Goal: Transaction & Acquisition: Purchase product/service

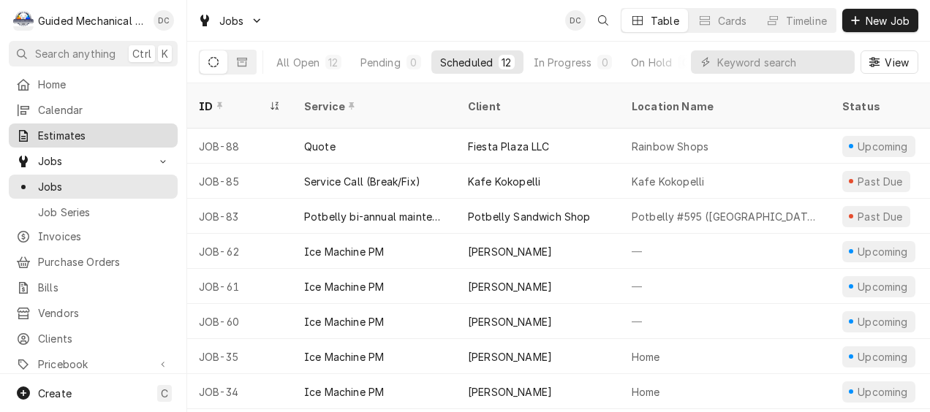
click at [95, 130] on span "Estimates" at bounding box center [104, 135] width 132 height 15
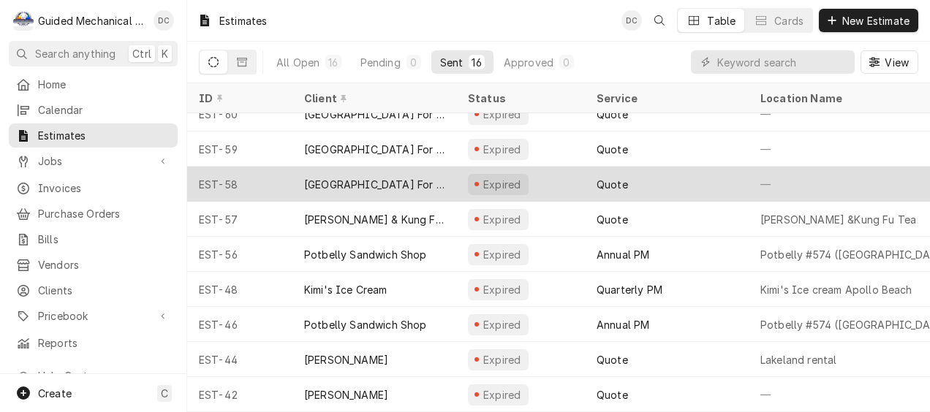
scroll to position [269, 0]
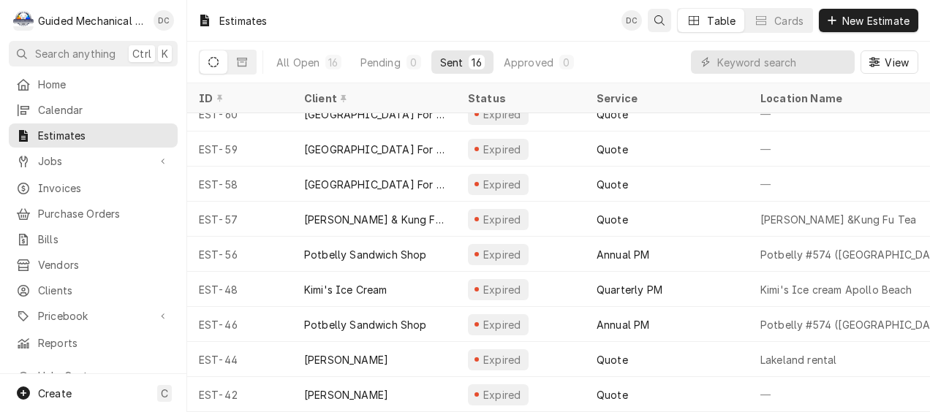
click at [664, 25] on div "Open search" at bounding box center [659, 20] width 15 height 15
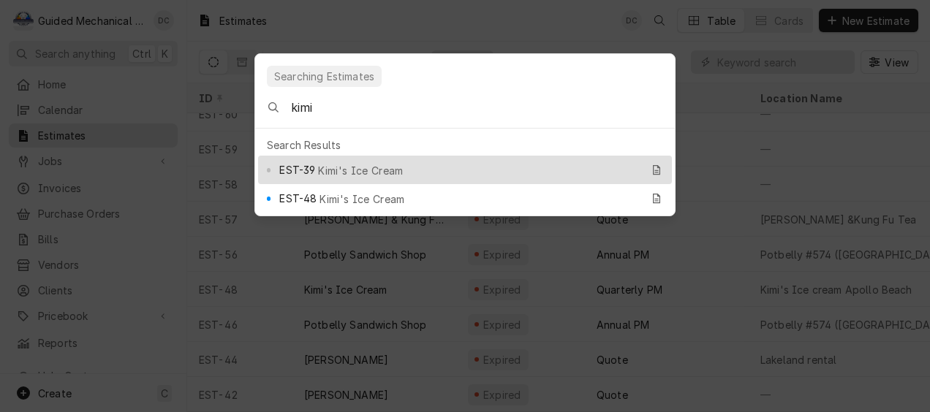
type input "kimi"
click at [434, 162] on div "EST-39 Kimi's Ice Cream" at bounding box center [459, 170] width 361 height 17
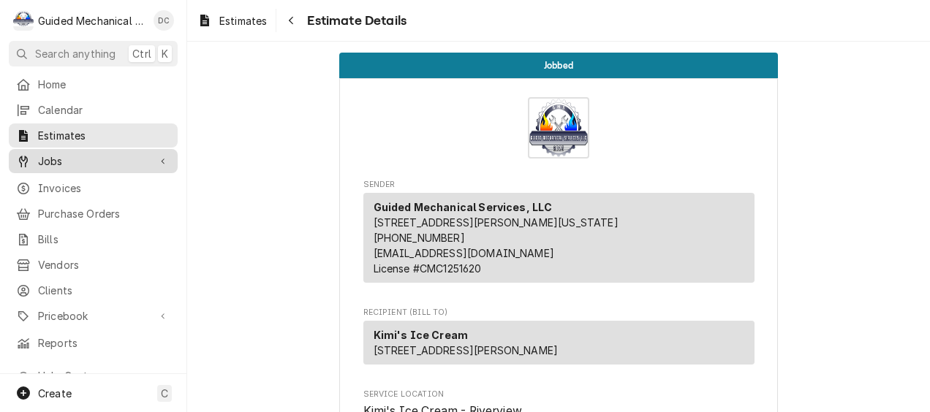
click at [85, 154] on span "Jobs" at bounding box center [93, 161] width 110 height 15
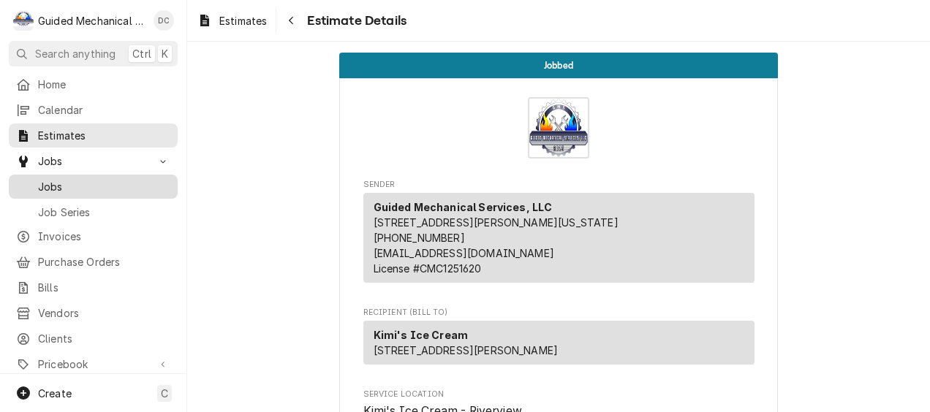
click at [59, 179] on span "Jobs" at bounding box center [104, 186] width 132 height 15
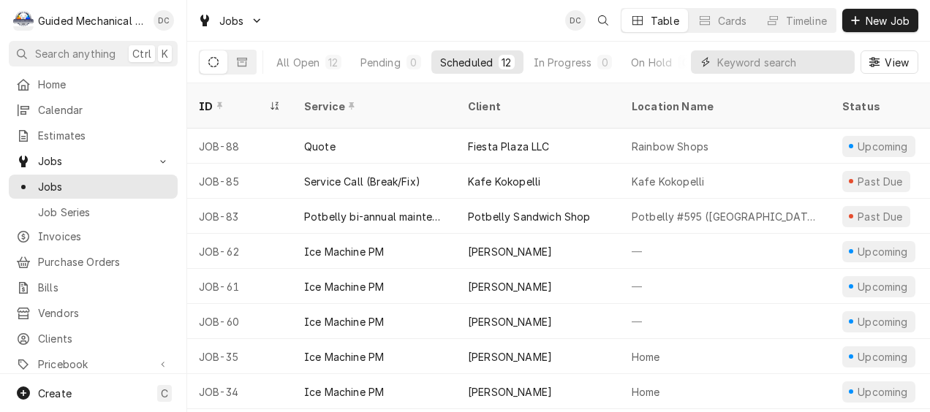
click at [779, 57] on input "Dynamic Content Wrapper" at bounding box center [782, 61] width 130 height 23
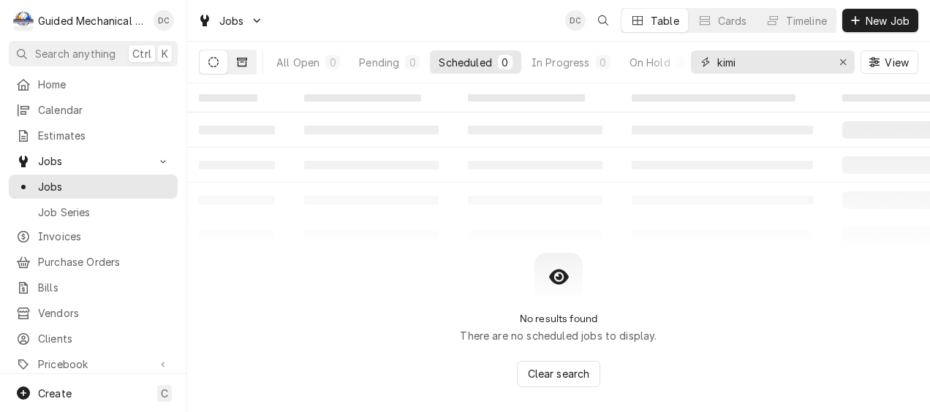
type input "kimi"
click at [235, 63] on button "Dynamic Content Wrapper" at bounding box center [242, 61] width 28 height 23
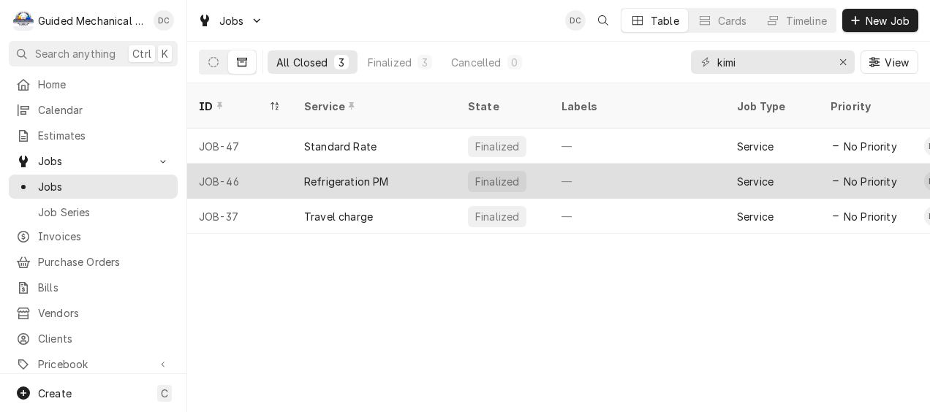
click at [404, 164] on div "Refrigeration PM" at bounding box center [374, 181] width 164 height 35
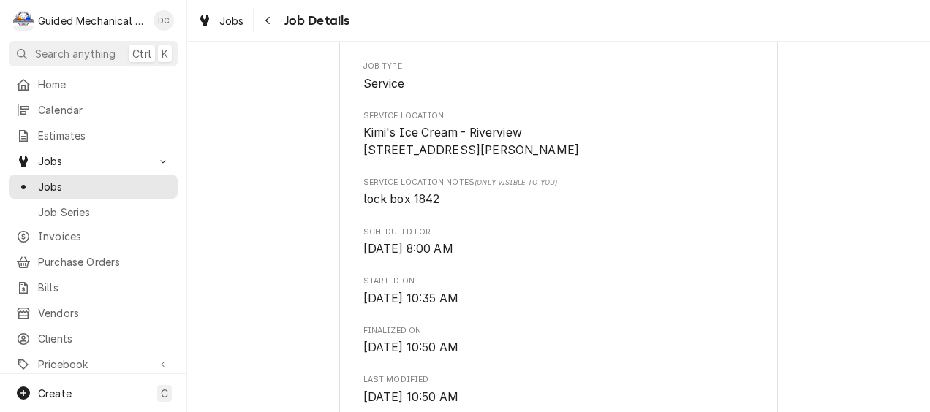
scroll to position [366, 0]
click at [63, 91] on link "Home" at bounding box center [93, 84] width 169 height 24
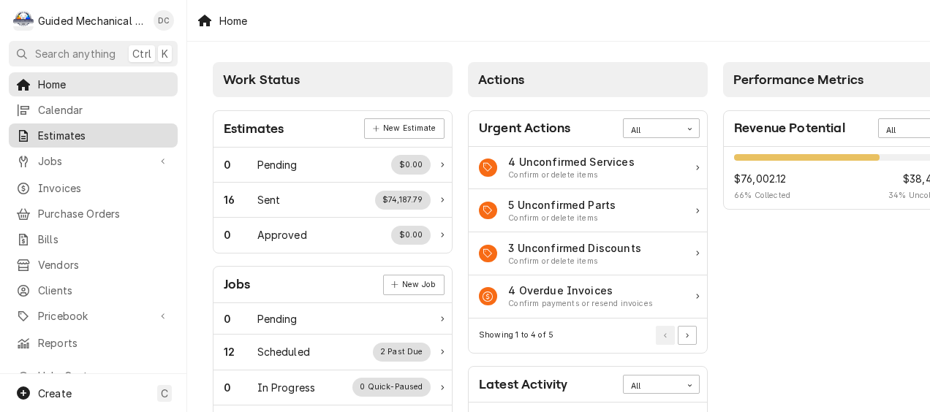
click at [118, 137] on span "Estimates" at bounding box center [104, 135] width 132 height 15
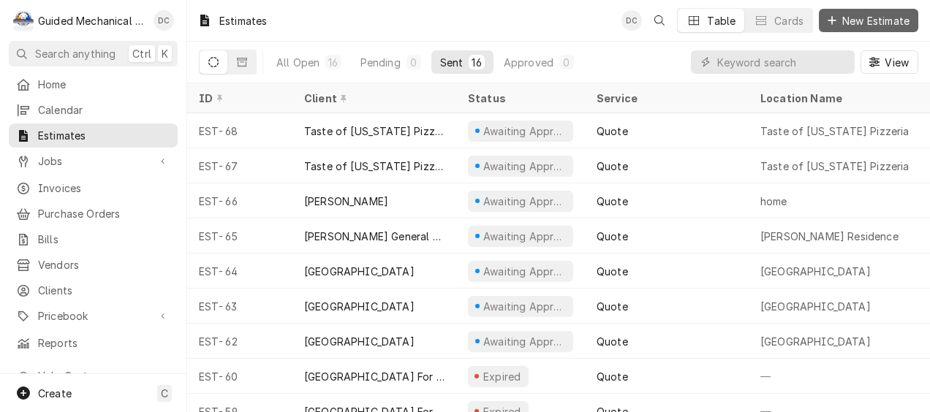
click at [871, 18] on span "New Estimate" at bounding box center [875, 20] width 73 height 15
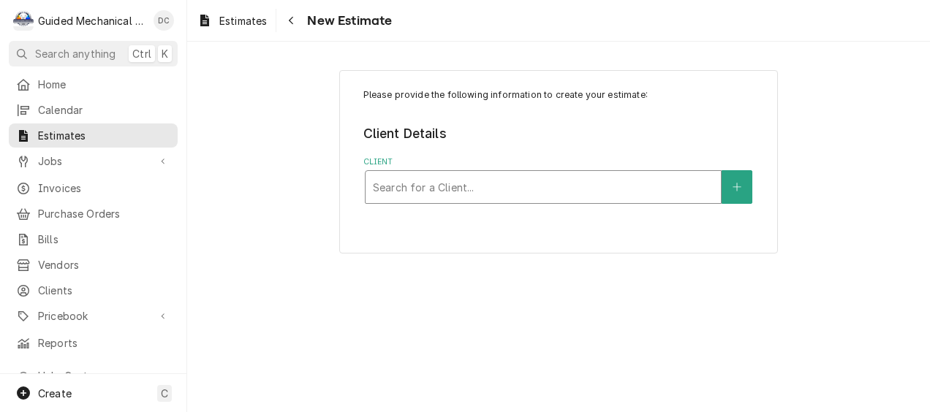
click at [443, 192] on div "Client" at bounding box center [543, 187] width 341 height 26
type input "ybo"
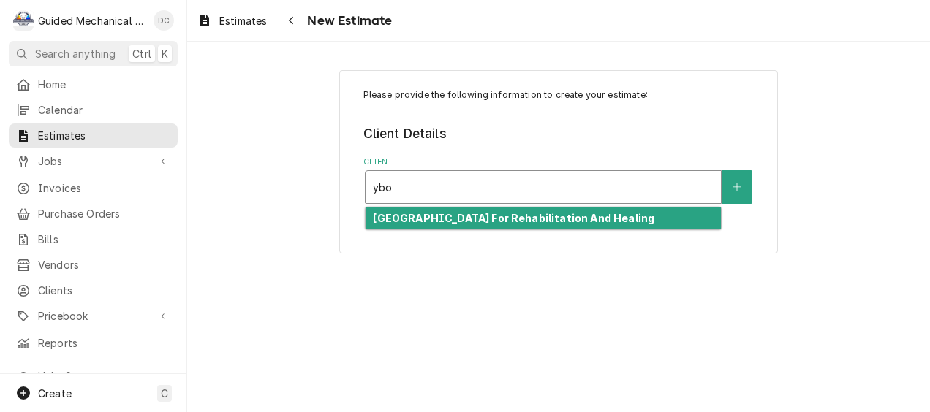
click at [658, 222] on div "[GEOGRAPHIC_DATA] For Rehabilitation And Healing" at bounding box center [543, 219] width 355 height 23
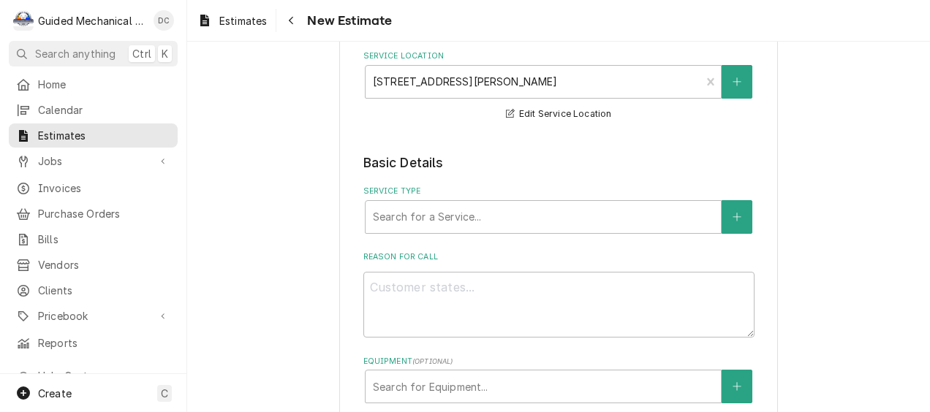
scroll to position [219, 0]
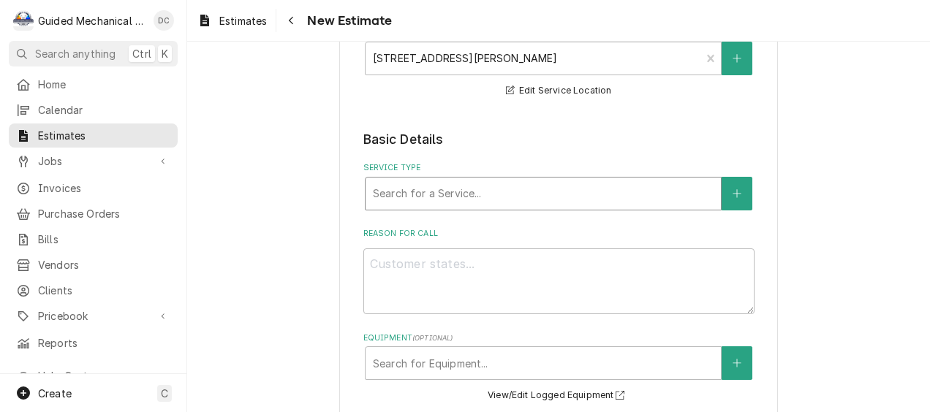
click at [569, 202] on div "Service Type" at bounding box center [543, 194] width 341 height 26
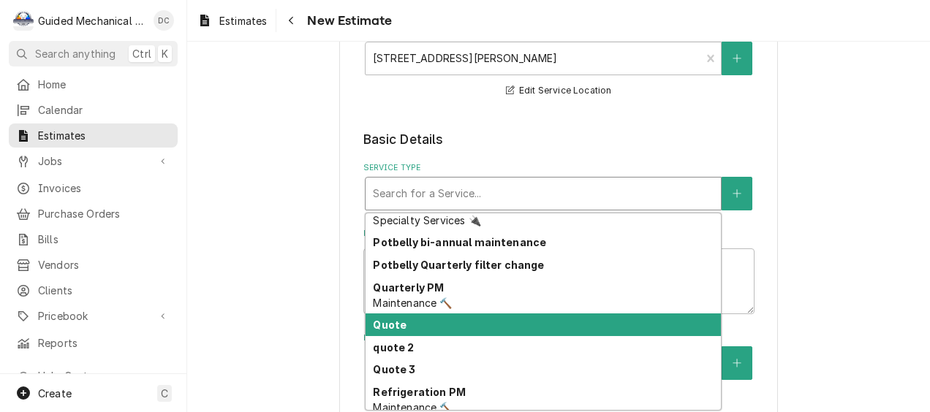
scroll to position [570, 0]
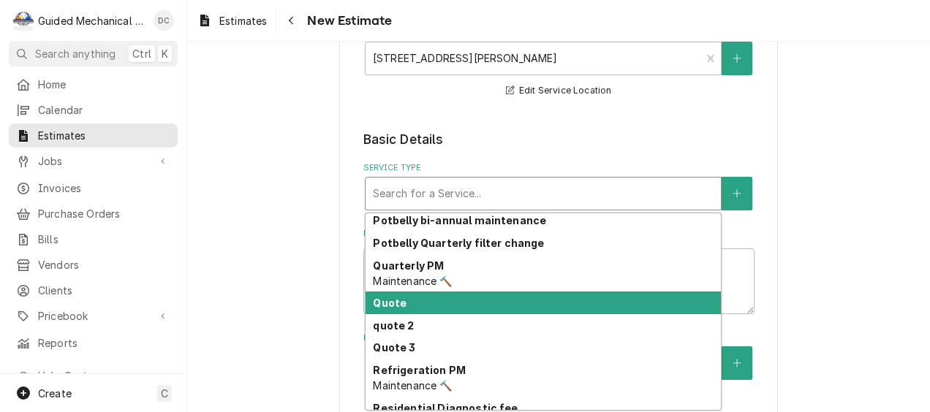
click at [456, 309] on div "Quote" at bounding box center [543, 303] width 355 height 23
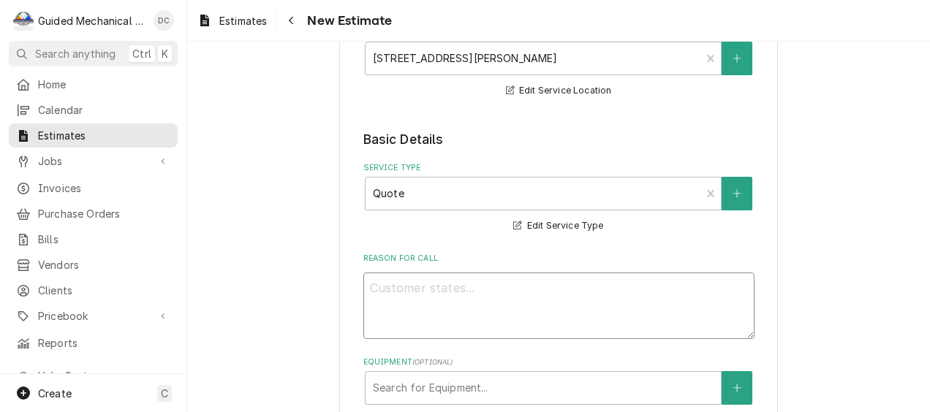
click at [464, 287] on textarea "Reason For Call" at bounding box center [558, 306] width 391 height 67
type textarea "x"
type textarea "r"
type textarea "x"
type textarea "re"
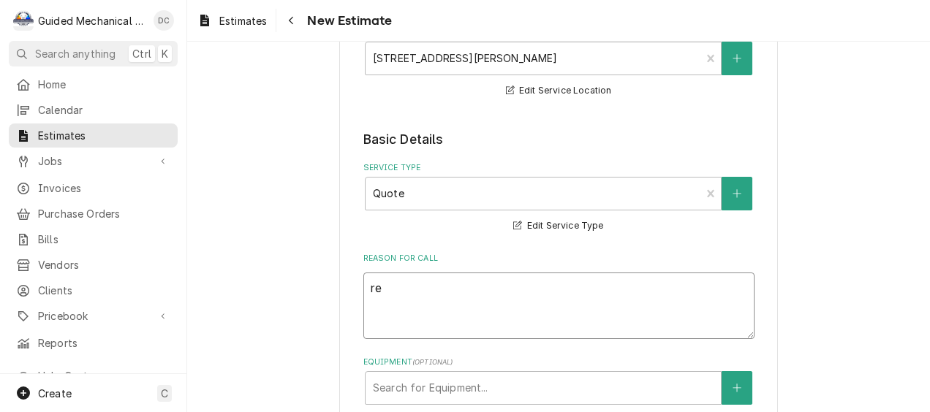
type textarea "x"
type textarea "rep"
type textarea "x"
type textarea "repl"
type textarea "x"
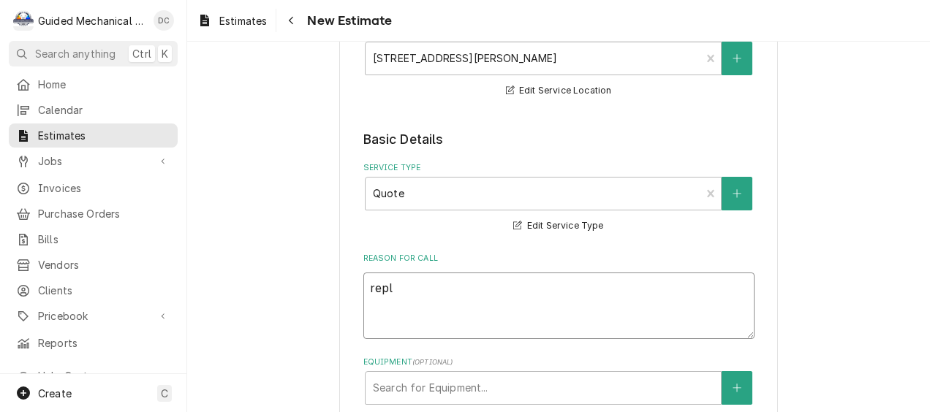
type textarea "repla"
type textarea "x"
type textarea "replac"
type textarea "x"
type textarea "replace"
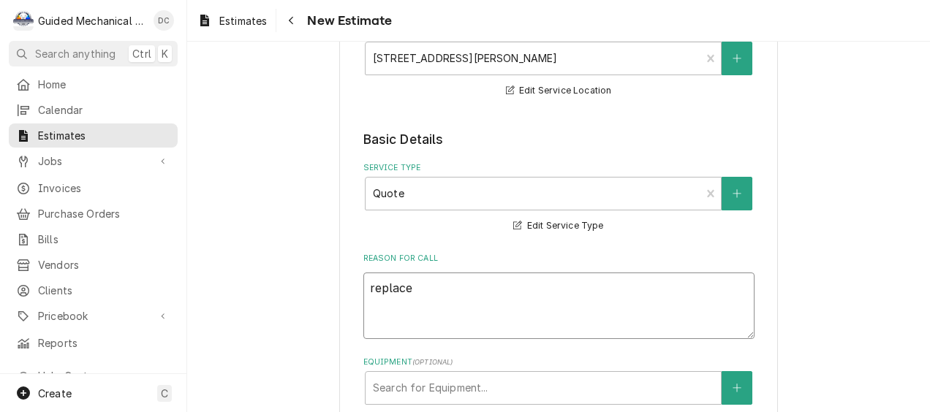
type textarea "x"
type textarea "replaceme"
type textarea "x"
type textarea "replacemen"
type textarea "x"
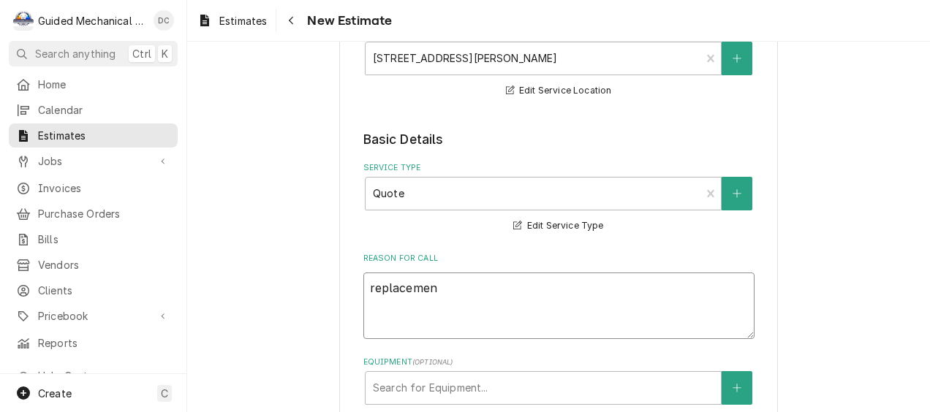
type textarea "replacement"
type textarea "x"
type textarea "replacement"
type textarea "x"
type textarea "replacement o"
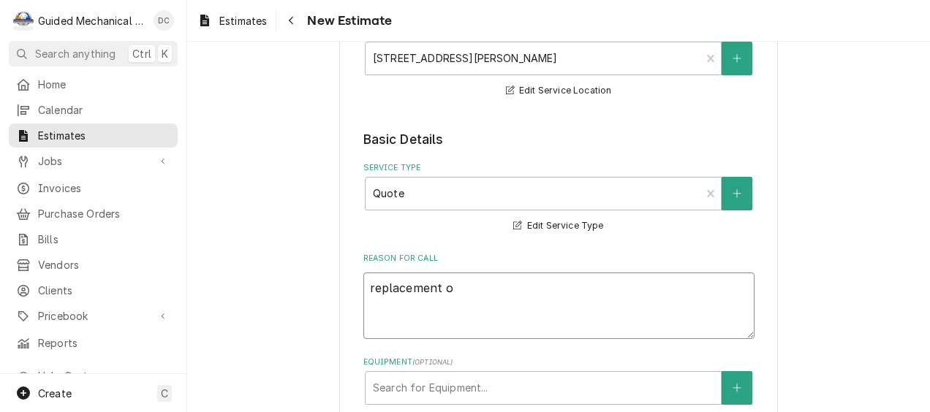
type textarea "x"
type textarea "replacement of"
type textarea "x"
type textarea "replacement of"
type textarea "x"
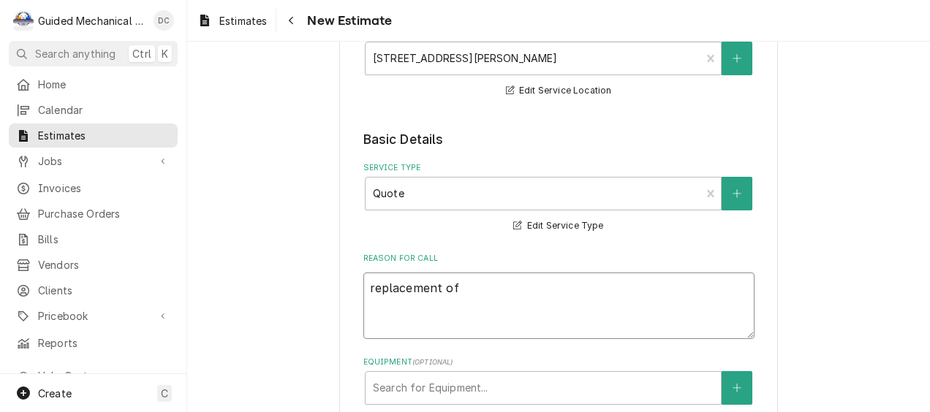
type textarea "replacement of f"
type textarea "x"
type textarea "replacement of fr"
type textarea "x"
type textarea "replacement of fre"
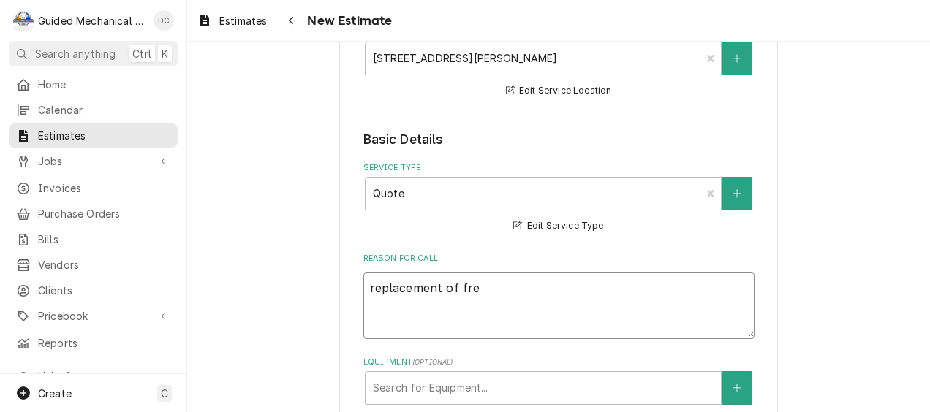
type textarea "x"
type textarea "replacement of free"
type textarea "x"
type textarea "replacement of freez"
type textarea "x"
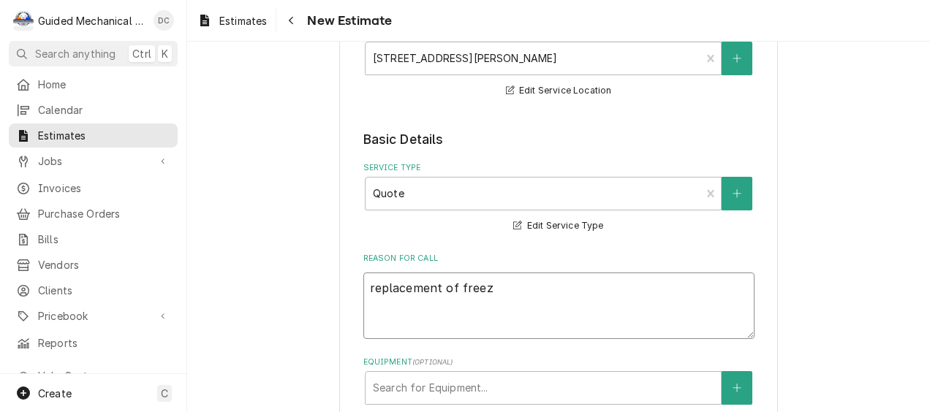
type textarea "replacement of freeze"
type textarea "x"
type textarea "replacement of freezer"
type textarea "x"
type textarea "replacement of freezer"
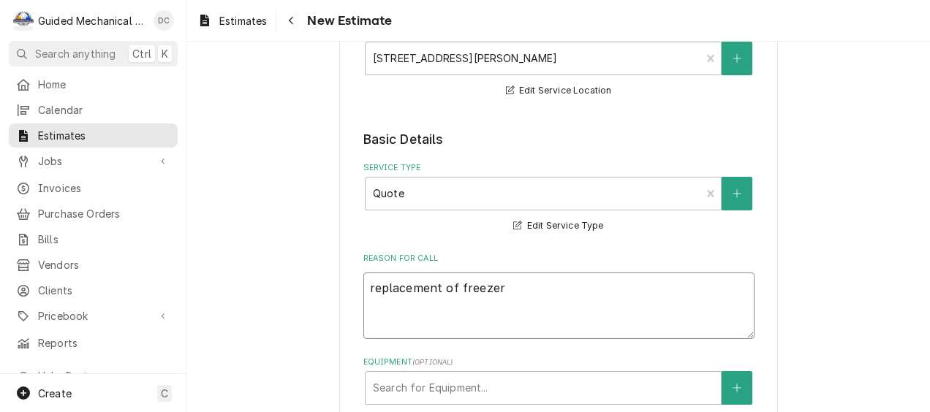
type textarea "x"
type textarea "replacement of freezer d"
type textarea "x"
type textarea "replacement of freezer dr"
type textarea "x"
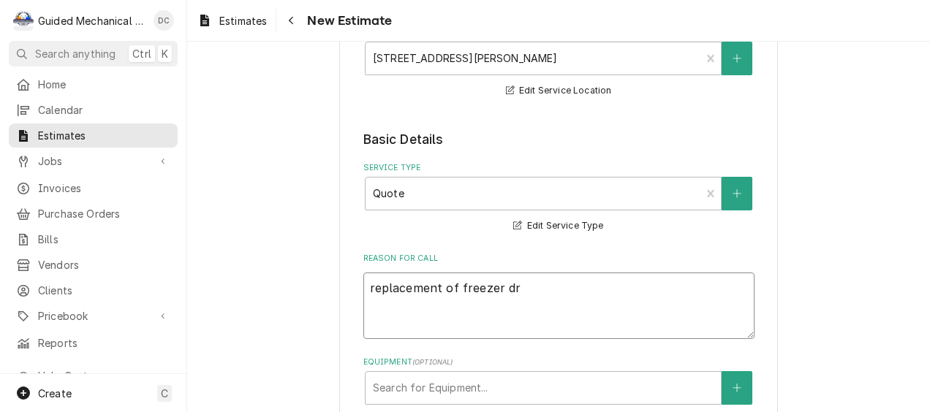
type textarea "replacement of freezer dra"
type textarea "x"
type textarea "replacement of freezer drai"
type textarea "x"
type textarea "replacement of freezer drain"
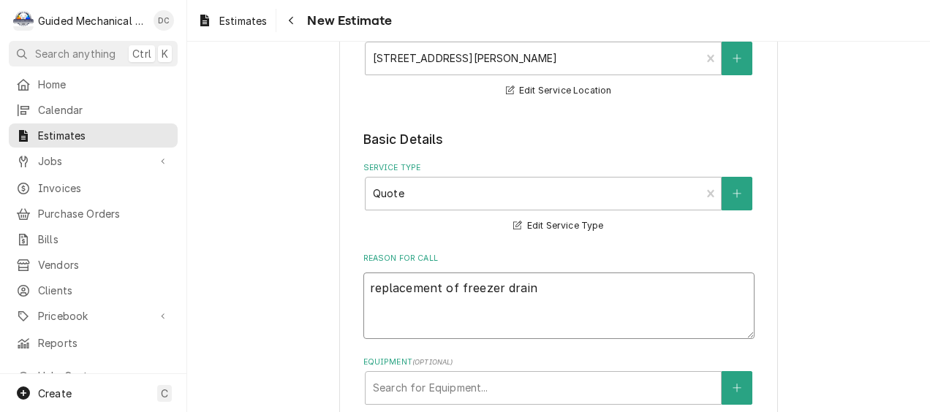
type textarea "x"
type textarea "replacement of freezer drain"
type textarea "x"
type textarea "replacement of freezer drain l"
type textarea "x"
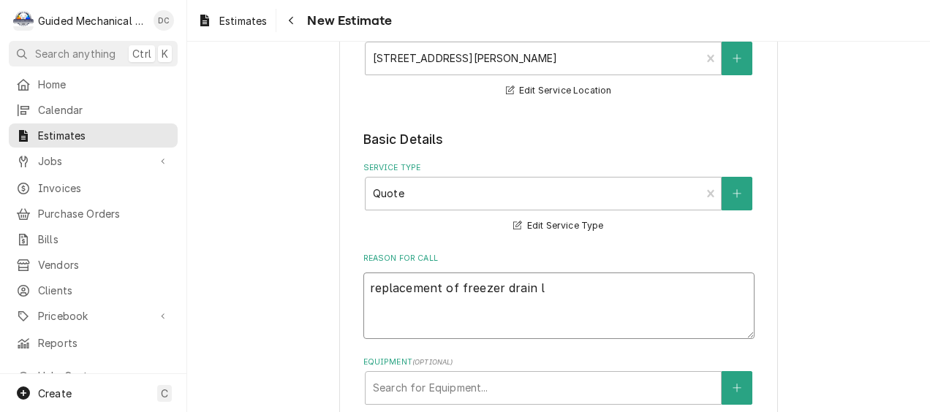
type textarea "replacement of freezer drain li"
type textarea "x"
type textarea "replacement of freezer drain lin"
type textarea "x"
type textarea "replacement of freezer drain line"
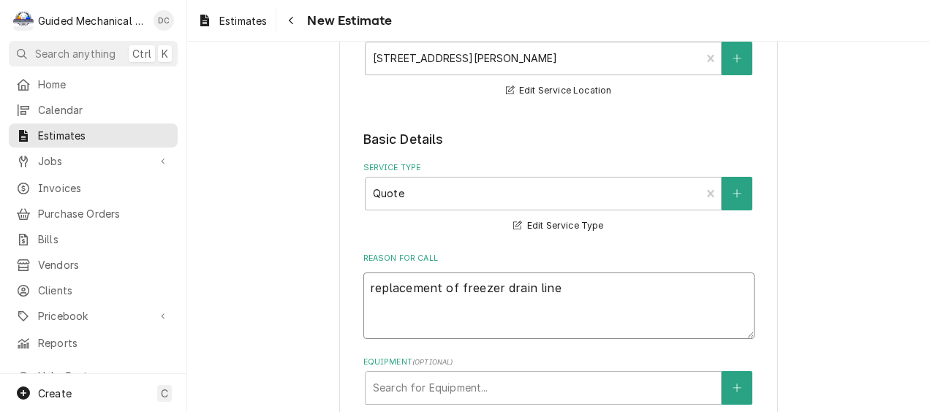
click at [492, 287] on textarea "replacement of freezer drain line" at bounding box center [558, 306] width 391 height 67
type textarea "x"
type textarea "replacement of freezer/ drain line"
type textarea "x"
type textarea "replacement of freezer/c drain line"
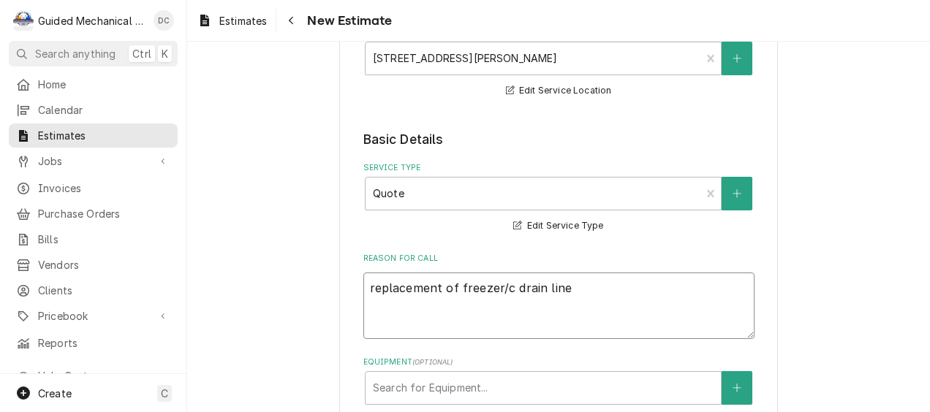
type textarea "x"
type textarea "replacement of freezer/co drain line"
type textarea "x"
type textarea "replacement of freezer/coo drain line"
type textarea "x"
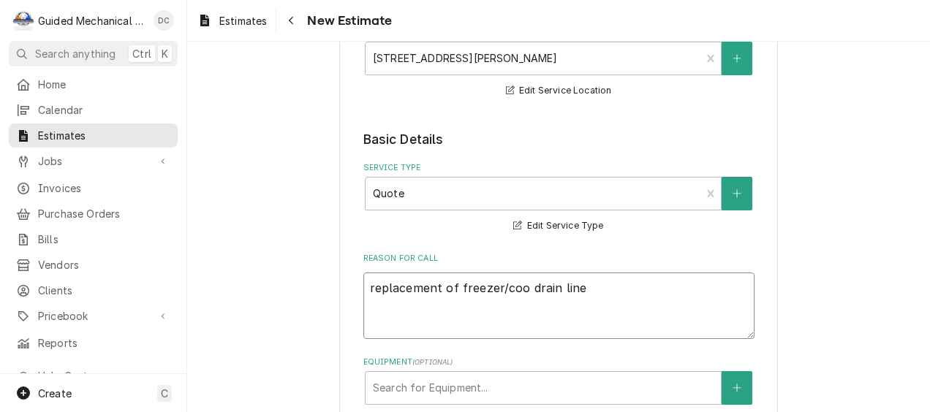
type textarea "replacement of freezer/cool drain line"
type textarea "x"
type textarea "replacement of freezer/coole drain line"
type textarea "x"
type textarea "replacement of freezer/cooler drain line"
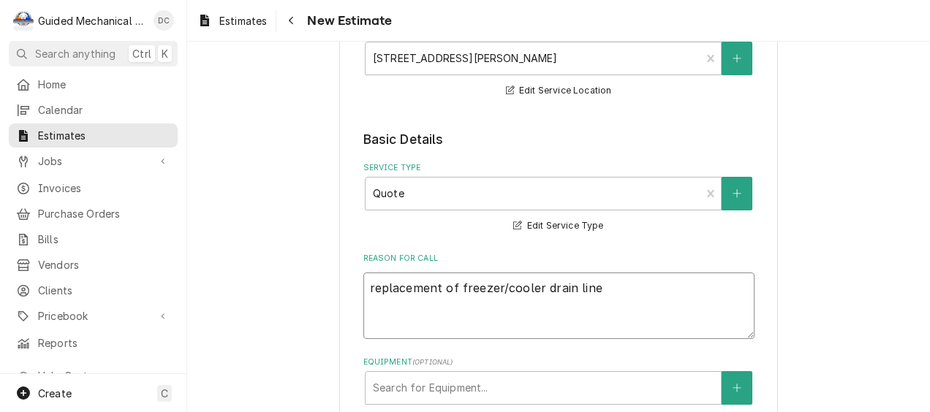
type textarea "x"
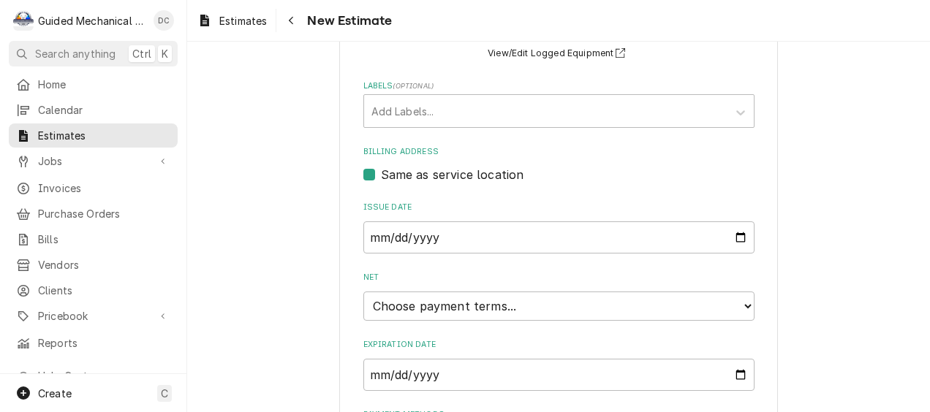
scroll to position [684, 0]
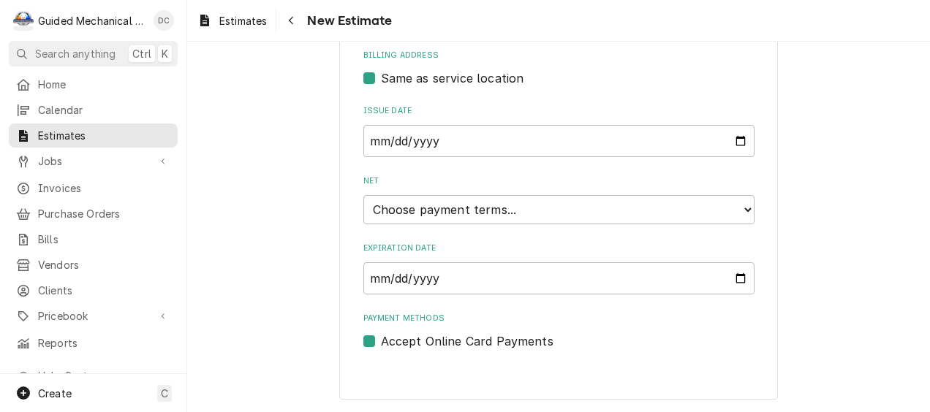
type textarea "replacement of freezer/cooler drain line"
click at [663, 216] on select "Choose payment terms... Same Day Net 7 Net 14 Net 21 Net 30 Net 45 Net 60 Net 90" at bounding box center [558, 209] width 391 height 29
type textarea "x"
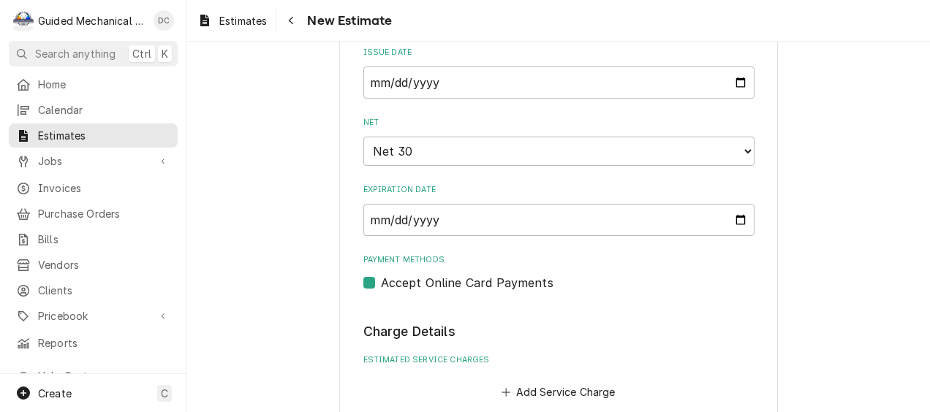
scroll to position [903, 0]
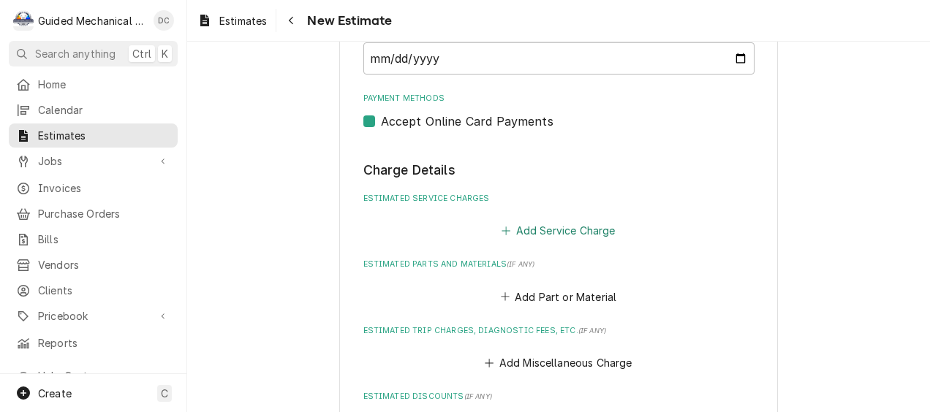
click at [586, 233] on button "Add Service Charge" at bounding box center [558, 231] width 118 height 20
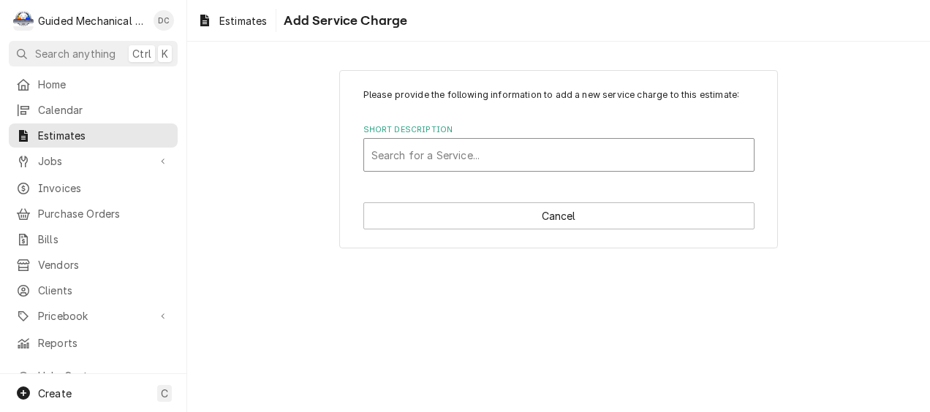
click at [569, 159] on div "Short Description" at bounding box center [558, 155] width 375 height 26
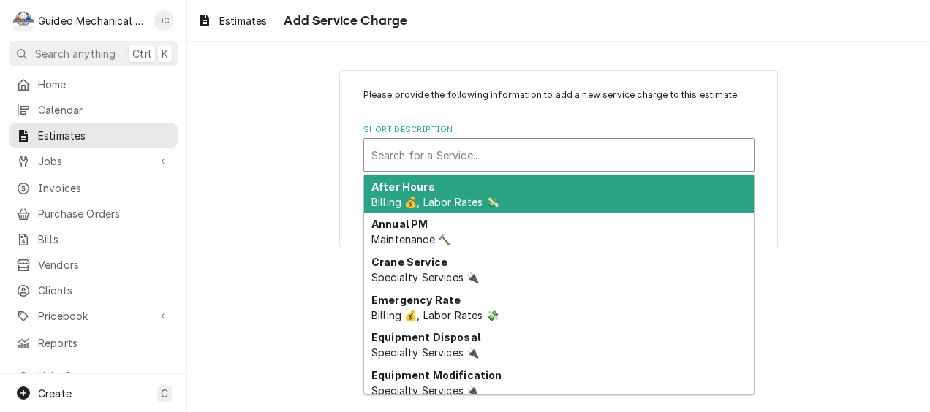
type input "q"
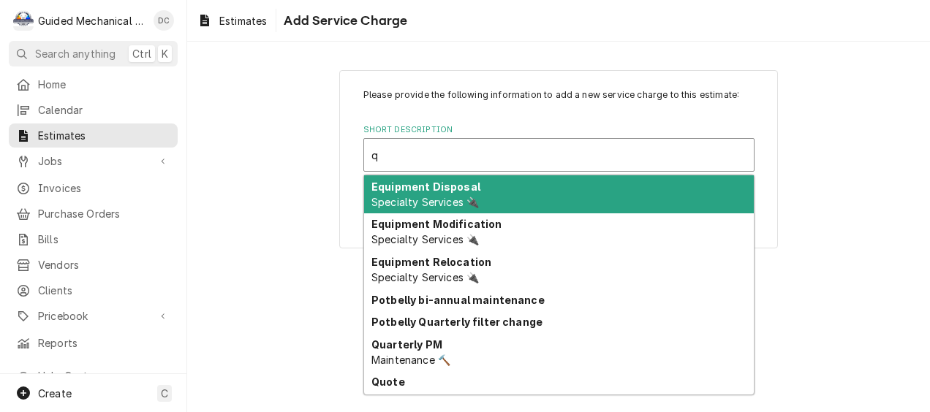
scroll to position [66, 0]
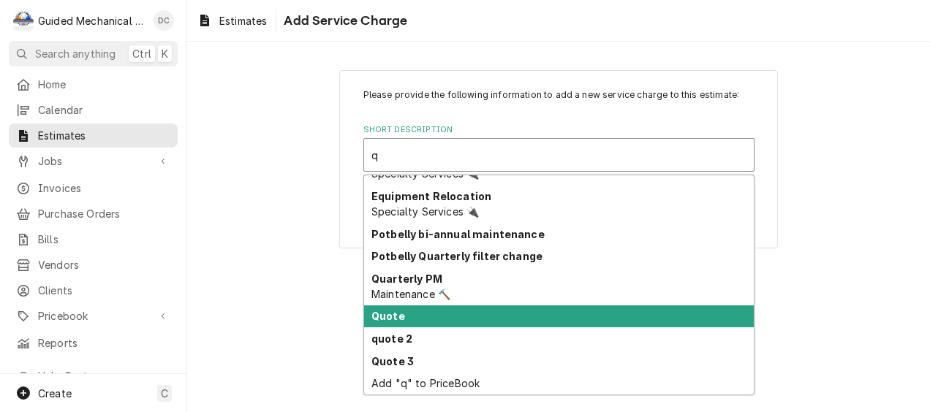
click at [417, 316] on div "Quote" at bounding box center [559, 317] width 390 height 23
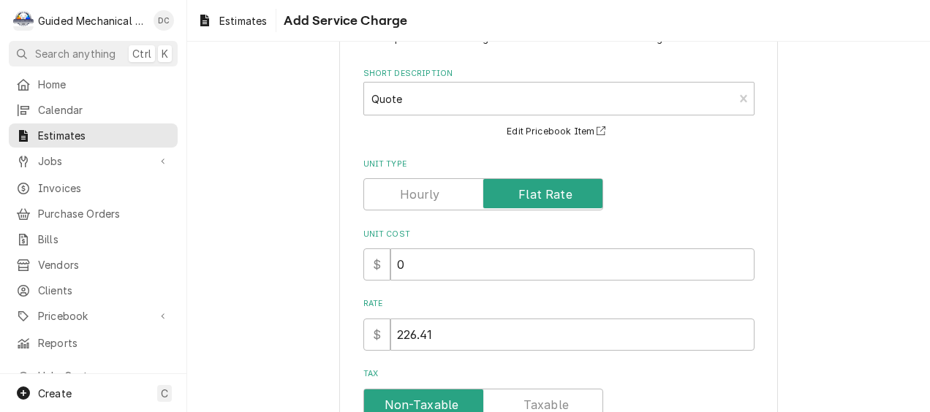
scroll to position [73, 0]
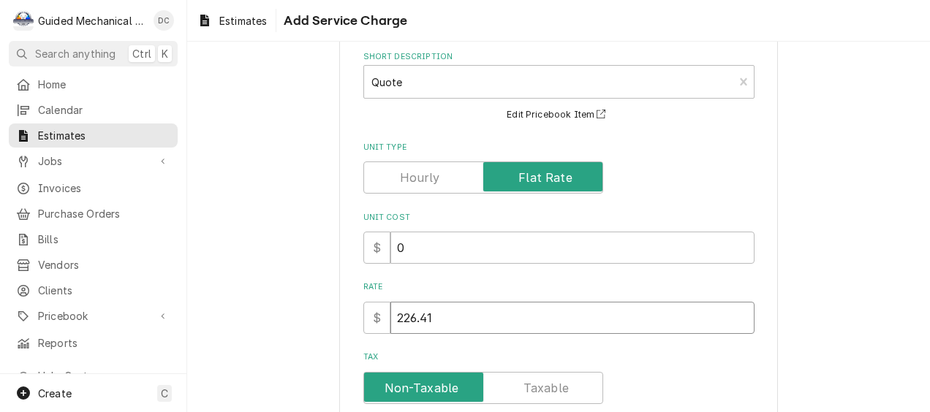
drag, startPoint x: 410, startPoint y: 316, endPoint x: 345, endPoint y: 306, distance: 65.9
click at [345, 306] on div "Please provide the following information to add a new service charge to this es…" at bounding box center [558, 291] width 439 height 588
type textarea "x"
click at [415, 321] on input "Rate" at bounding box center [572, 318] width 364 height 32
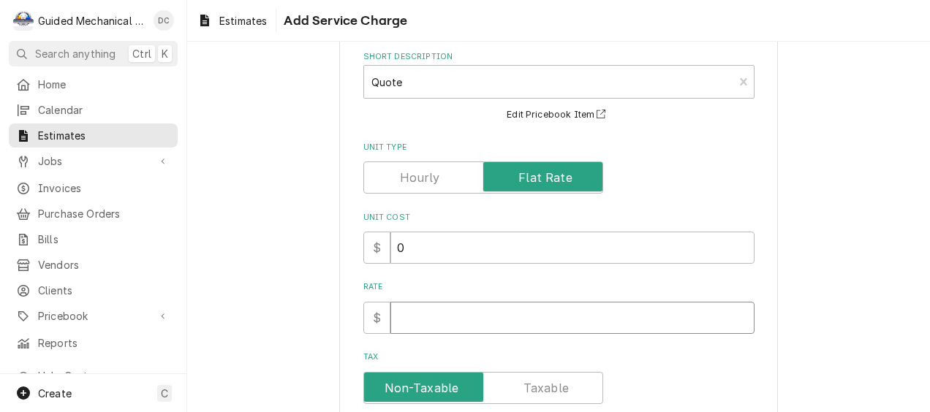
type textarea "x"
type input "2"
type textarea "x"
type input "20"
type textarea "x"
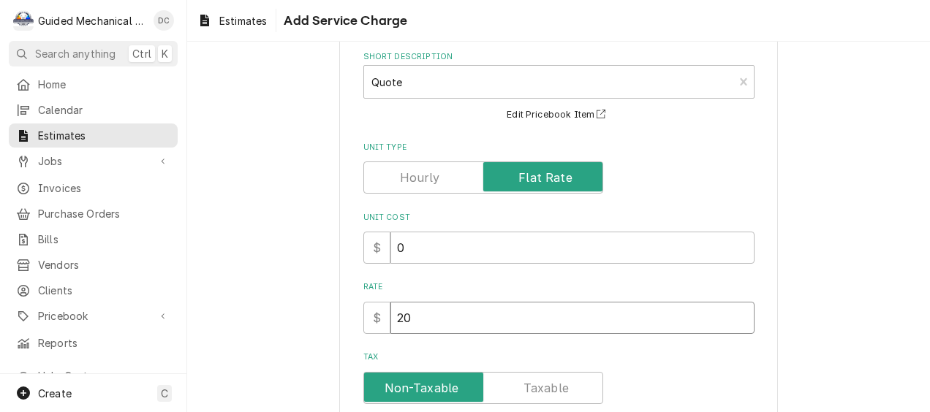
type input "206"
type textarea "x"
type input "2063"
type textarea "x"
type input "20633"
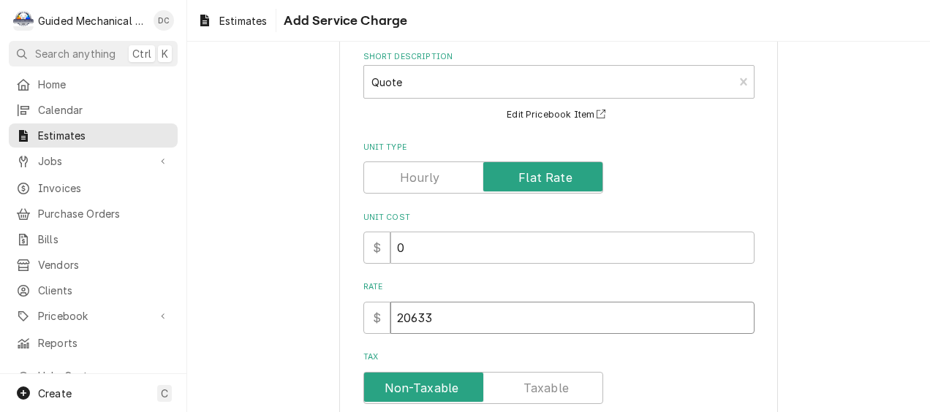
type textarea "x"
type input "2063"
type textarea "x"
type input "2063.6"
type textarea "x"
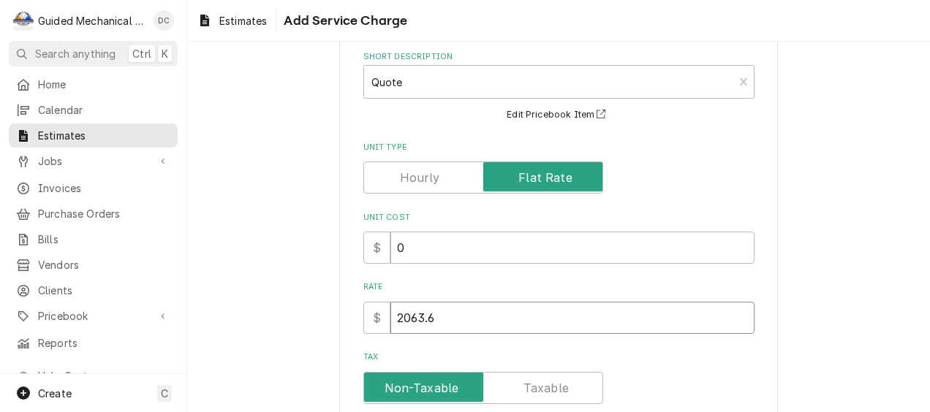
type input "2063.64"
type textarea "x"
type input "2063.64"
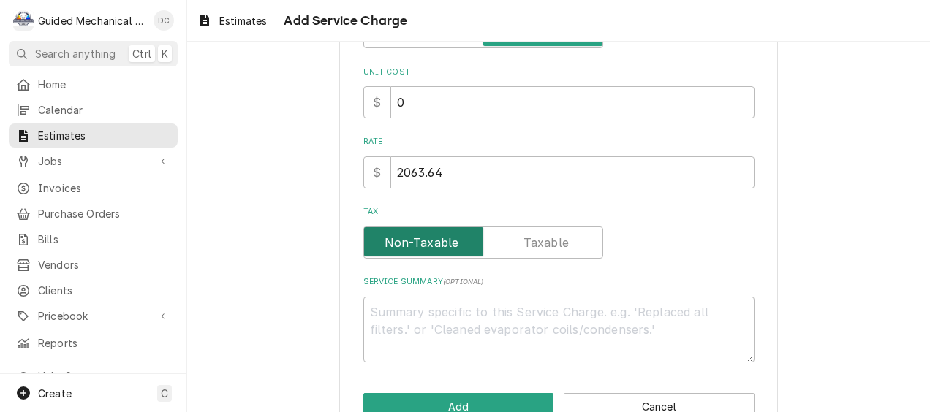
scroll to position [219, 0]
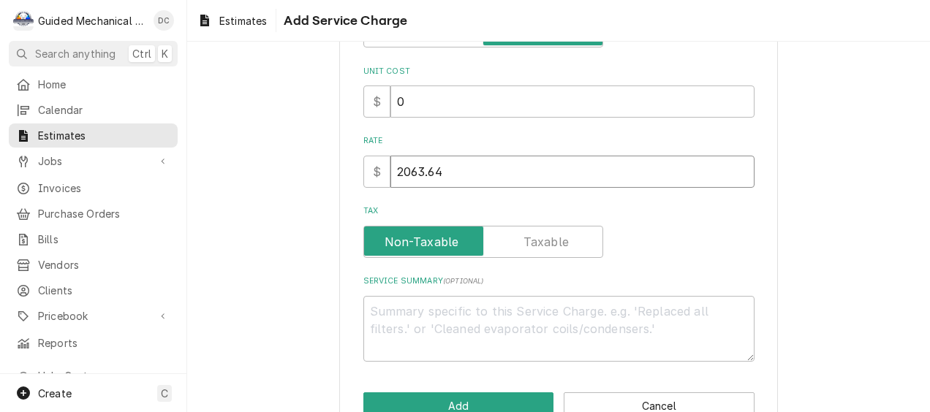
click at [403, 171] on input "2063.64" at bounding box center [572, 172] width 364 height 32
type textarea "x"
type input "263.64"
type textarea "x"
type input "2163.64"
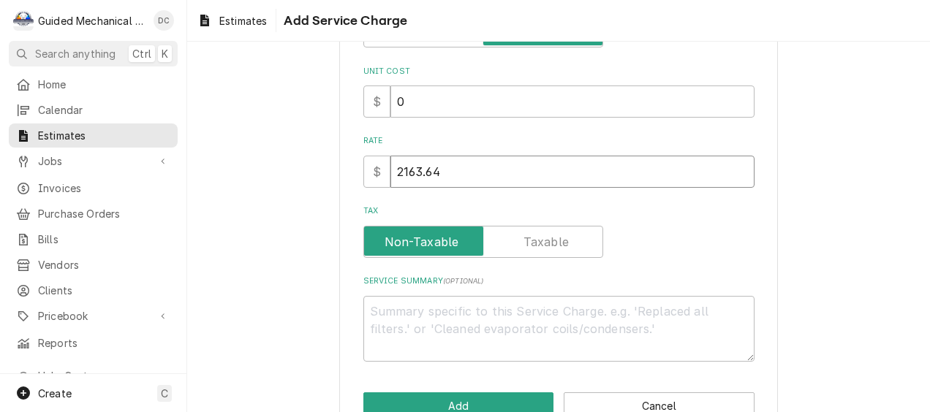
type textarea "x"
type input "263.64"
type textarea "x"
type input "2263.64"
type textarea "x"
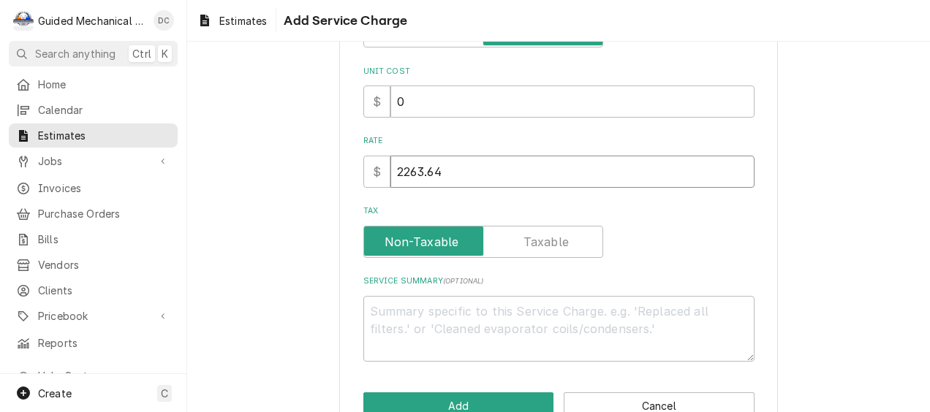
type input "263.64"
type textarea "x"
type input "2163.64"
type textarea "x"
type input "2163.64"
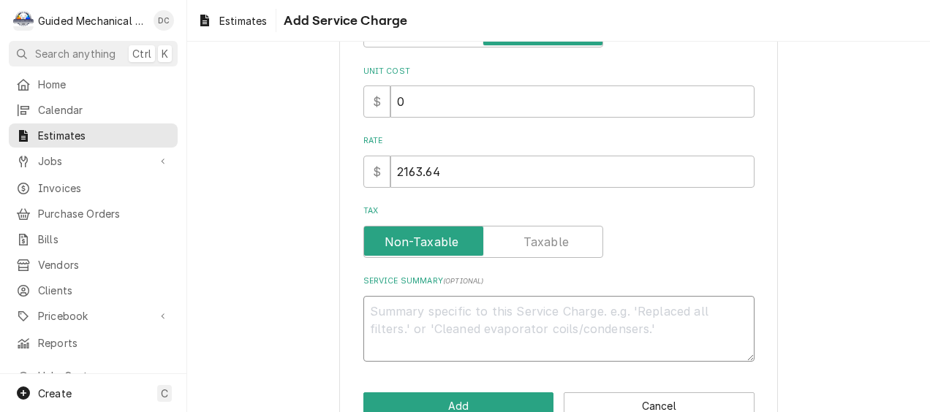
click at [392, 311] on textarea "Service Summary ( optional )" at bounding box center [558, 329] width 391 height 67
type textarea "x"
type textarea "q"
type textarea "x"
type textarea "qu"
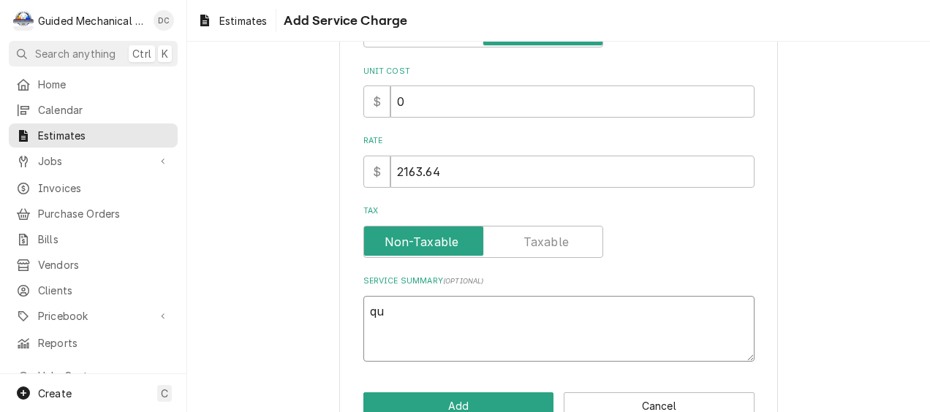
type textarea "x"
type textarea "quo"
type textarea "x"
type textarea "quot"
type textarea "x"
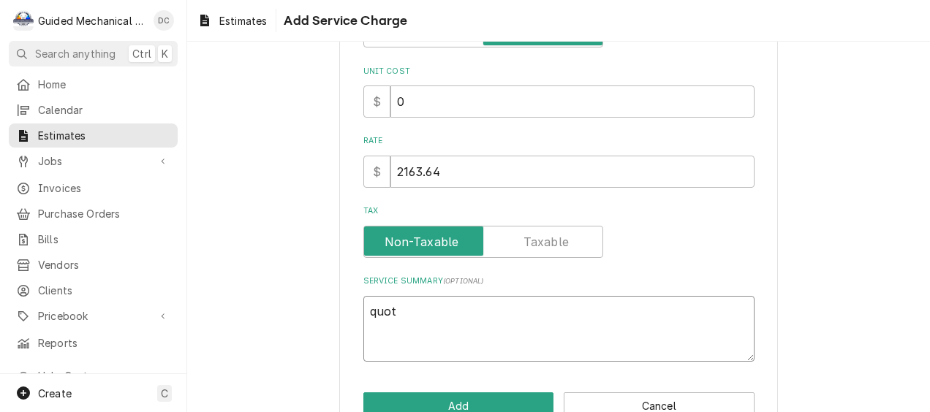
type textarea "quote"
type textarea "x"
type textarea "quote"
type textarea "x"
type textarea "quote i"
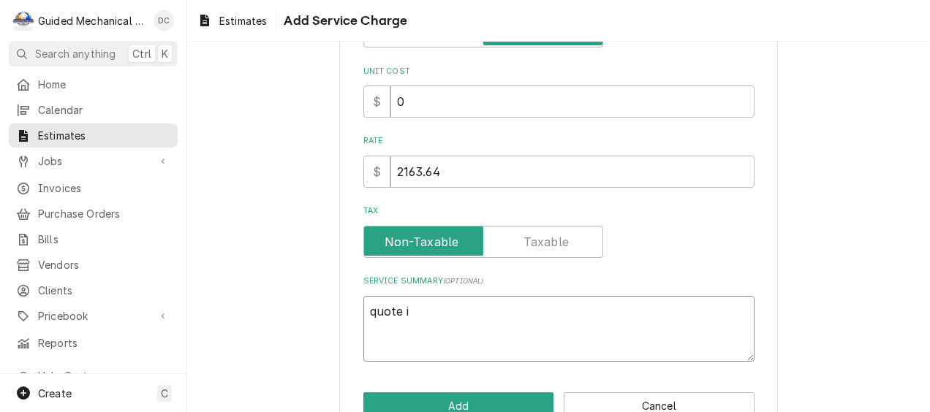
type textarea "x"
type textarea "quote is"
type textarea "x"
type textarea "quote is"
type textarea "x"
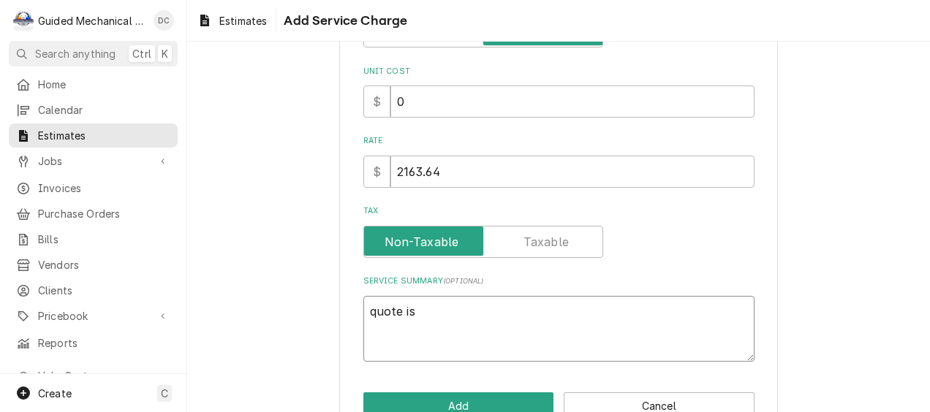
type textarea "quote is t"
type textarea "x"
type textarea "quote is to"
type textarea "x"
type textarea "quote is to"
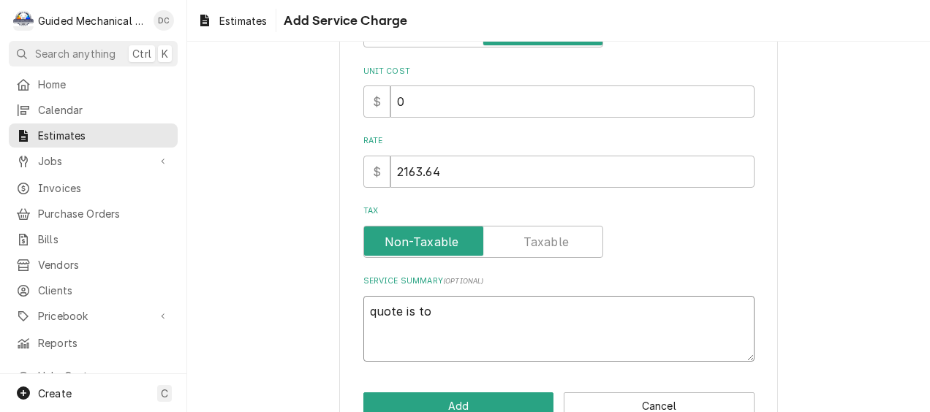
type textarea "x"
type textarea "quote is to r"
type textarea "x"
type textarea "quote is to re"
type textarea "x"
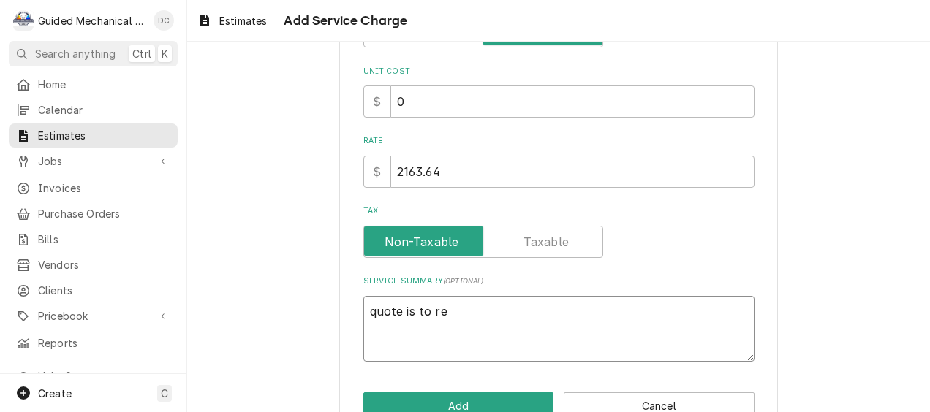
type textarea "quote is to re"
type textarea "x"
type textarea "quote is to re r"
type textarea "x"
type textarea "quote is to re ru"
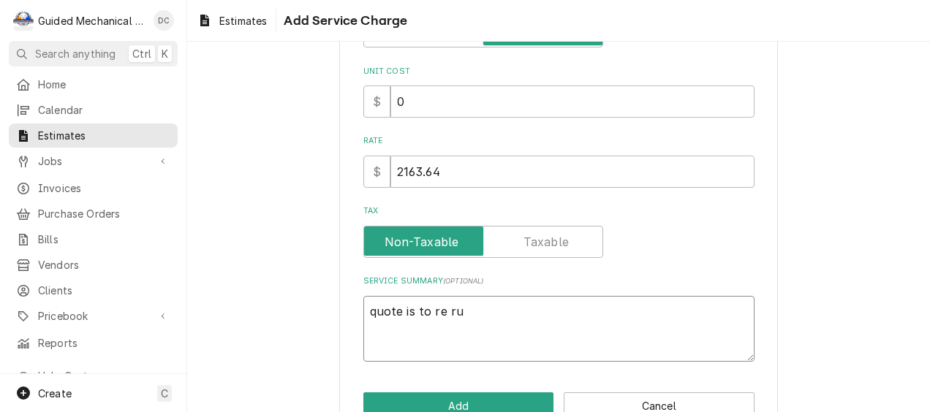
type textarea "x"
type textarea "quote is to re run"
type textarea "x"
type textarea "quote is to re ru"
type textarea "x"
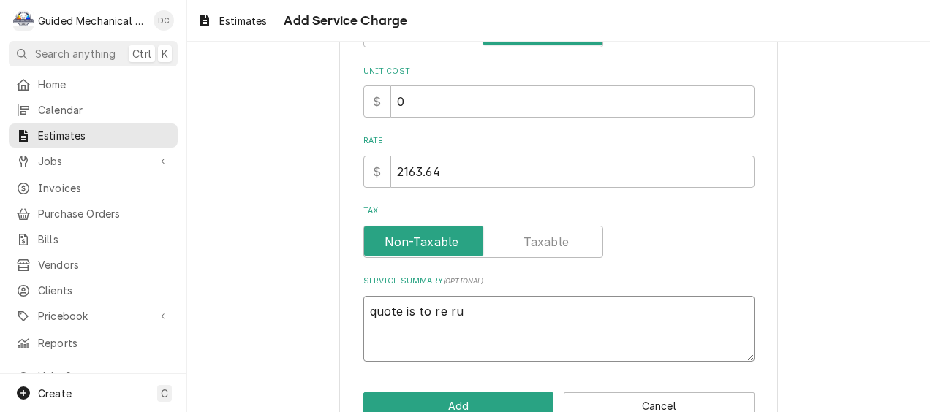
type textarea "quote is to re r"
type textarea "x"
type textarea "quote is to re"
type textarea "x"
type textarea "quote is to re"
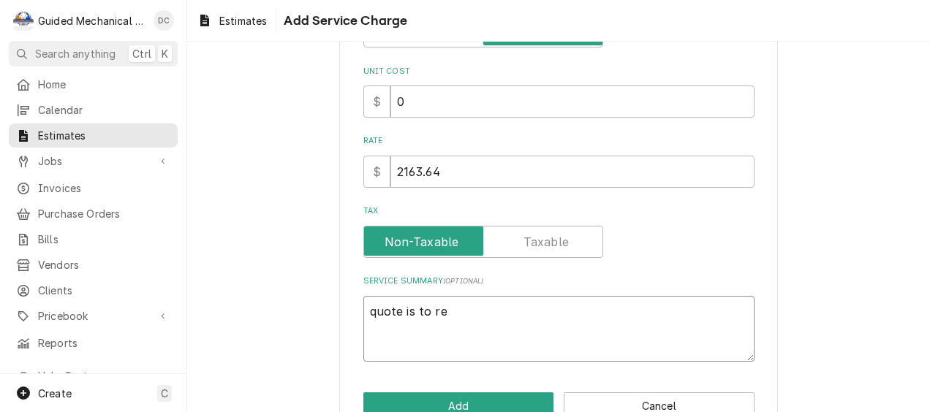
type textarea "x"
type textarea "quote is to r"
type textarea "x"
type textarea "quote is to"
type textarea "x"
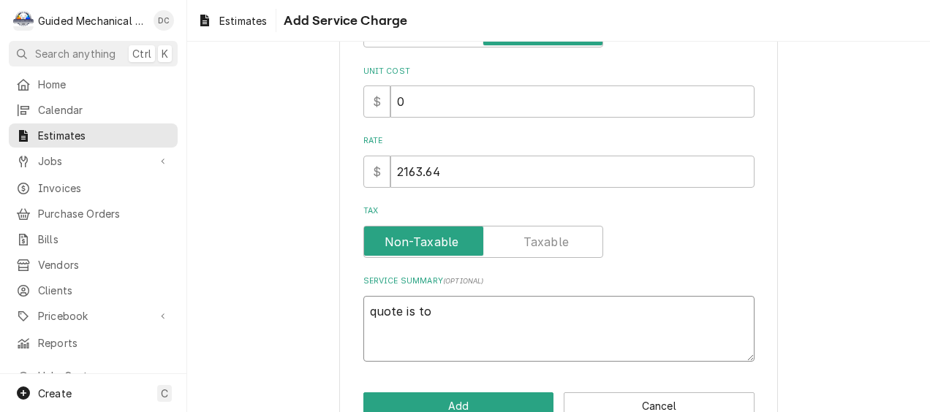
type textarea "quote is to r"
type textarea "x"
type textarea "quote is to ru"
type textarea "x"
type textarea "quote is to run"
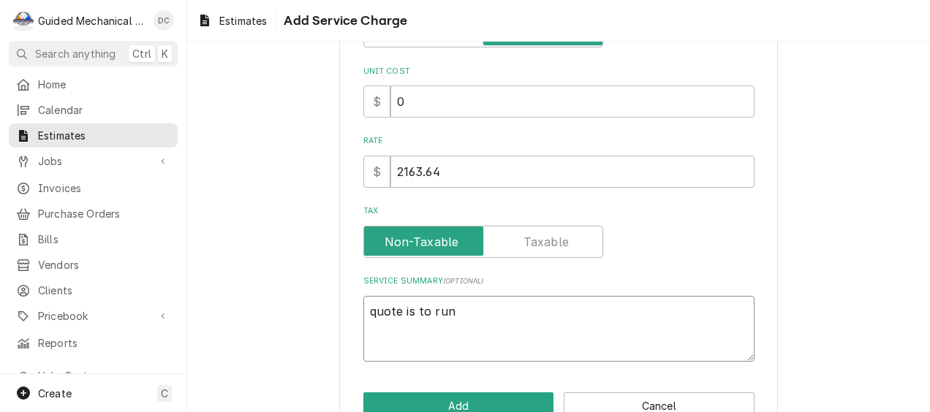
type textarea "x"
type textarea "quote is to run"
type textarea "x"
type textarea "quote is to run n"
type textarea "x"
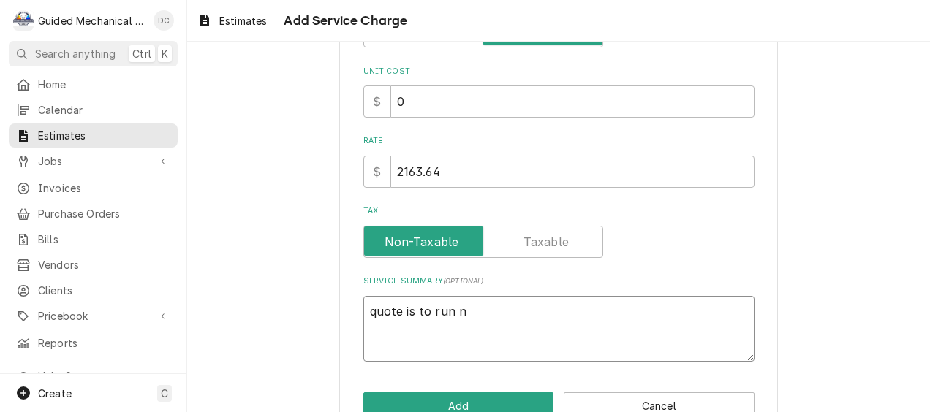
type textarea "quote is to run ne"
type textarea "x"
type textarea "quote is to run new"
type textarea "x"
type textarea "quote is to run new"
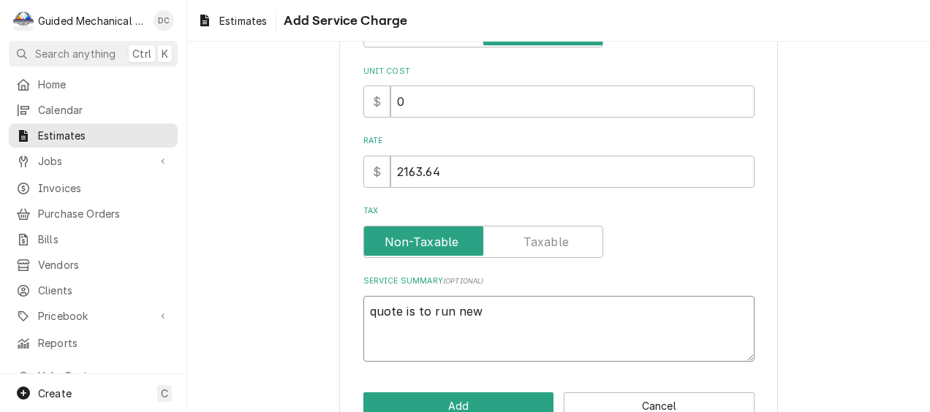
type textarea "x"
type textarea "quote is to run new w"
type textarea "x"
type textarea "quote is to run new wa"
type textarea "x"
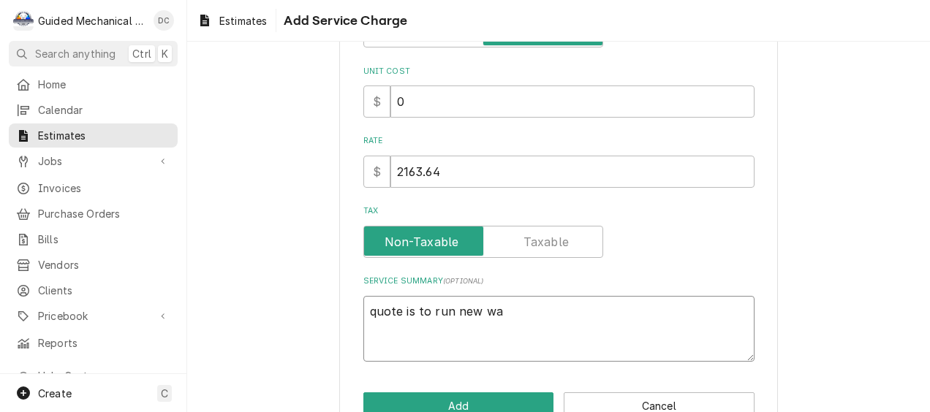
type textarea "quote is to run new wal"
type textarea "x"
type textarea "quote is to run new walk"
type textarea "x"
type textarea "quote is to run new walk"
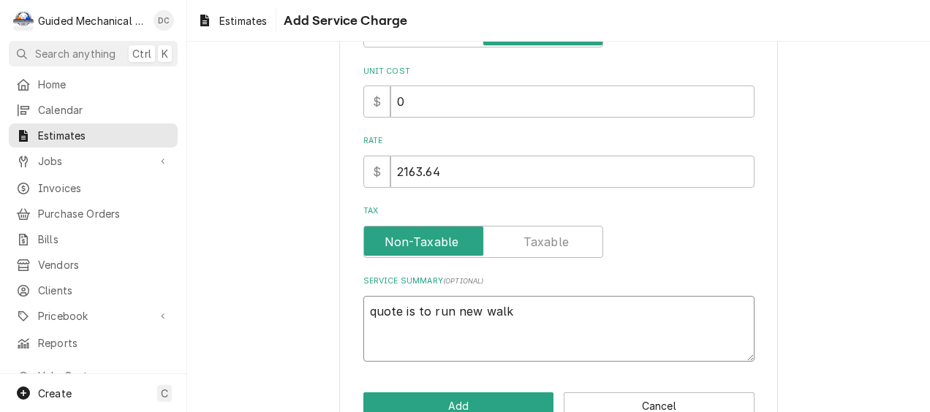
type textarea "x"
type textarea "quote is to run new walk i"
type textarea "x"
type textarea "quote is to run new walk in"
type textarea "x"
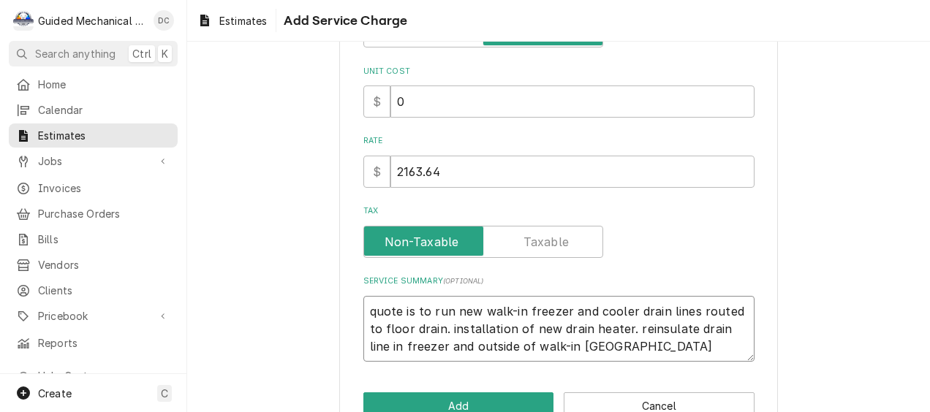
click at [373, 309] on textarea "quote is to run new walk-in freezer and cooler drain lines routed to floor drai…" at bounding box center [558, 329] width 391 height 67
click at [434, 323] on textarea "Quote is to run new walk-in freezer and cooler drain lines routed to floor drai…" at bounding box center [558, 329] width 391 height 67
click at [618, 325] on textarea "Quote is to run new walk-in freezer and cooler drain lines routed to floor drai…" at bounding box center [558, 329] width 391 height 67
click at [630, 348] on textarea "Quote is to run new walk-in freezer and cooler drain lines routed to floor drai…" at bounding box center [558, 329] width 391 height 67
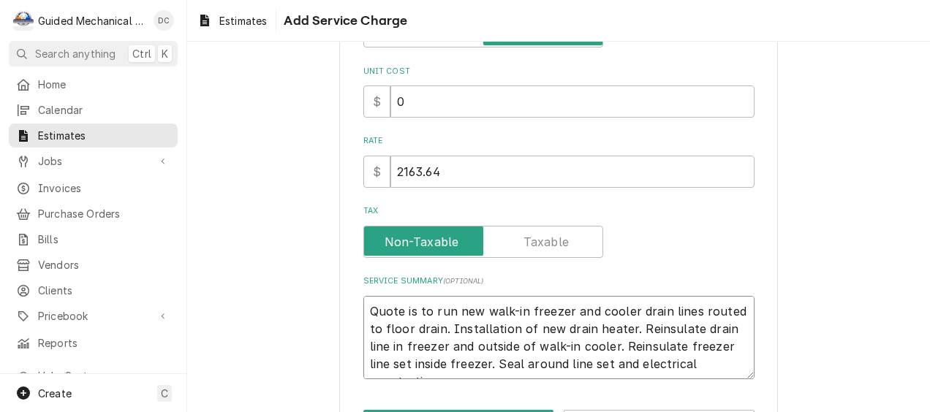
click at [719, 369] on textarea "Quote is to run new walk-in freezer and cooler drain lines routed to floor drai…" at bounding box center [558, 338] width 391 height 84
click at [404, 171] on input "2163.64" at bounding box center [572, 172] width 364 height 32
click at [460, 384] on textarea "Quote is to run new walk-in freezer and cooler drain lines routed to floor drai…" at bounding box center [558, 347] width 391 height 102
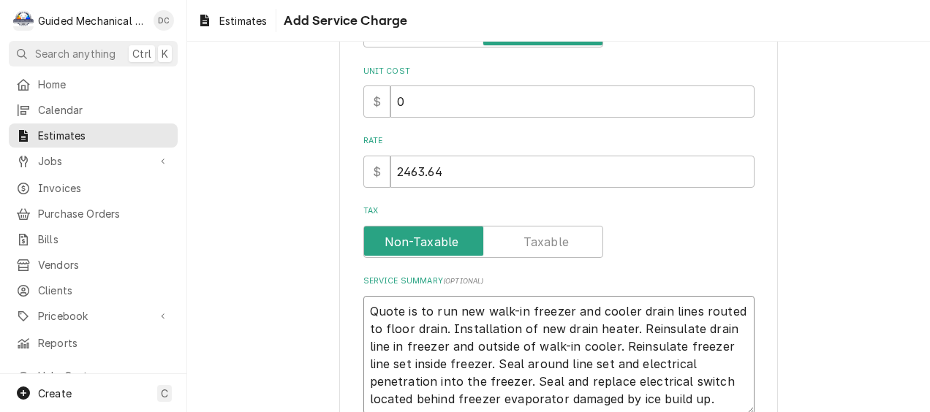
scroll to position [311, 0]
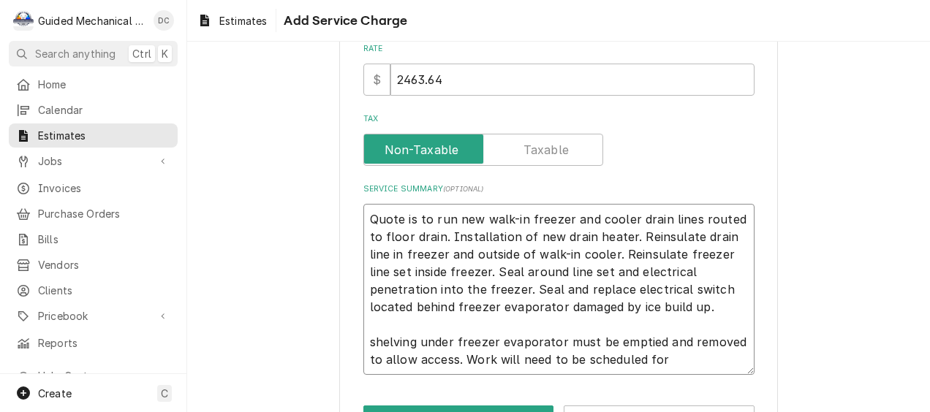
click at [680, 352] on textarea "Quote is to run new walk-in freezer and cooler drain lines routed to floor drai…" at bounding box center [558, 290] width 391 height 172
drag, startPoint x: 668, startPoint y: 358, endPoint x: 640, endPoint y: 357, distance: 27.8
click at [640, 357] on textarea "Quote is to run new walk-in freezer and cooler drain lines routed to floor drai…" at bounding box center [558, 290] width 391 height 172
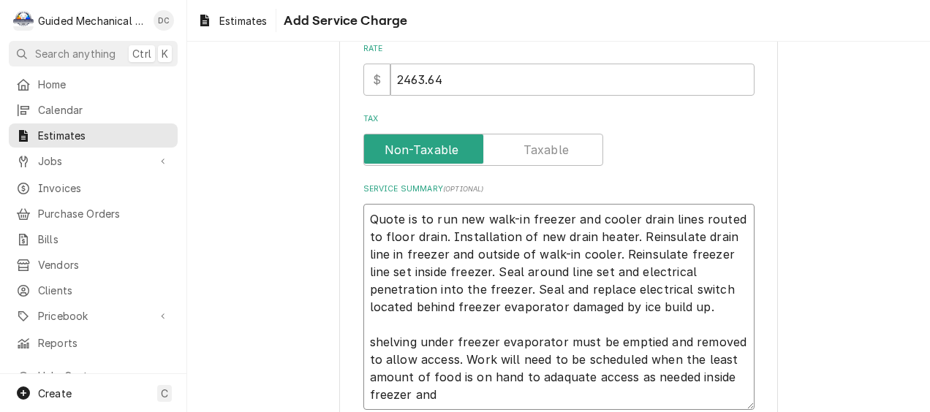
click at [564, 376] on textarea "Quote is to run new walk-in freezer and cooler drain lines routed to floor drai…" at bounding box center [558, 307] width 391 height 207
click at [559, 399] on textarea "Quote is to run new walk-in freezer and cooler drain lines routed to floor drai…" at bounding box center [558, 307] width 391 height 207
click at [371, 339] on textarea "Quote is to run new walk-in freezer and cooler drain lines routed to floor drai…" at bounding box center [558, 307] width 391 height 207
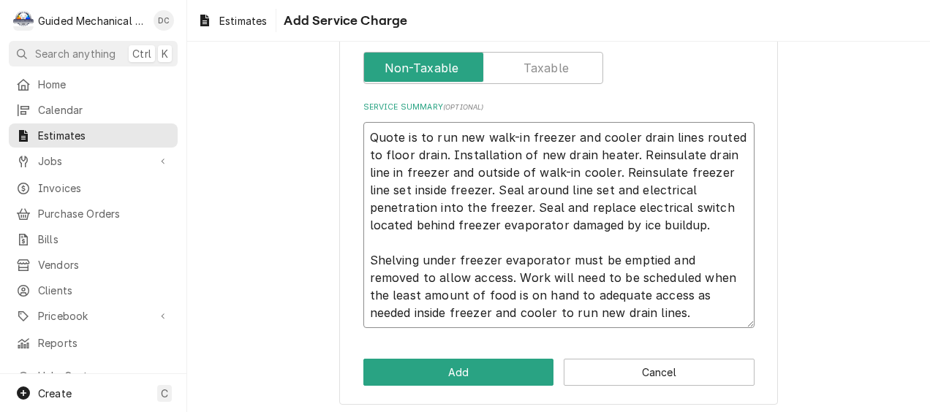
scroll to position [399, 0]
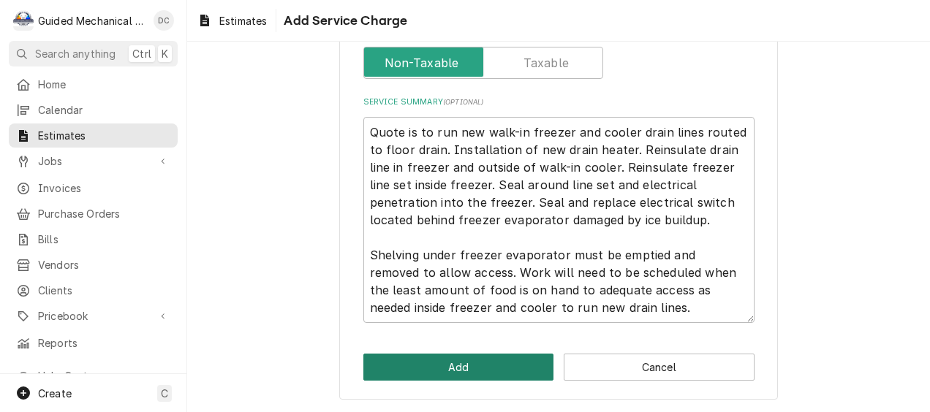
click at [524, 360] on button "Add" at bounding box center [458, 367] width 191 height 27
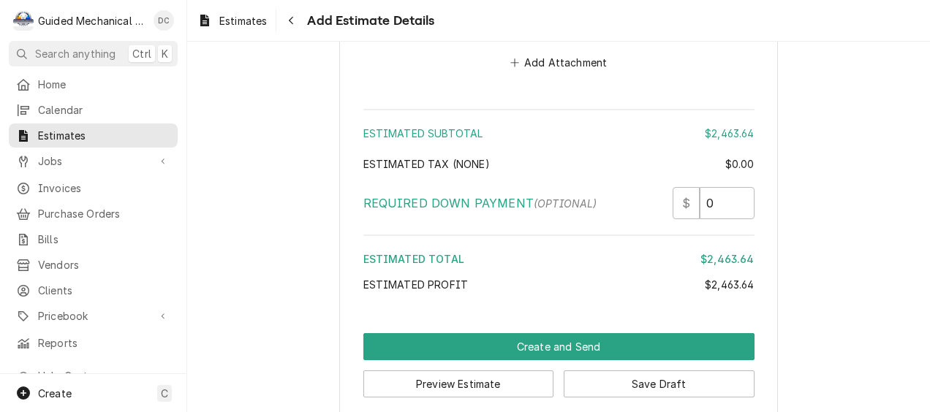
scroll to position [1977, 0]
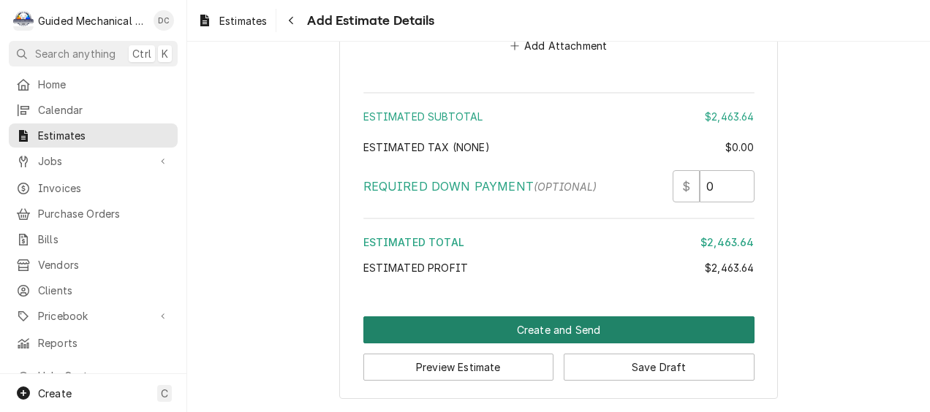
click at [594, 330] on button "Create and Send" at bounding box center [558, 330] width 391 height 27
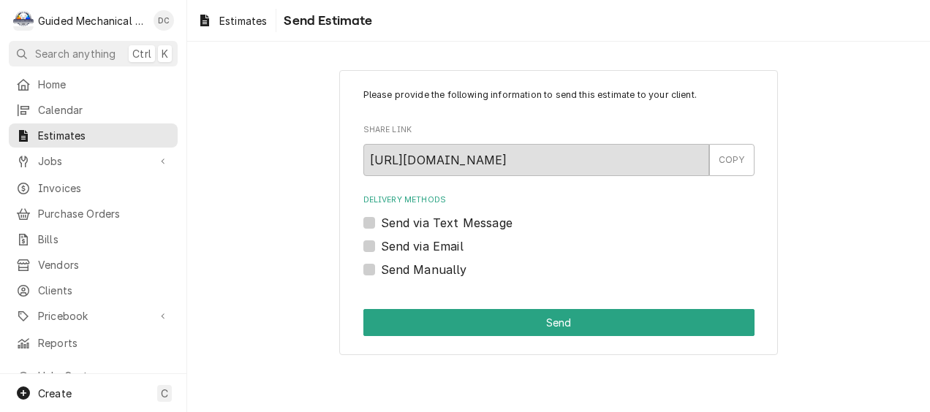
click at [381, 223] on label "Send via Text Message" at bounding box center [447, 223] width 132 height 18
click at [381, 223] on input "Send via Text Message" at bounding box center [576, 230] width 391 height 32
checkbox input "true"
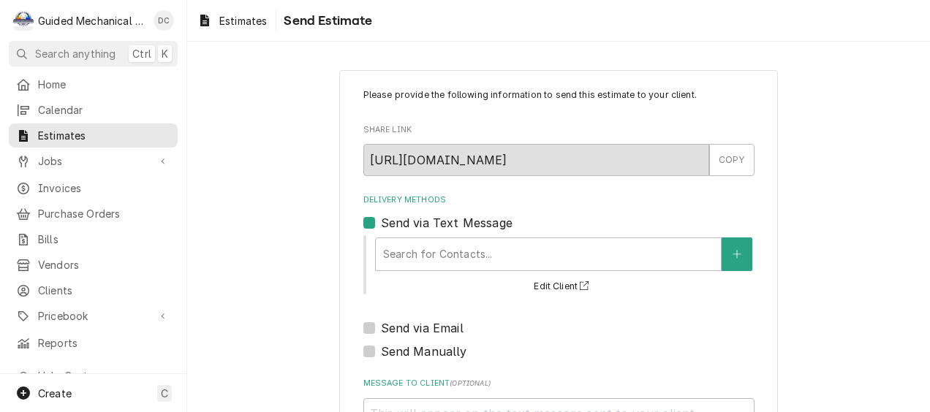
click at [381, 331] on label "Send via Email" at bounding box center [422, 329] width 83 height 18
click at [381, 331] on input "Send via Email" at bounding box center [576, 336] width 391 height 32
checkbox input "true"
type textarea "x"
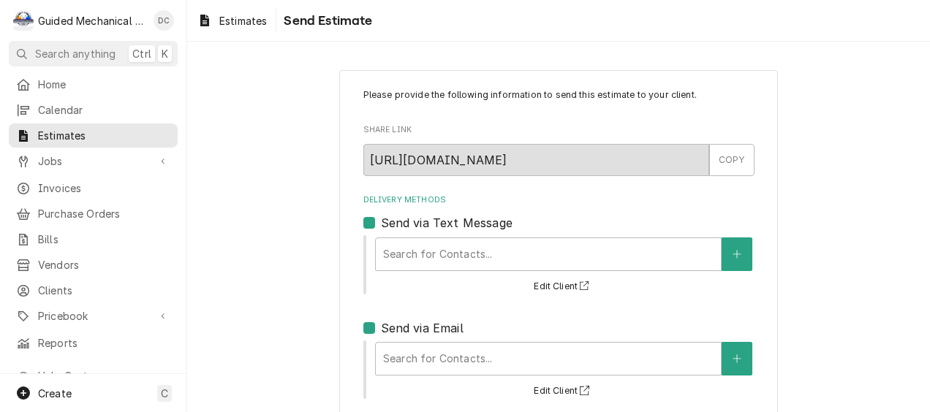
click at [381, 219] on label "Send via Text Message" at bounding box center [447, 223] width 132 height 18
click at [381, 219] on input "Send via Text Message" at bounding box center [576, 230] width 391 height 32
checkbox input "false"
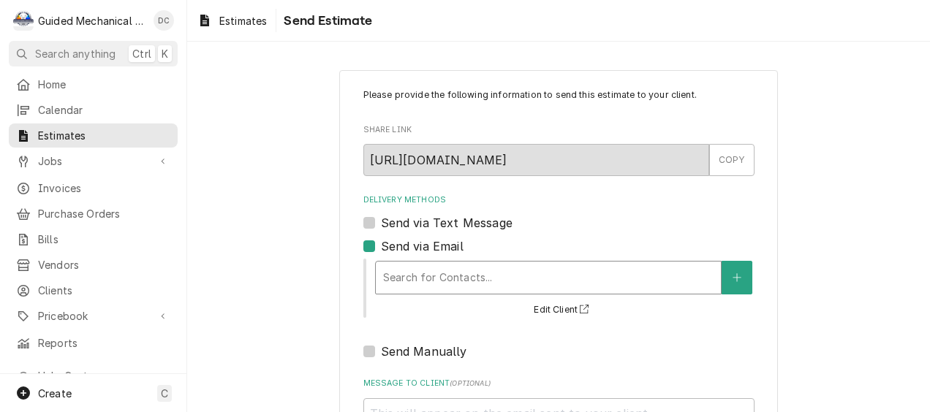
click at [443, 284] on div "Delivery Methods" at bounding box center [548, 278] width 330 height 26
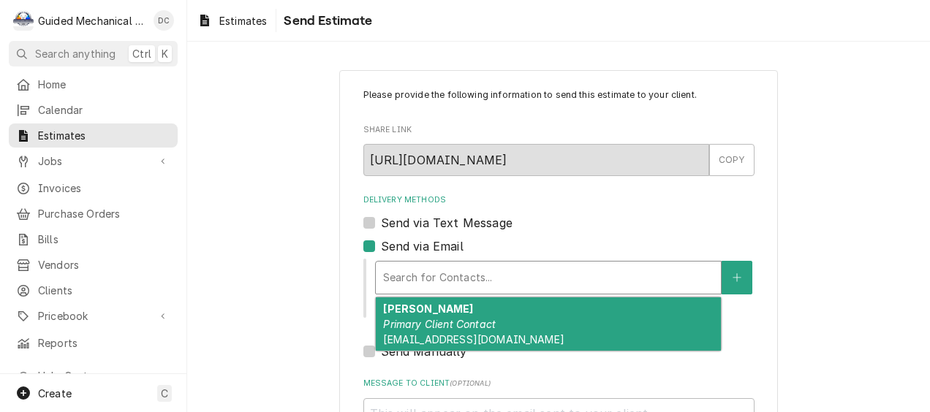
click at [493, 320] on div "Nikki Carroll Primary Client Contact admin@yborcityrehab.com" at bounding box center [548, 324] width 345 height 53
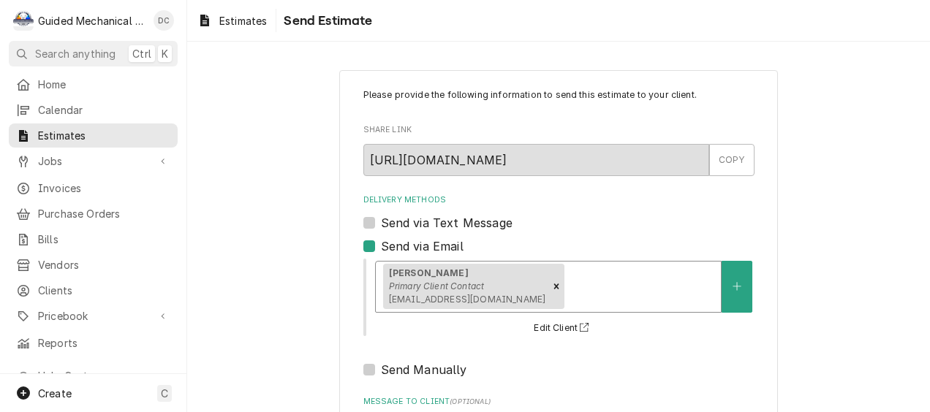
scroll to position [73, 0]
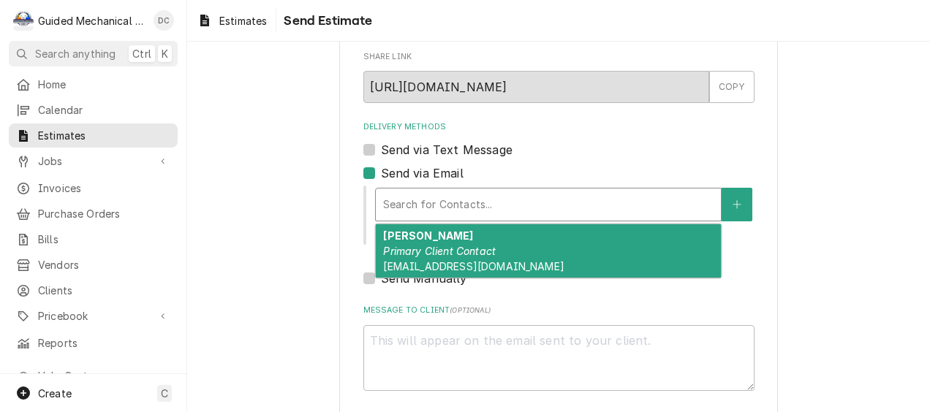
click at [567, 206] on div "Delivery Methods" at bounding box center [548, 205] width 330 height 26
click at [517, 253] on div "Nikki Carroll Primary Client Contact admin@yborcityrehab.com" at bounding box center [548, 250] width 345 height 53
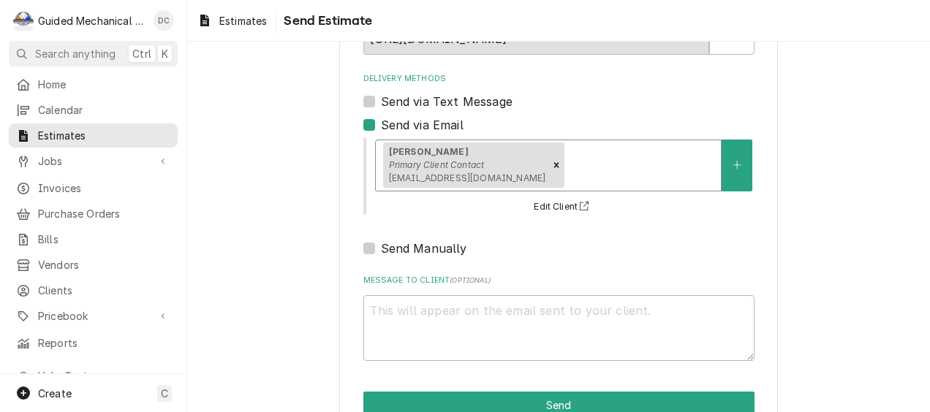
scroll to position [159, 0]
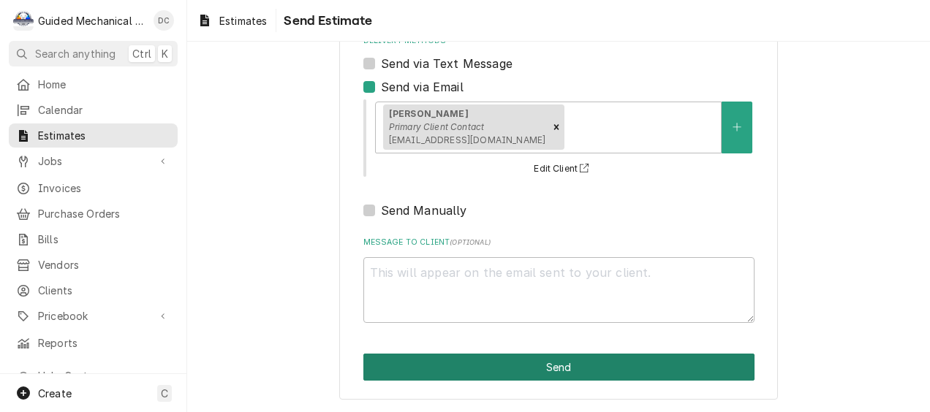
click at [579, 371] on button "Send" at bounding box center [558, 367] width 391 height 27
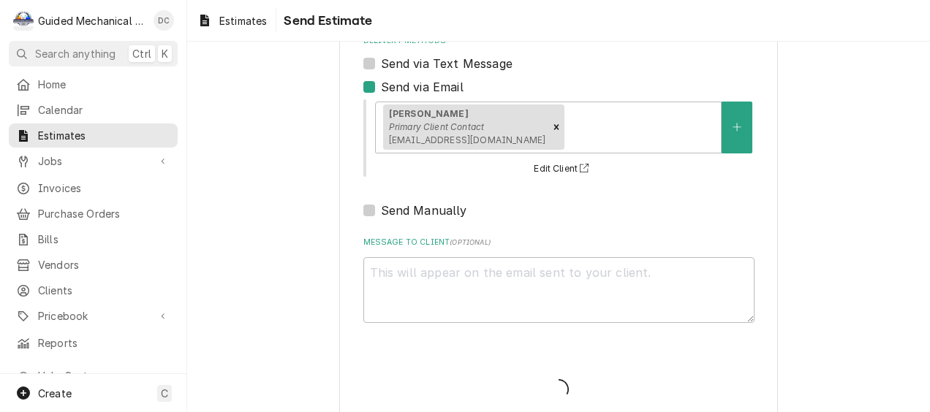
type textarea "x"
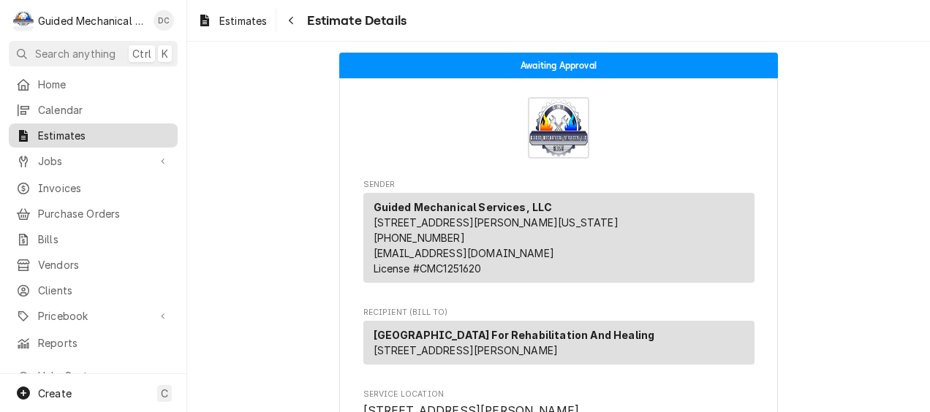
click at [53, 140] on link "Estimates" at bounding box center [93, 136] width 169 height 24
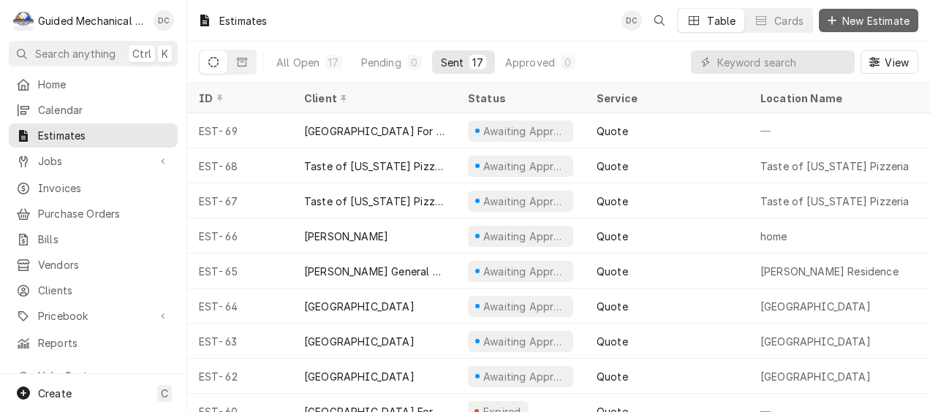
click at [872, 18] on span "New Estimate" at bounding box center [875, 20] width 73 height 15
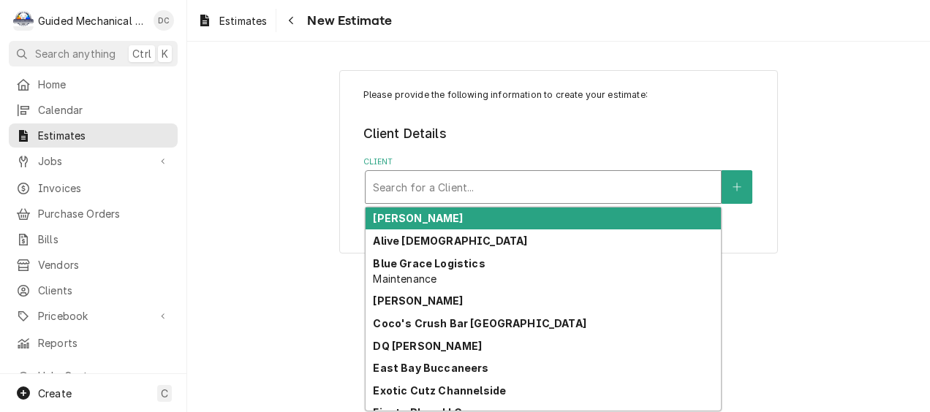
click at [480, 186] on div "Client" at bounding box center [543, 187] width 341 height 26
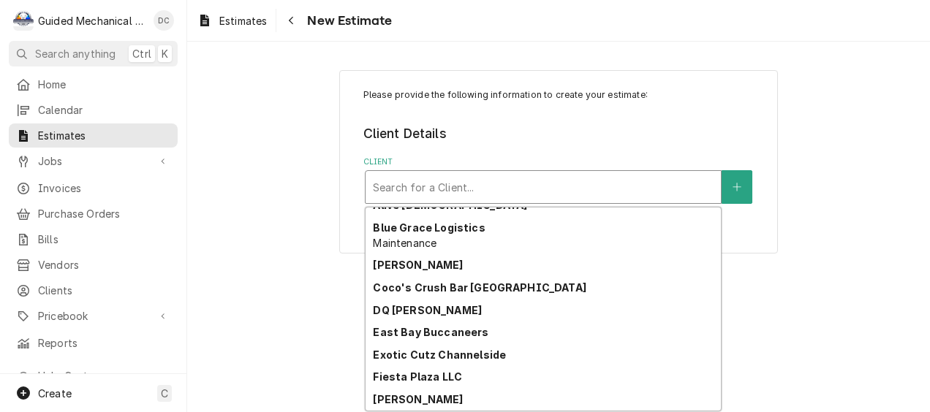
scroll to position [260, 0]
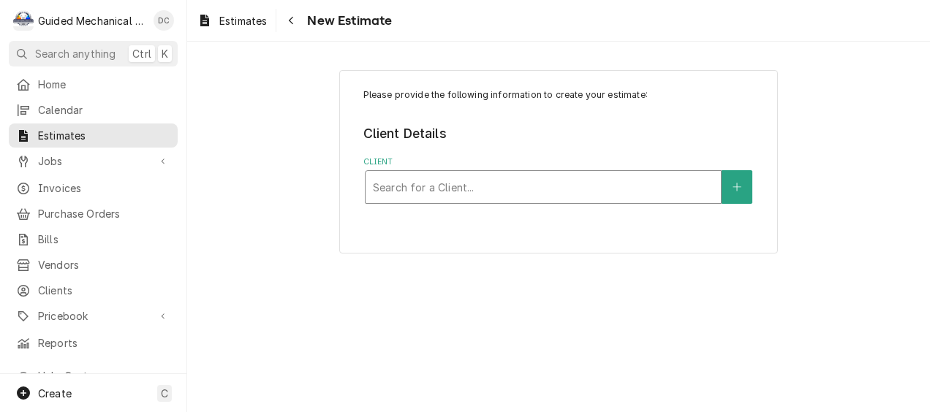
click at [532, 182] on div "Client" at bounding box center [543, 187] width 341 height 26
type input "yb"
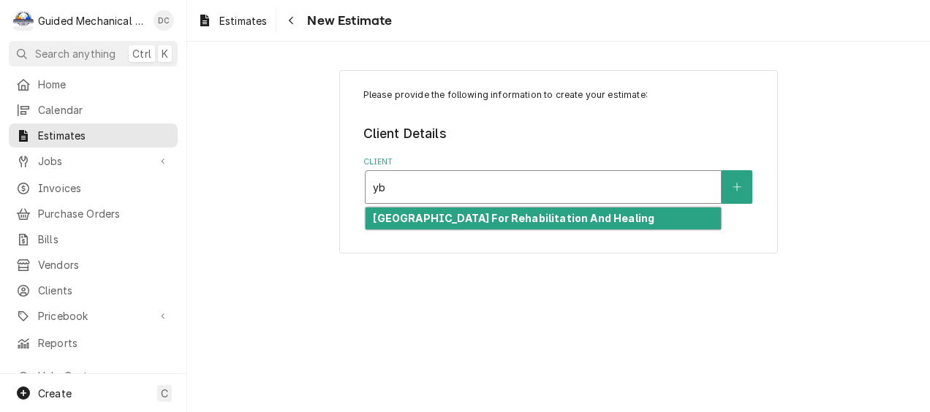
click at [534, 215] on strong "[GEOGRAPHIC_DATA] For Rehabilitation And Healing" at bounding box center [513, 218] width 281 height 12
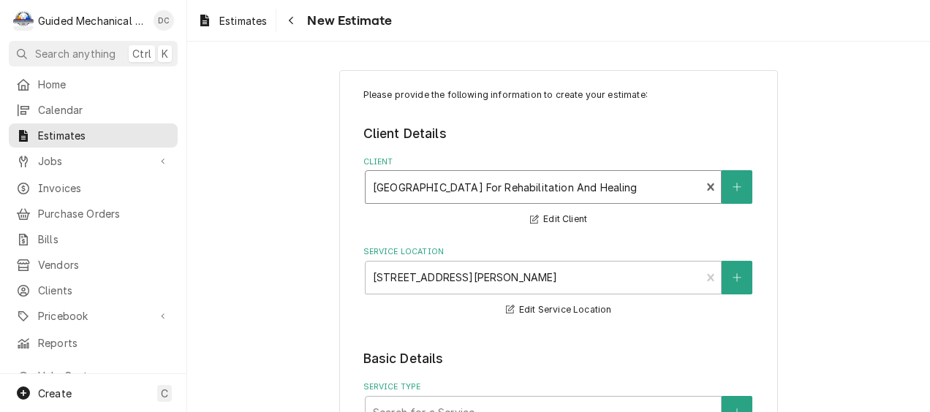
scroll to position [146, 0]
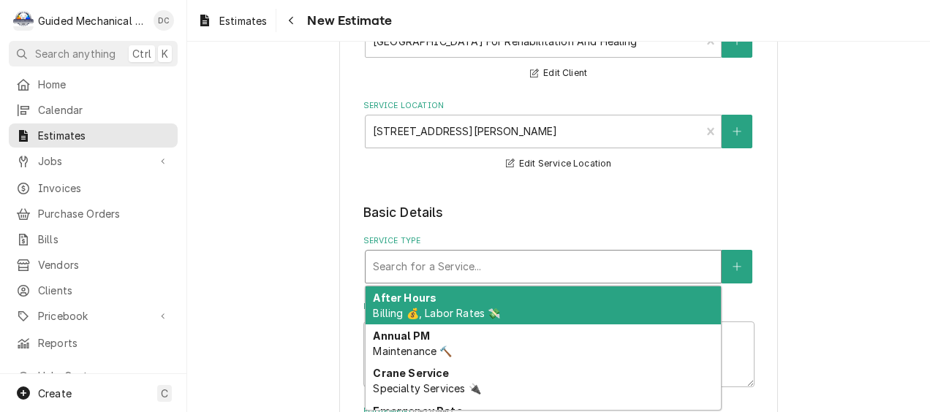
click at [496, 268] on div "Service Type" at bounding box center [543, 267] width 341 height 26
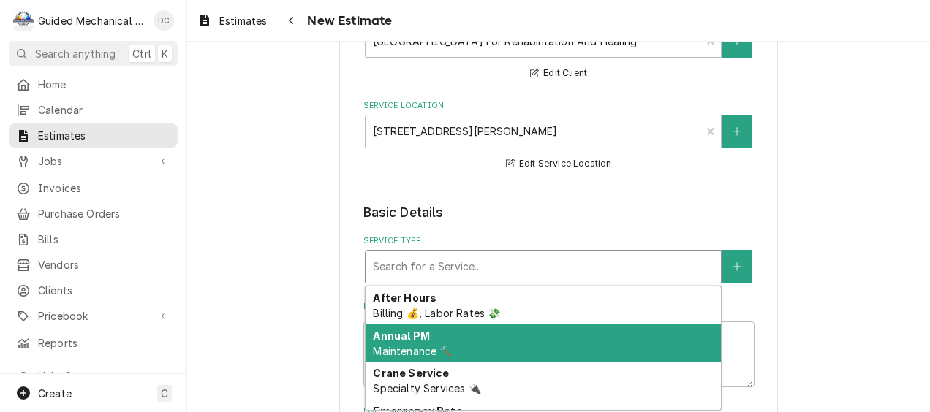
scroll to position [254, 0]
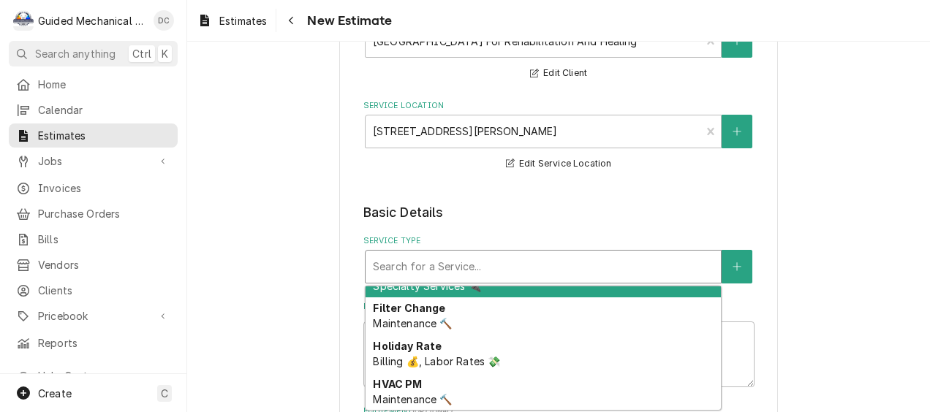
type textarea "x"
type input "q"
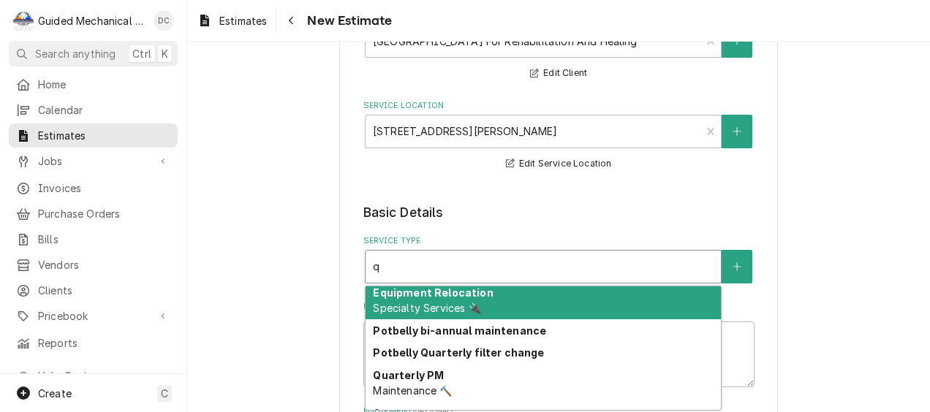
scroll to position [139, 0]
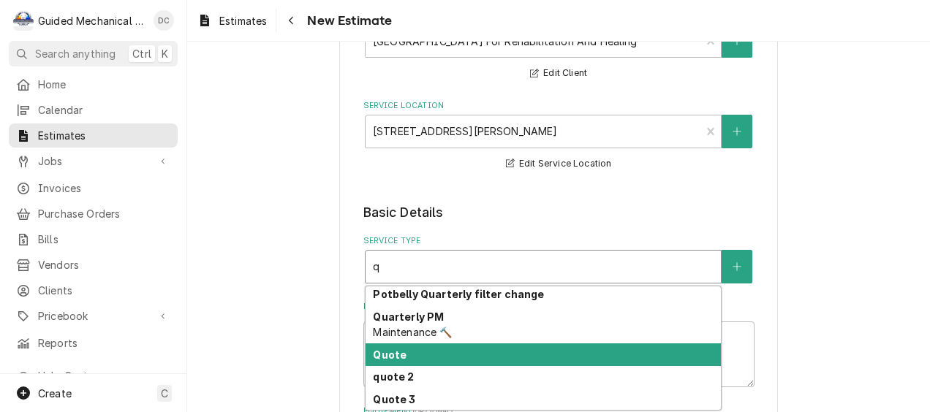
click at [477, 354] on div "Quote" at bounding box center [543, 355] width 355 height 23
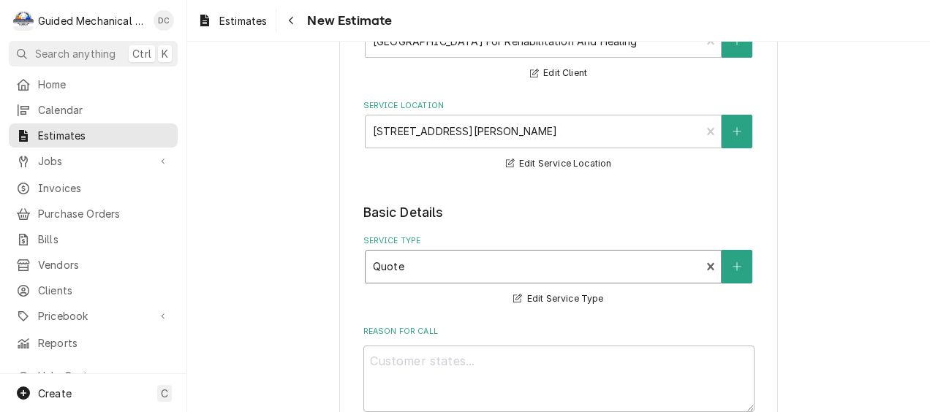
scroll to position [292, 0]
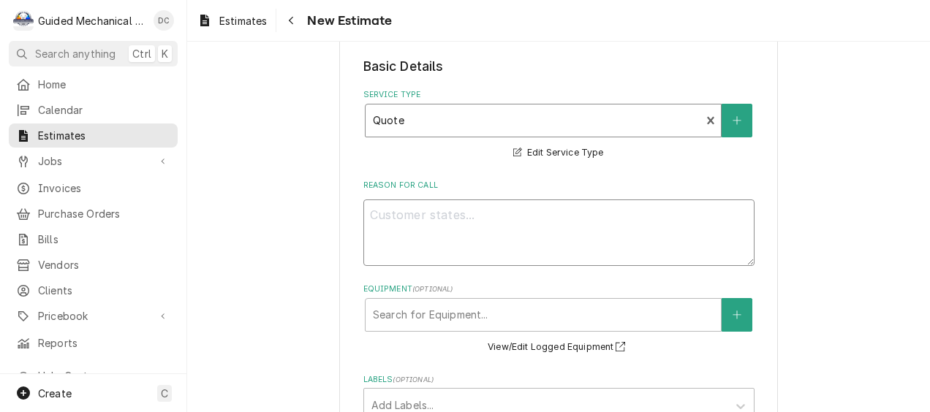
click at [532, 225] on textarea "Reason For Call" at bounding box center [558, 233] width 391 height 67
type textarea "x"
type textarea "t"
type textarea "x"
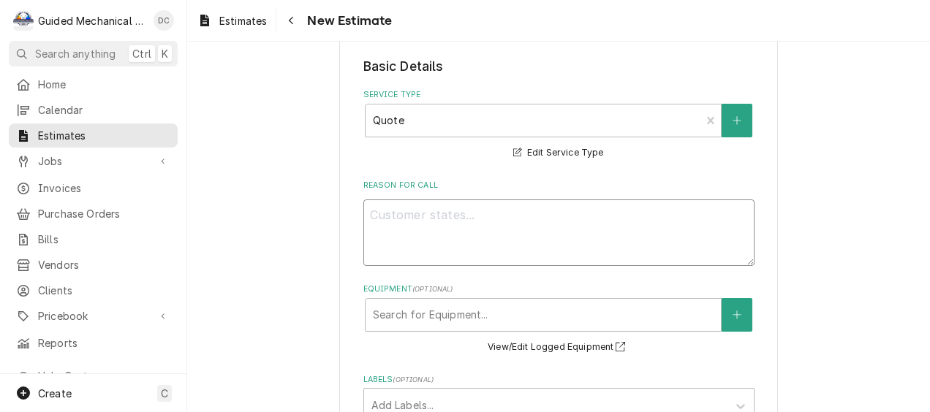
type textarea "q"
type textarea "x"
type textarea "qu"
type textarea "x"
type textarea "quo"
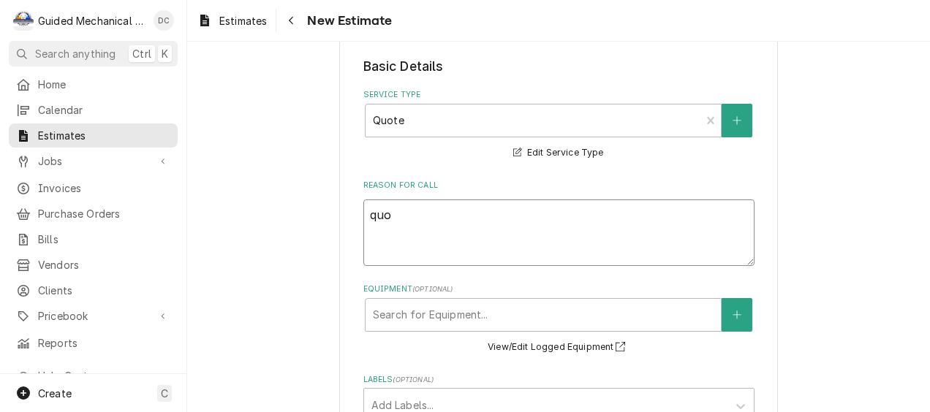
type textarea "x"
type textarea "quot"
type textarea "x"
type textarea "quote"
type textarea "x"
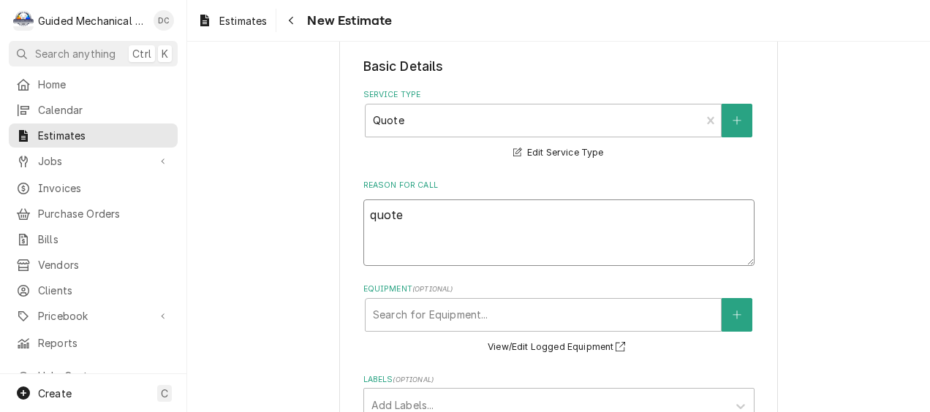
type textarea "quote"
type textarea "x"
type textarea "quote t"
type textarea "x"
type textarea "quote to"
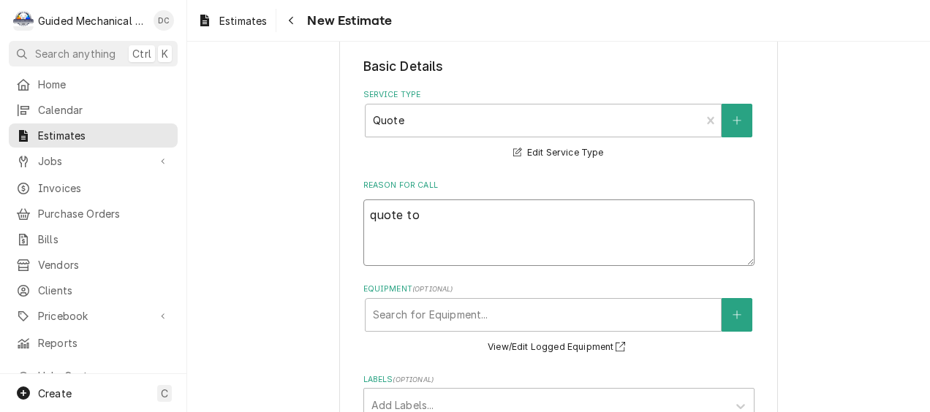
type textarea "x"
type textarea "quote to"
type textarea "x"
type textarea "quote to t"
type textarea "x"
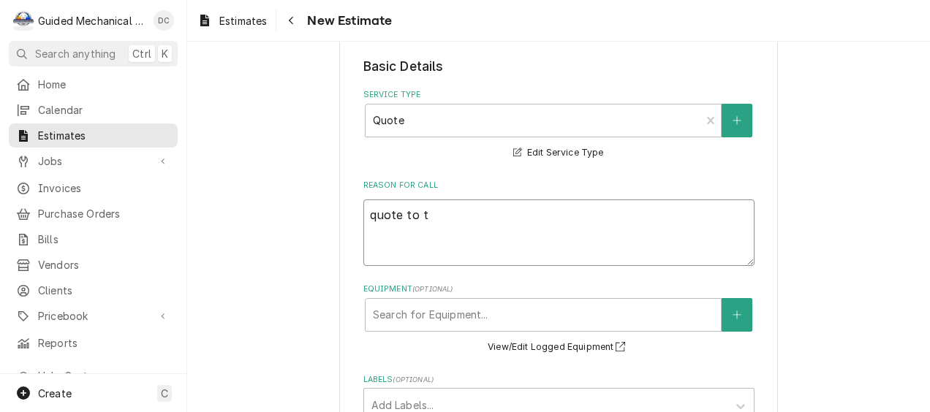
type textarea "quote to tu"
type textarea "x"
type textarea "quote to tur"
type textarea "x"
type textarea "quote to turn"
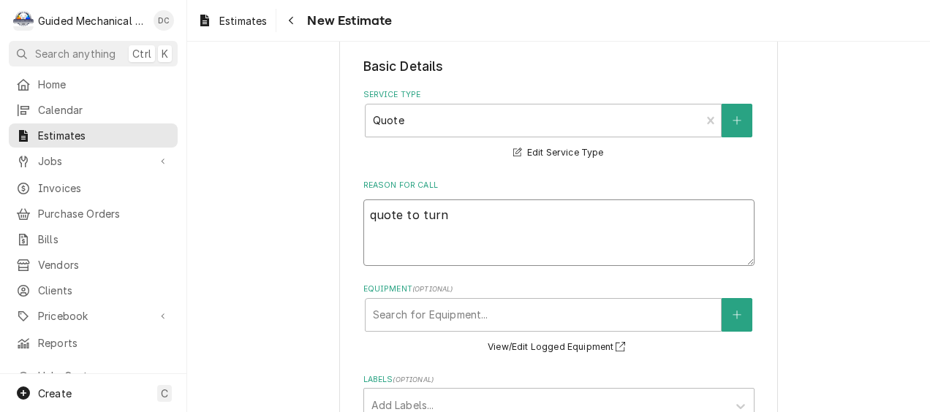
type textarea "x"
type textarea "quote to turn"
type textarea "x"
type textarea "quote to turn f"
type textarea "x"
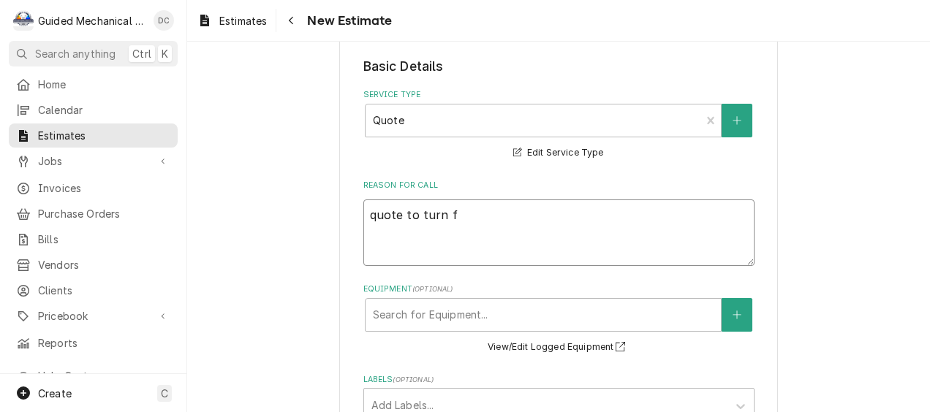
type textarea "quote to turn fr"
type textarea "x"
type textarea "quote to turn fre"
type textarea "x"
type textarea "quote to turn free"
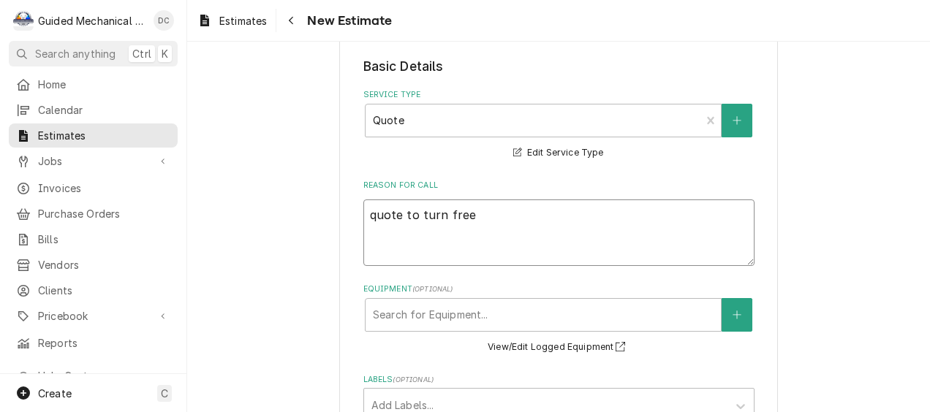
type textarea "x"
type textarea "quote to turn freez"
type textarea "x"
type textarea "quote to turn freeze"
type textarea "x"
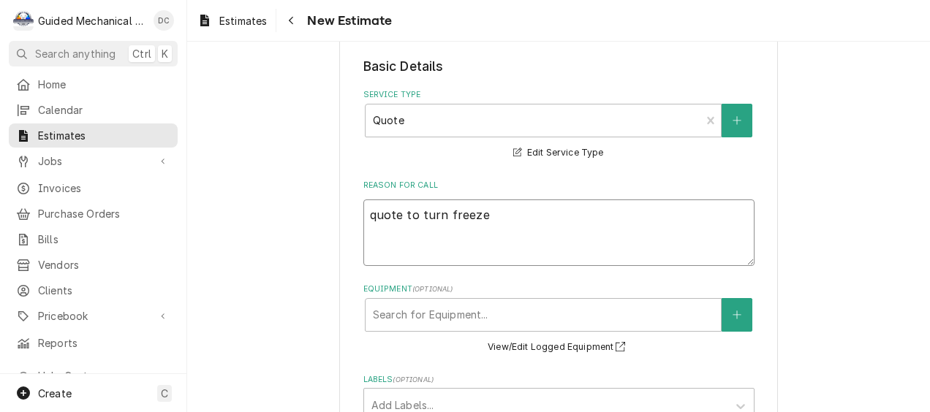
type textarea "quote to turn freezer"
type textarea "x"
type textarea "quote to turn freezer"
type textarea "x"
type textarea "quote to turn freezer c"
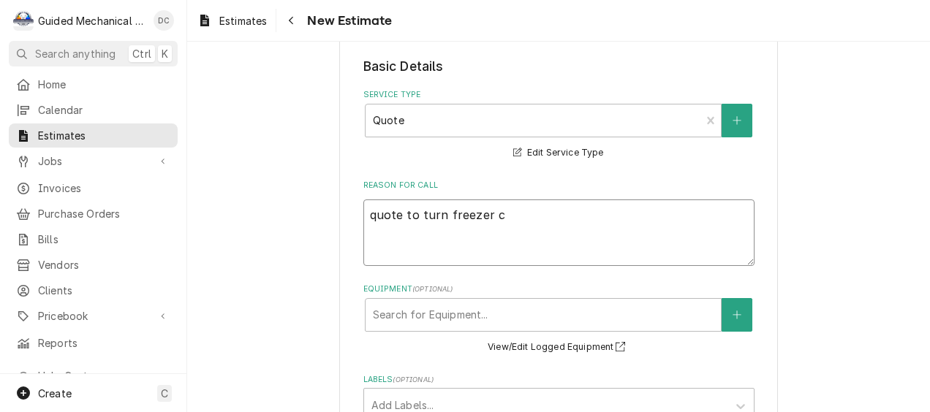
type textarea "x"
type textarea "quote to turn freezer co"
type textarea "x"
type textarea "quote to turn freezer con"
type textarea "x"
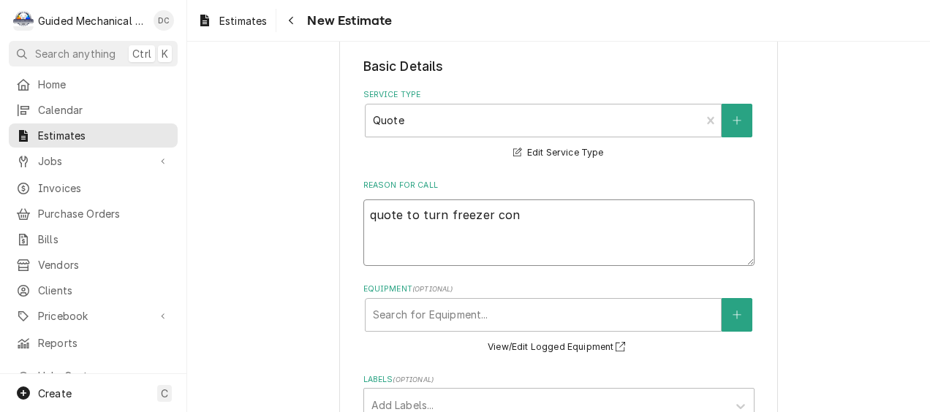
type textarea "quote to turn freezer cond"
type textarea "x"
type textarea "quote to turn freezer conde"
type textarea "x"
type textarea "quote to turn freezer conden"
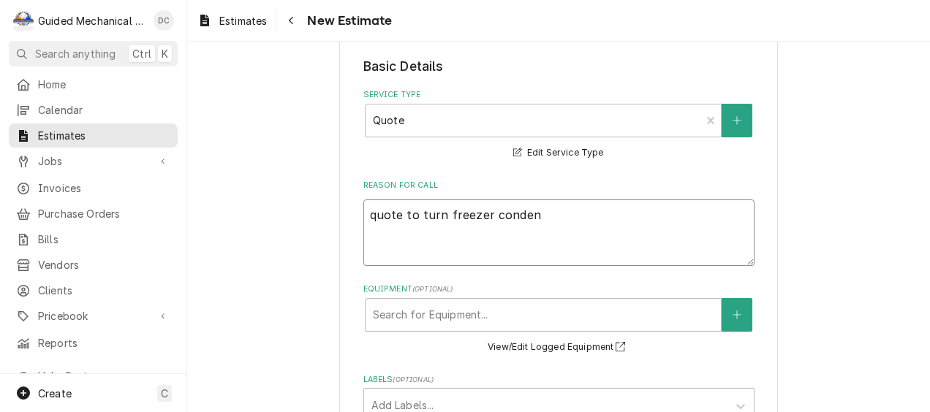
type textarea "x"
type textarea "quote to turn freezer condens"
type textarea "x"
type textarea "quote to turn freezer condense"
type textarea "x"
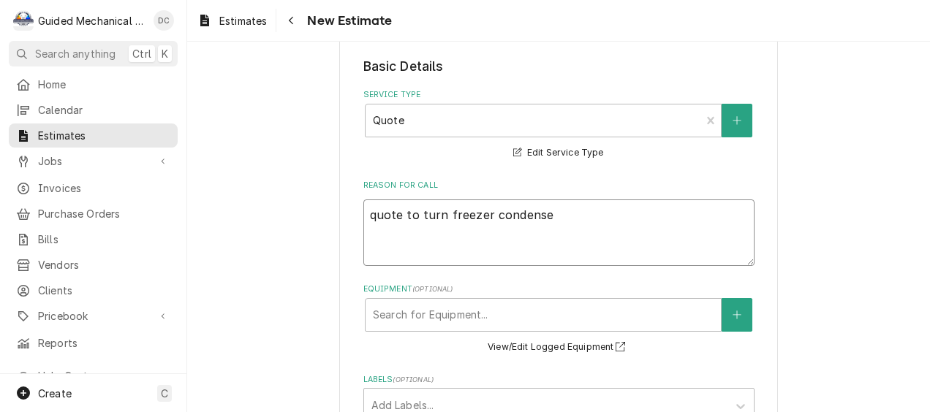
type textarea "quote to turn freezer condenser"
type textarea "x"
type textarea "quote to turn freezer condenser"
type textarea "x"
type textarea "quote to turn freezer condenser s"
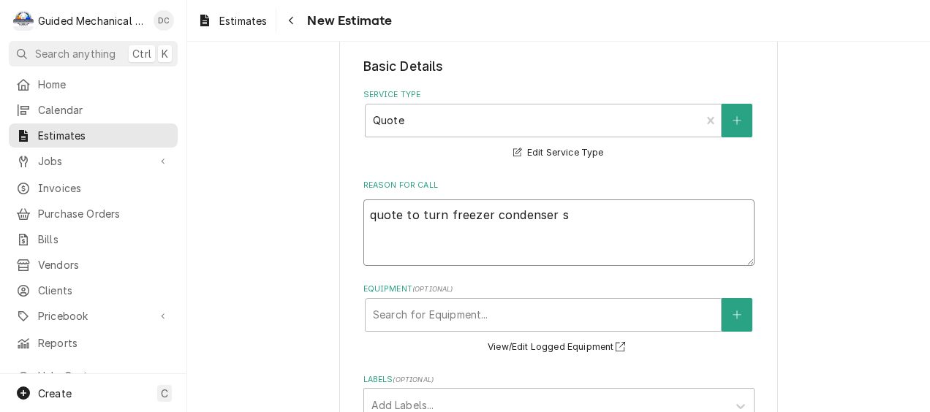
type textarea "x"
type textarea "quote to turn freezer condenser so"
type textarea "x"
type textarea "quote to turn freezer condenser so"
type textarea "x"
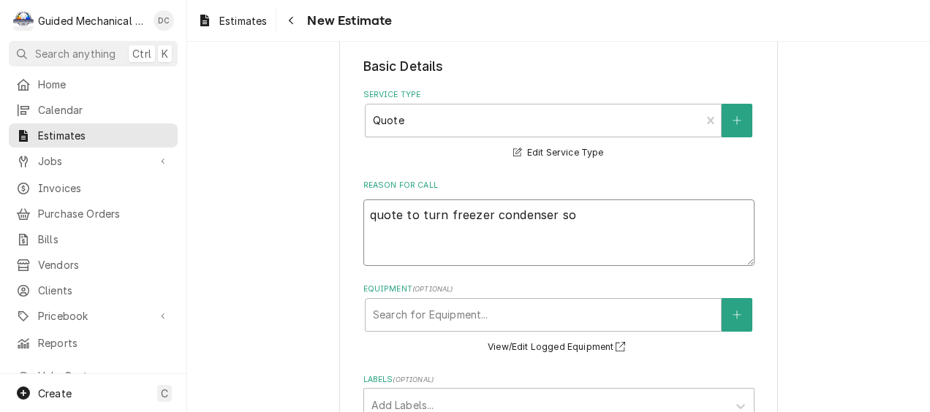
type textarea "quote to turn freezer condenser so i"
type textarea "x"
type textarea "quote to turn freezer condenser so it"
type textarea "x"
type textarea "quote to turn freezer condenser so it"
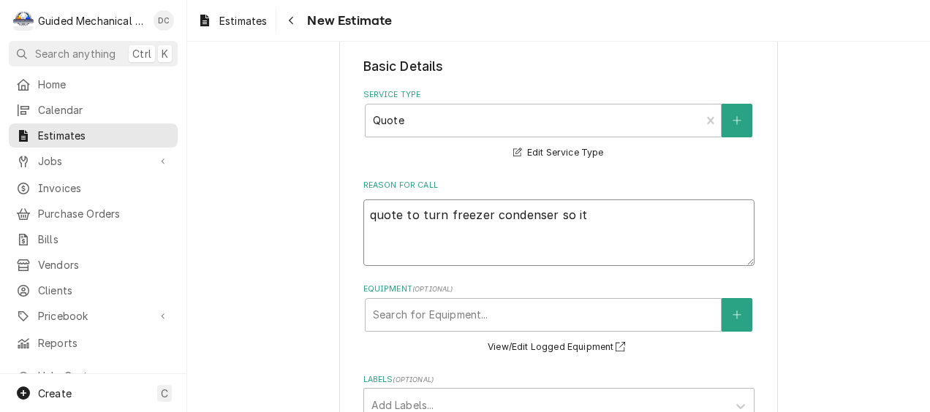
type textarea "x"
type textarea "quote to turn freezer condenser so it i"
type textarea "x"
type textarea "quote to turn freezer condenser so it is"
type textarea "x"
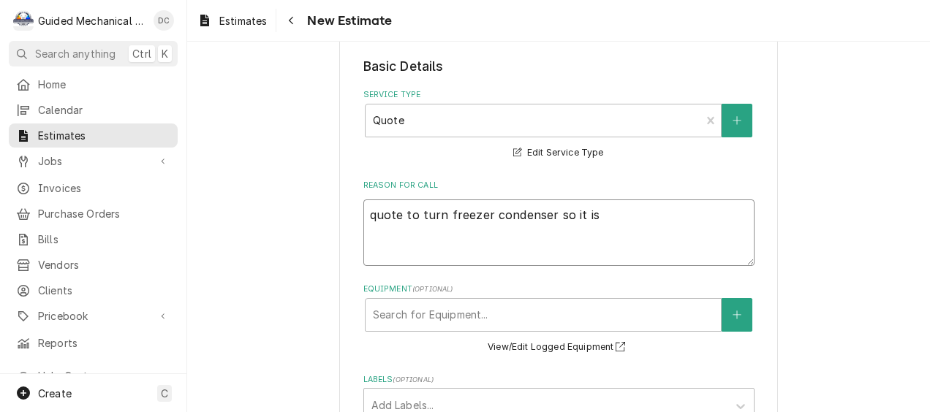
type textarea "quote to turn freezer condenser so it is"
type textarea "x"
type textarea "quote to turn freezer condenser so it is n"
type textarea "x"
type textarea "quote to turn freezer condenser so it is no"
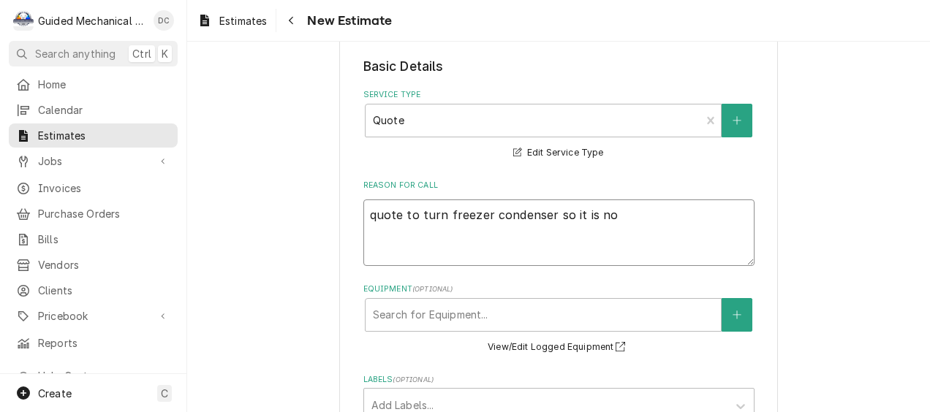
type textarea "x"
type textarea "quote to turn freezer condenser so it is not"
type textarea "x"
type textarea "quote to turn freezer condenser so it is not"
type textarea "x"
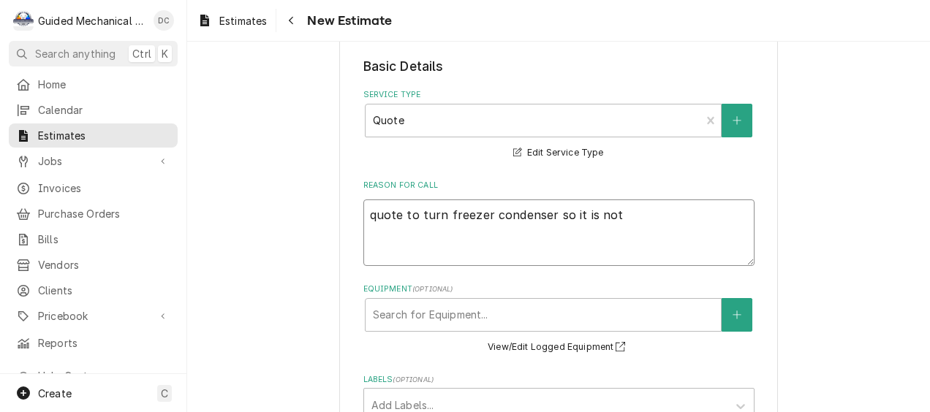
type textarea "quote to turn freezer condenser so it is not d"
type textarea "x"
type textarea "quote to turn freezer condenser so it is not di"
type textarea "x"
type textarea "quote to turn freezer condenser so it is not dis"
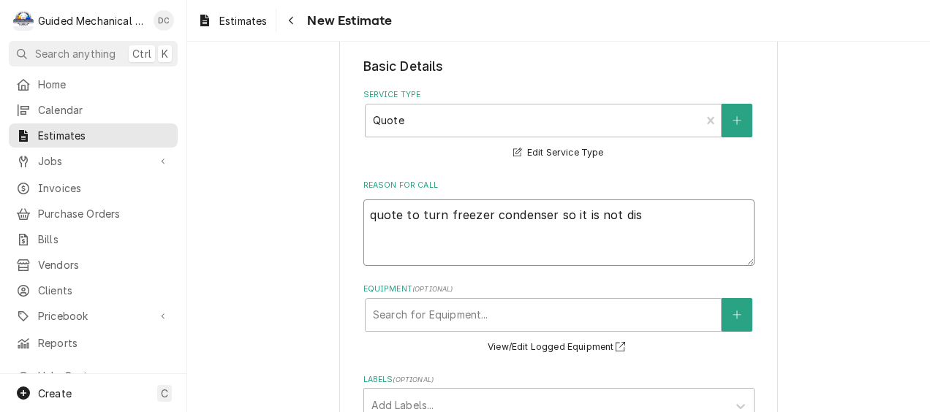
type textarea "x"
type textarea "quote to turn freezer condenser so it is not disc"
type textarea "x"
type textarea "quote to turn freezer condenser so it is not disch"
type textarea "x"
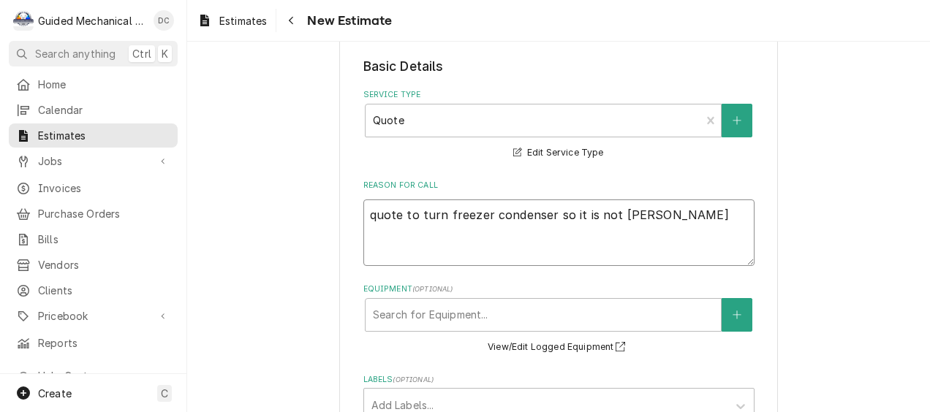
type textarea "quote to turn freezer condenser so it is not discha"
type textarea "x"
type textarea "quote to turn freezer condenser so it is not dischar"
type textarea "x"
type textarea "quote to turn freezer condenser so it is not discharg"
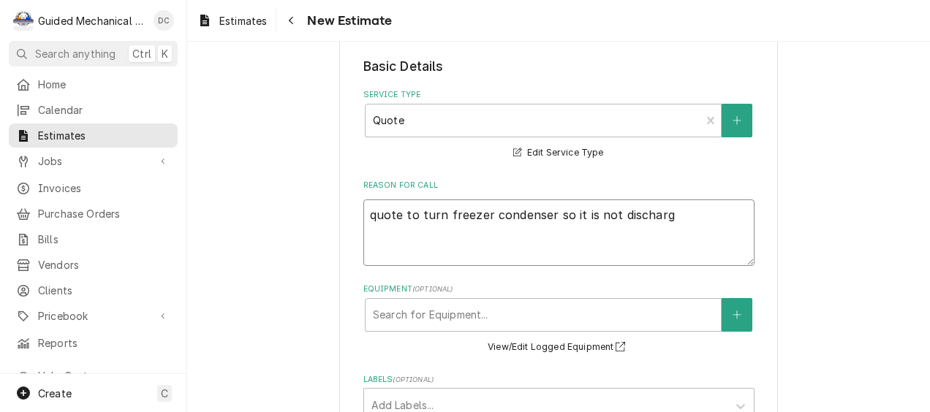
type textarea "x"
type textarea "quote to turn freezer condenser so it is not dischargi"
type textarea "x"
type textarea "quote to turn freezer condenser so it is not dischargin"
type textarea "x"
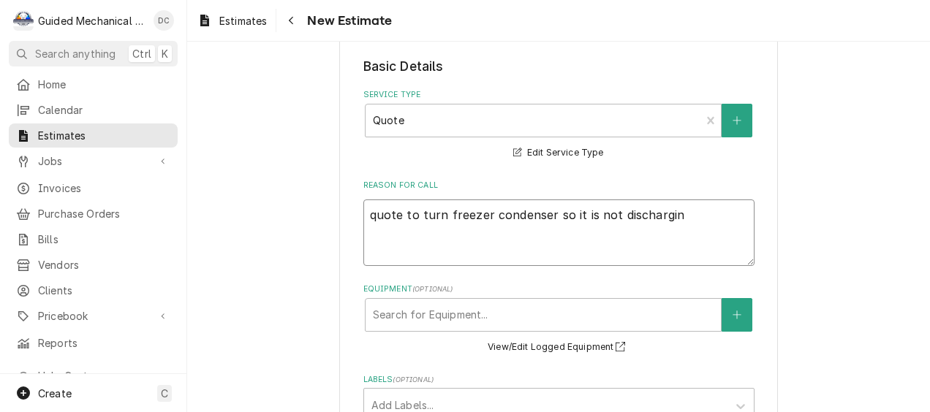
type textarea "quote to turn freezer condenser so it is not discharging"
type textarea "x"
type textarea "quote to turn freezer condenser so it is not discharging"
drag, startPoint x: 436, startPoint y: 218, endPoint x: 414, endPoint y: 218, distance: 21.9
click at [414, 218] on textarea "quote to turn freezer condenser so it is not discharging" at bounding box center [558, 233] width 391 height 67
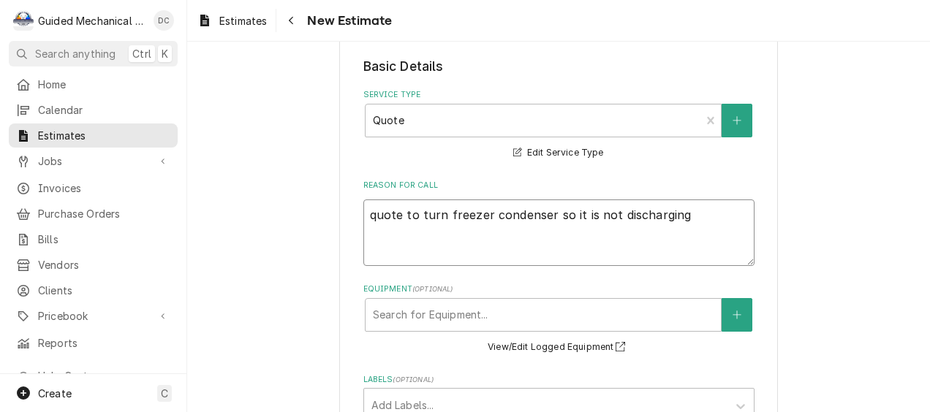
type textarea "x"
type textarea "quote to r freezer condenser so it is not discharging"
type textarea "x"
type textarea "quote to ro freezer condenser so it is not discharging"
type textarea "x"
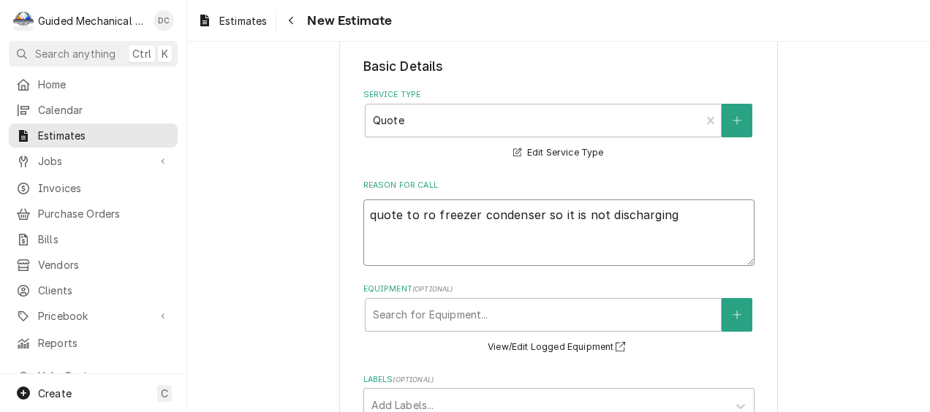
type textarea "quote to rot freezer condenser so it is not discharging"
type textarea "x"
type textarea "quote to rota freezer condenser so it is not discharging"
type textarea "x"
type textarea "quote to rotat freezer condenser so it is not discharging"
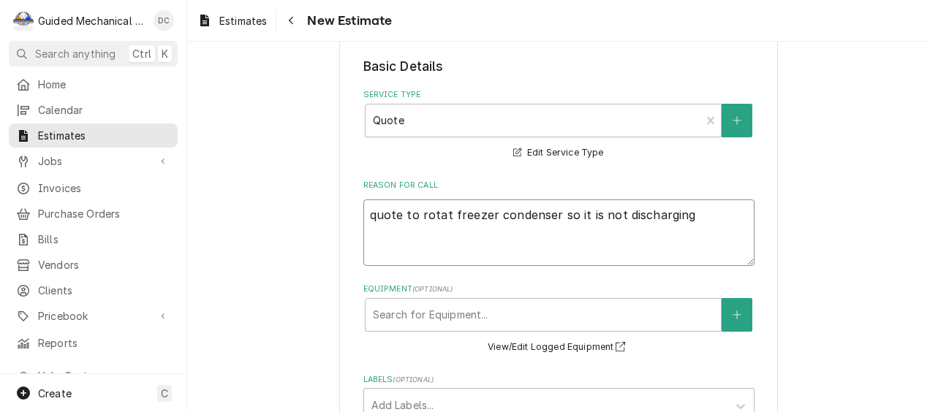
type textarea "x"
type textarea "quote to rotate freezer condenser so it is not discharging"
click at [698, 220] on textarea "quote to rotate freezer condenser so it is not discharging" at bounding box center [558, 233] width 391 height 67
type textarea "x"
type textarea "quote to rotate freezer condenser so it is not discharging i"
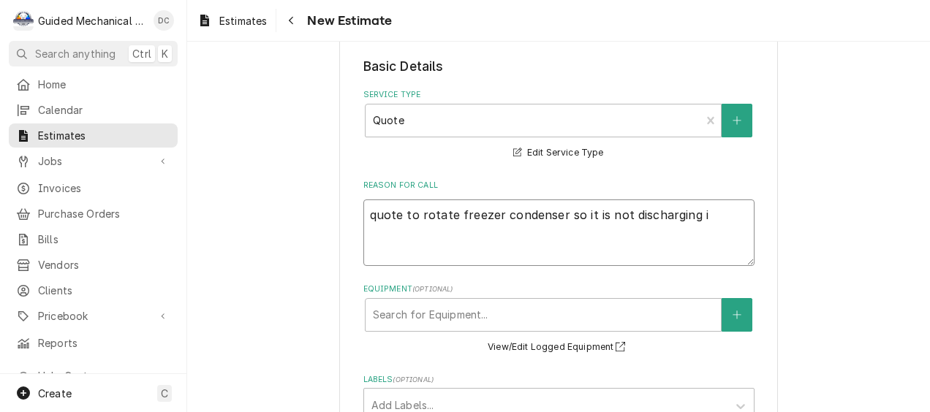
type textarea "x"
type textarea "quote to rotate freezer condenser so it is not discharging in"
type textarea "x"
type textarea "quote to rotate freezer condenser so it is not discharging int"
type textarea "x"
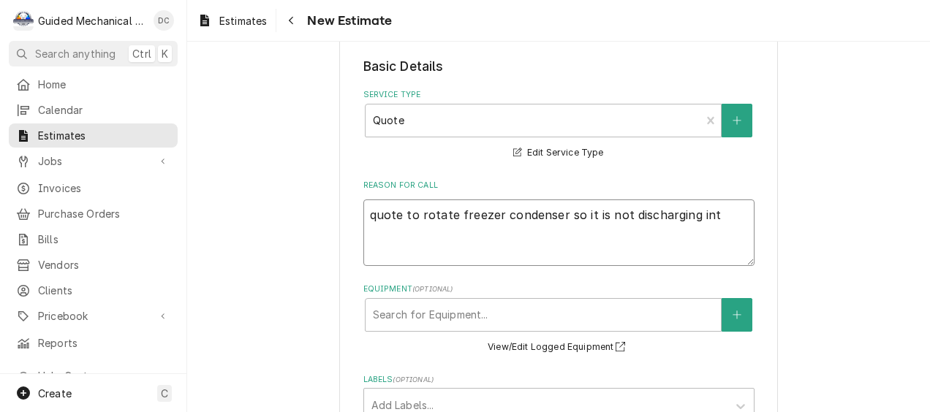
type textarea "quote to rotate freezer condenser so it is not discharging into"
type textarea "x"
type textarea "quote to rotate freezer condenser so it is not discharging into"
type textarea "x"
type textarea "quote to rotate freezer condenser so it is not discharging into t"
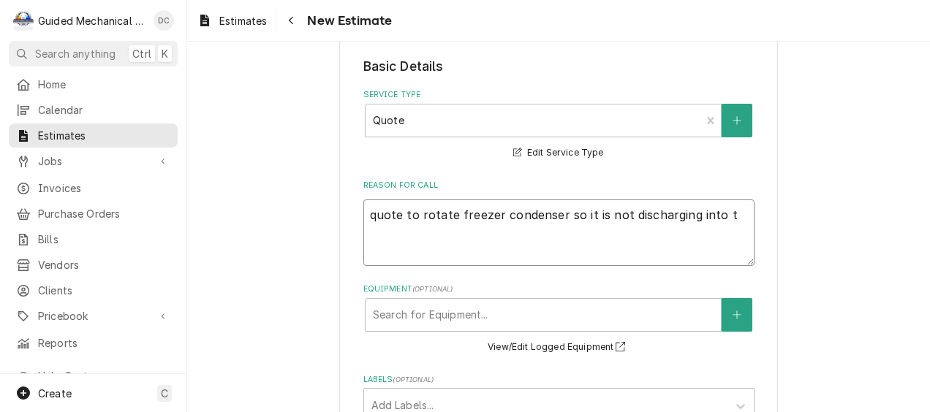
type textarea "x"
type textarea "quote to rotate freezer condenser so it is not discharging into th"
type textarea "x"
type textarea "quote to rotate freezer condenser so it is not discharging into the"
type textarea "x"
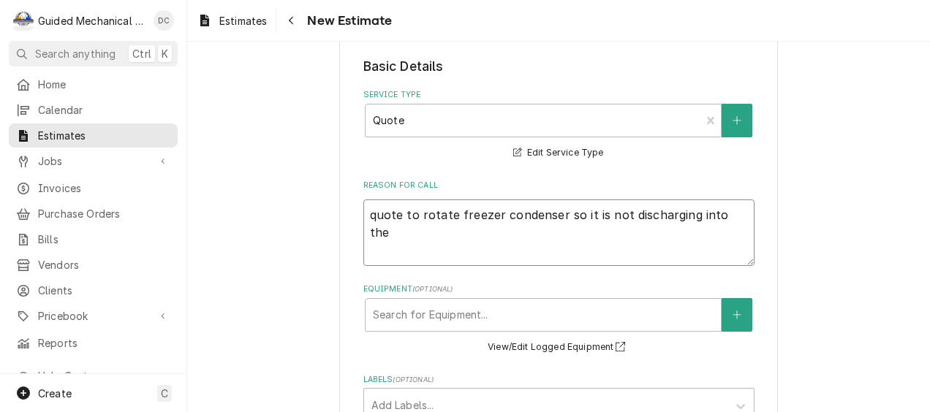
type textarea "quote to rotate freezer condenser so it is not discharging into the"
type textarea "x"
type textarea "quote to rotate freezer condenser so it is not discharging into the c"
type textarea "x"
type textarea "quote to rotate freezer condenser so it is not discharging into the co"
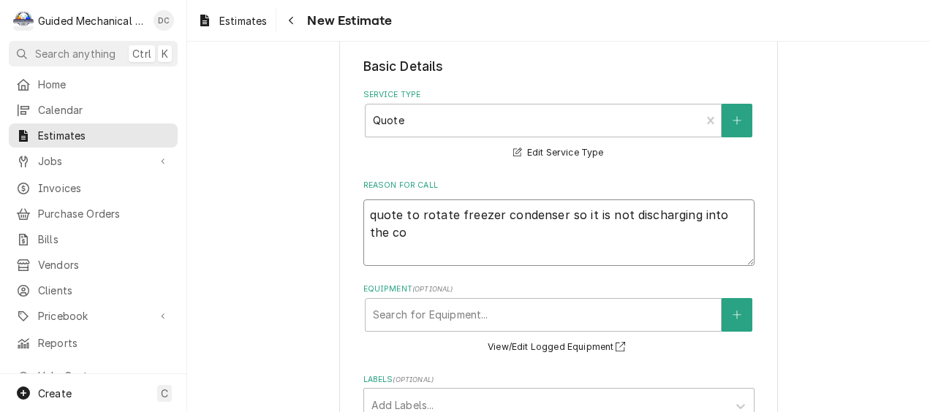
type textarea "x"
type textarea "quote to rotate freezer condenser so it is not discharging into the coo"
type textarea "x"
type textarea "quote to rotate freezer condenser so it is not discharging into the cool"
type textarea "x"
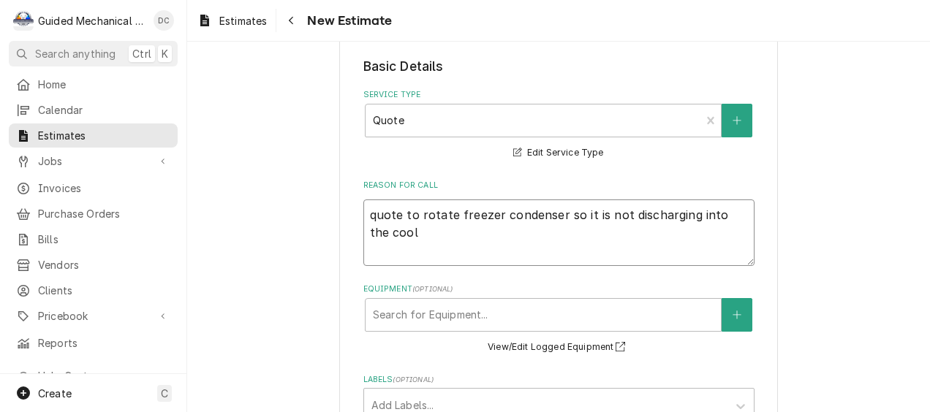
type textarea "quote to rotate freezer condenser so it is not discharging into the coole"
type textarea "x"
type textarea "quote to rotate freezer condenser so it is not discharging into the cooler"
type textarea "x"
type textarea "quote to rotate freezer condenser so it is not discharging into the cooler"
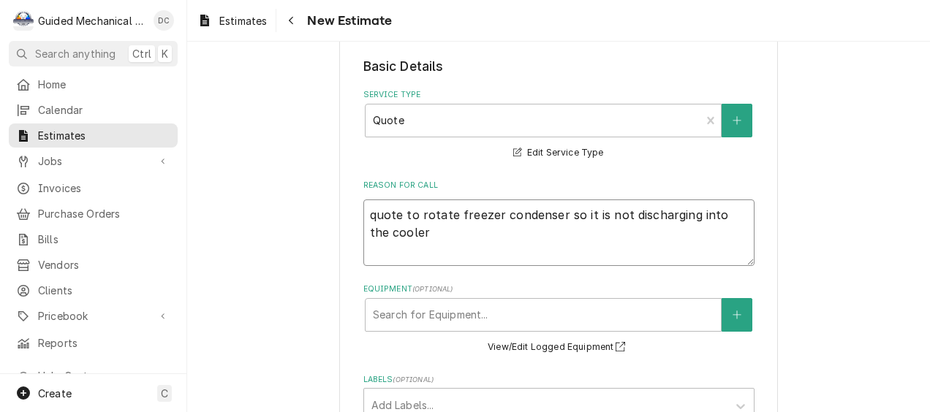
type textarea "x"
type textarea "quote to rotate freezer condenser so it is not discharging into the cooler c"
type textarea "x"
type textarea "quote to rotate freezer condenser so it is not discharging into the cooler co"
type textarea "x"
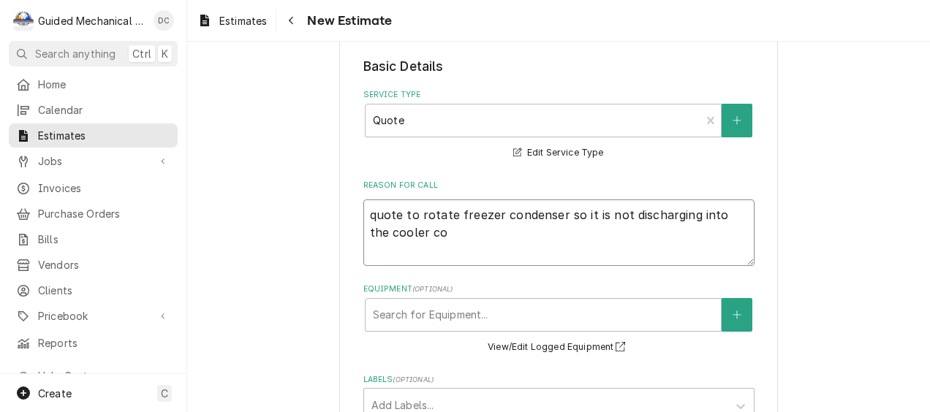
type textarea "quote to rotate freezer condenser so it is not discharging into the cooler con"
type textarea "x"
type textarea "quote to rotate freezer condenser so it is not discharging into the cooler cond"
type textarea "x"
type textarea "quote to rotate freezer condenser so it is not discharging into the cooler conde"
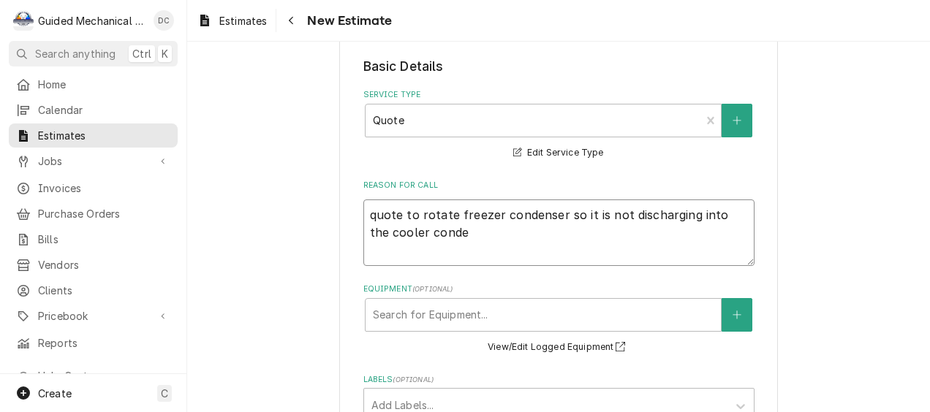
type textarea "x"
type textarea "quote to rotate freezer condenser so it is not discharging into the cooler cond…"
type textarea "x"
type textarea "quote to rotate freezer condenser so it is not discharging into the cooler cond…"
type textarea "x"
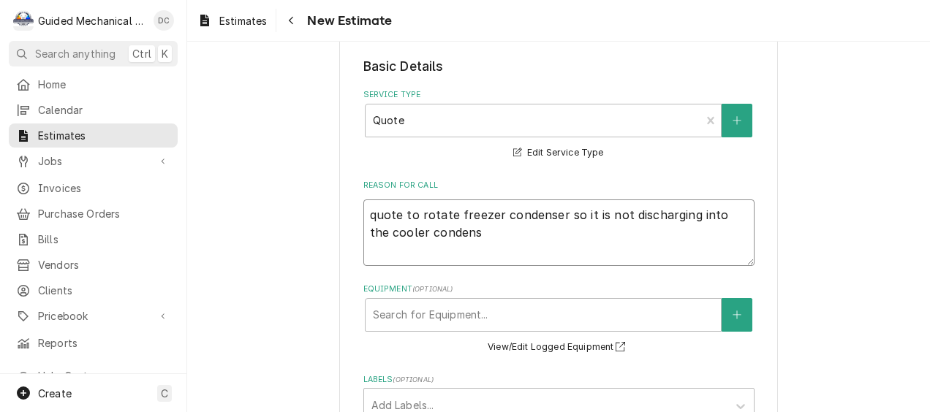
type textarea "quote to rotate freezer condenser so it is not discharging into the cooler cond…"
type textarea "x"
type textarea "quote to rotate freezer condenser so it is not discharging into the cooler cond…"
type textarea "x"
type textarea "quote to rotate freezer condenser so it is not discharging into the cooler cond…"
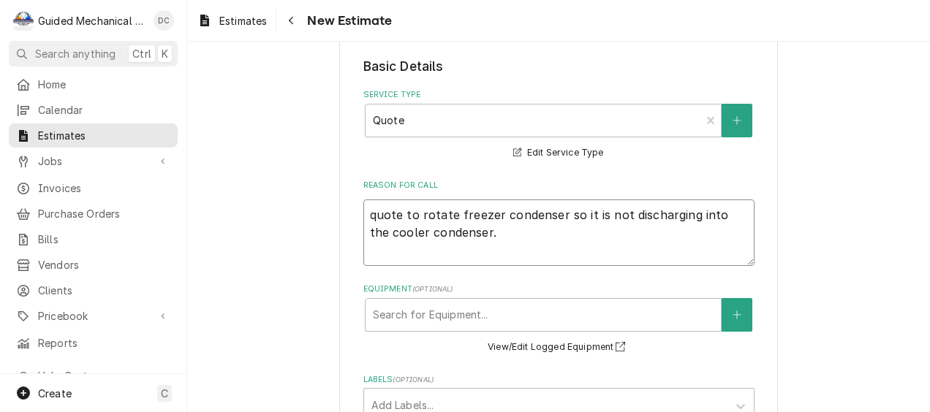
type textarea "x"
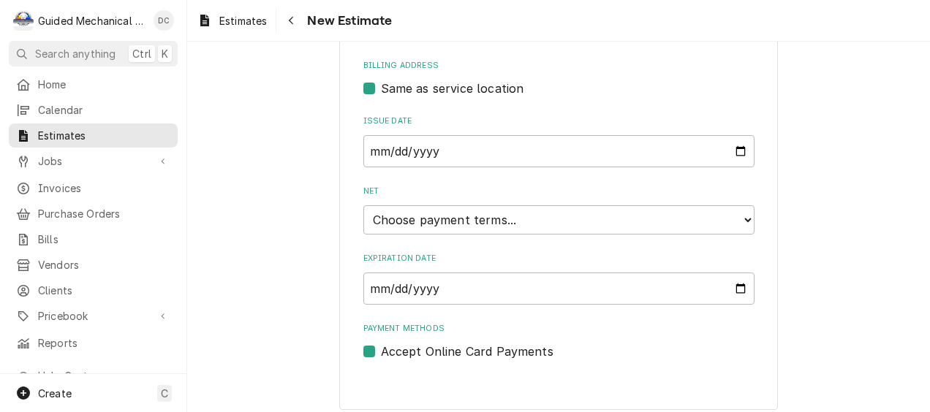
scroll to position [684, 0]
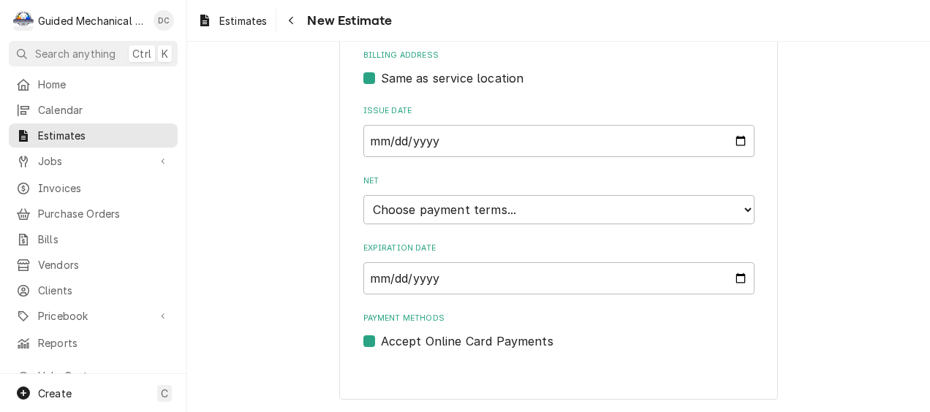
type textarea "quote to rotate freezer condenser so it is not discharging into the cooler cond…"
click at [702, 203] on select "Choose payment terms... Same Day Net 7 Net 14 Net 21 Net 30 Net 45 Net 60 Net 90" at bounding box center [558, 209] width 391 height 29
type textarea "x"
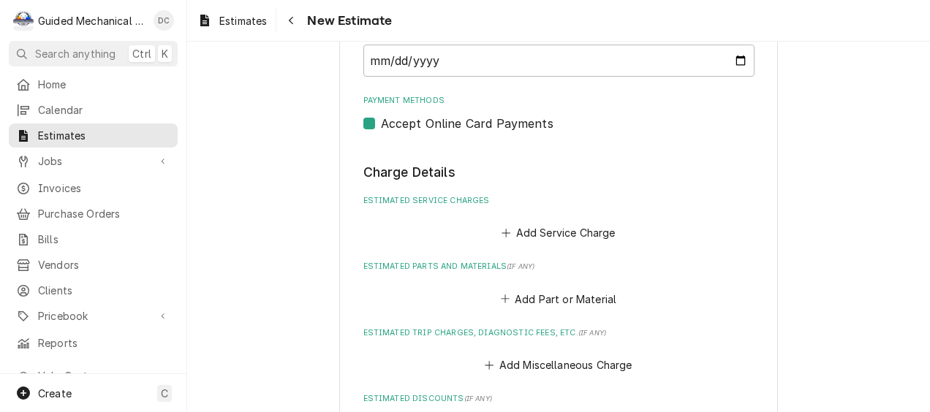
scroll to position [903, 0]
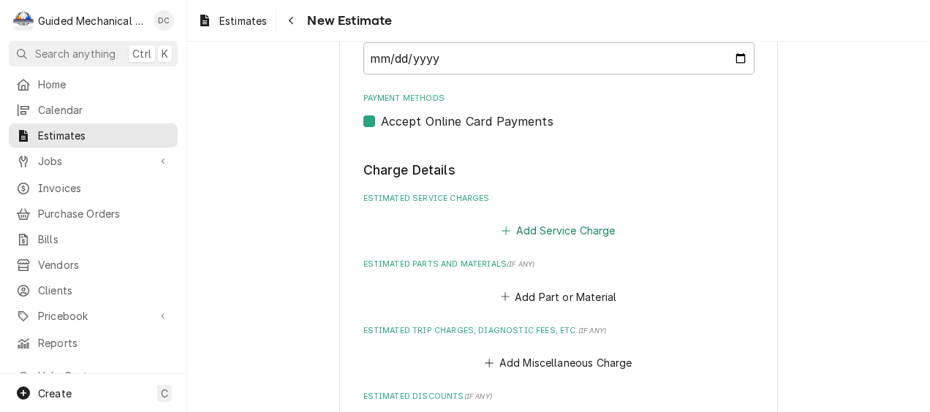
click at [543, 228] on button "Add Service Charge" at bounding box center [558, 231] width 118 height 20
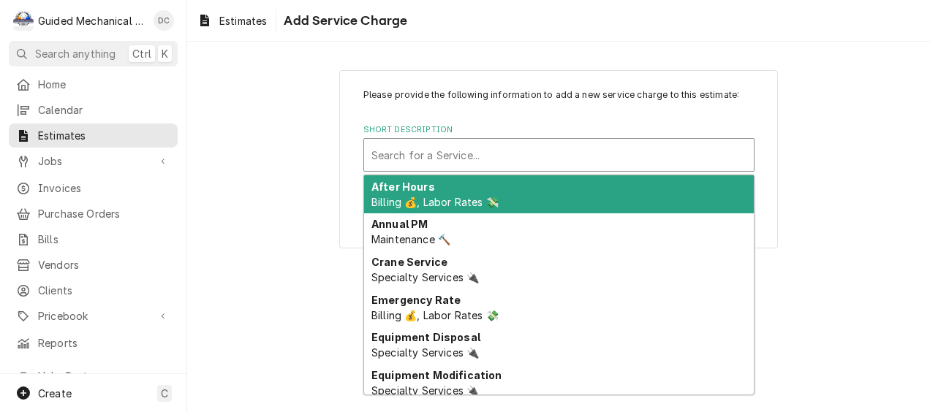
click at [489, 155] on div "Short Description" at bounding box center [558, 155] width 375 height 26
type input "q"
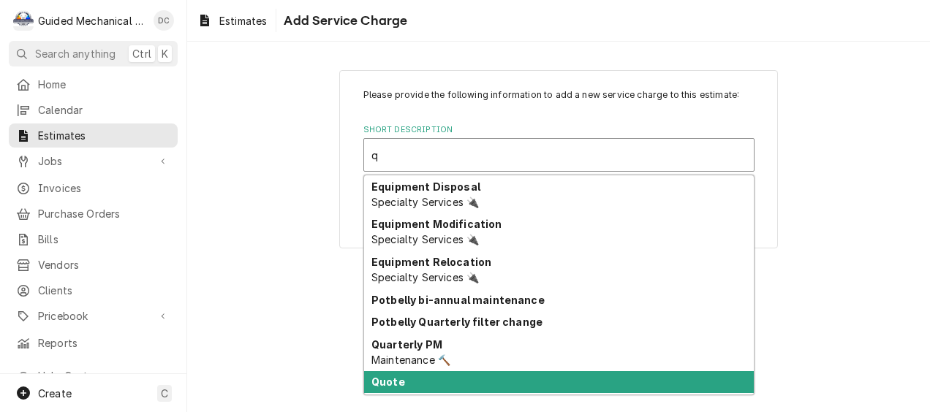
click at [427, 383] on div "Quote" at bounding box center [559, 382] width 390 height 23
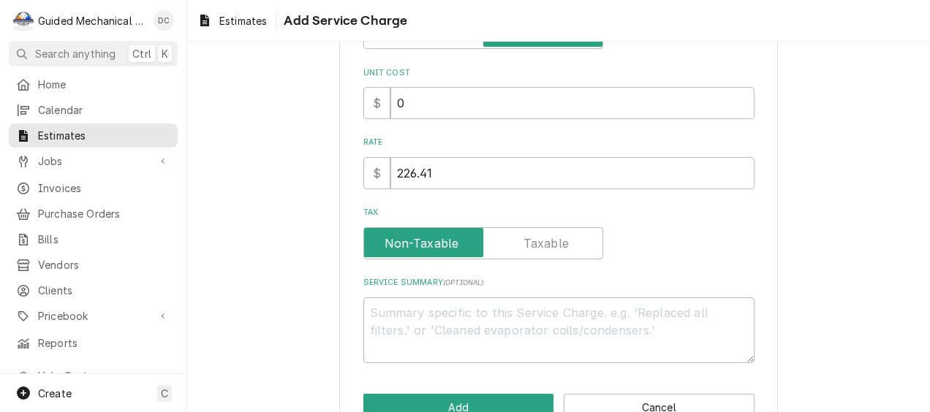
scroll to position [219, 0]
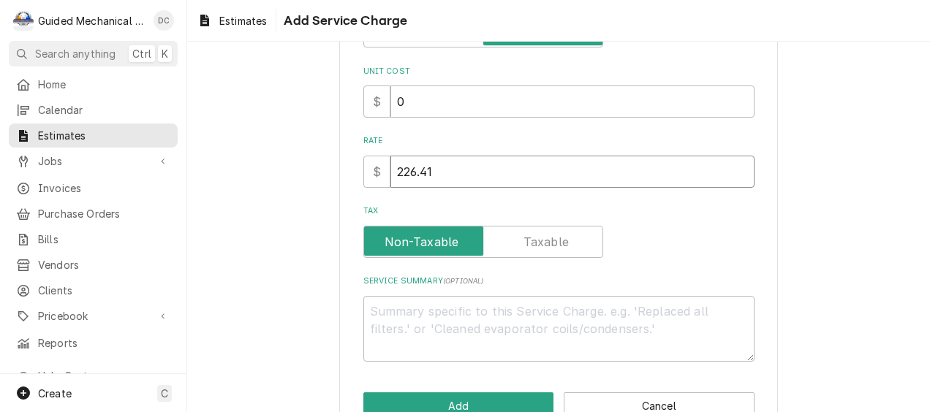
drag, startPoint x: 385, startPoint y: 170, endPoint x: 359, endPoint y: 170, distance: 25.6
click at [363, 170] on div "$ 226.41" at bounding box center [558, 172] width 391 height 32
type textarea "x"
click at [439, 177] on input "Rate" at bounding box center [572, 172] width 364 height 32
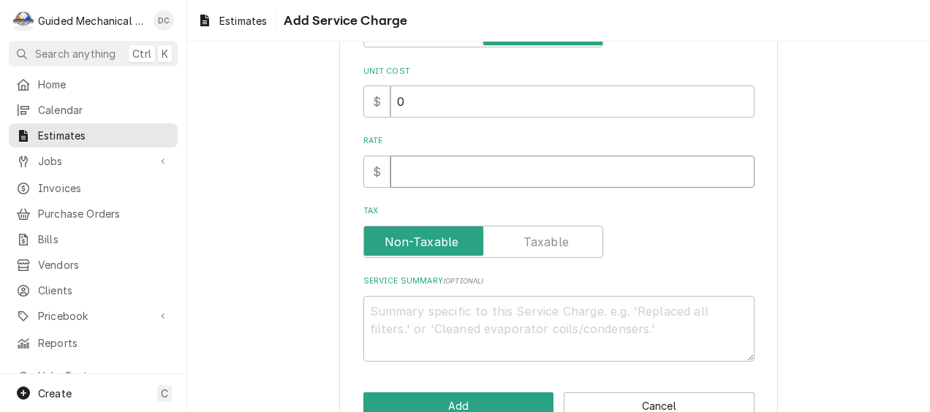
type textarea "x"
type input "8"
type textarea "x"
type input "87"
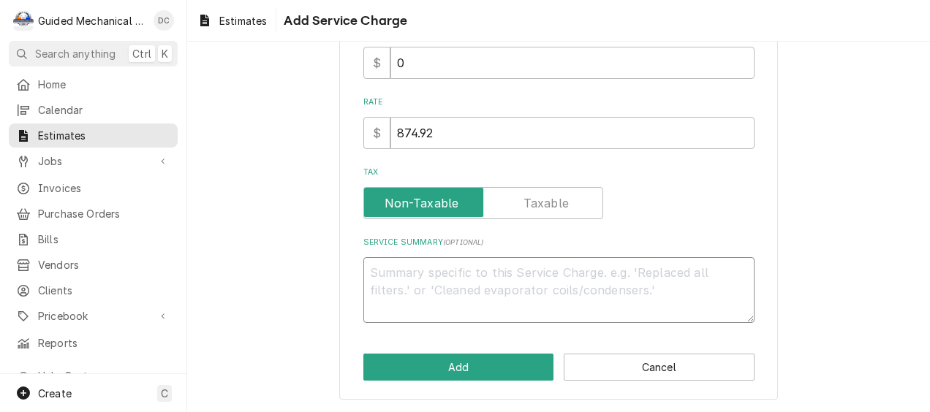
click at [494, 267] on textarea "Service Summary ( optional )" at bounding box center [558, 290] width 391 height 67
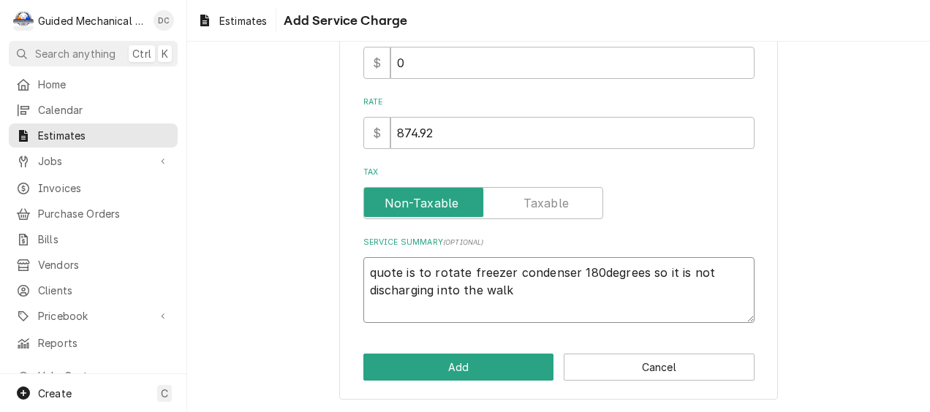
click at [369, 271] on textarea "quote is to rotate freezer condenser 180degrees so it is not discharging into t…" at bounding box center [558, 290] width 391 height 67
click at [718, 273] on textarea "Quote is to rotate freezer condenser 180degrees, so it is not discharging into …" at bounding box center [558, 290] width 391 height 67
click at [574, 286] on textarea "Quote is to rotate freezer condenser 180degrees, so it is not discharging into …" at bounding box center [558, 290] width 391 height 67
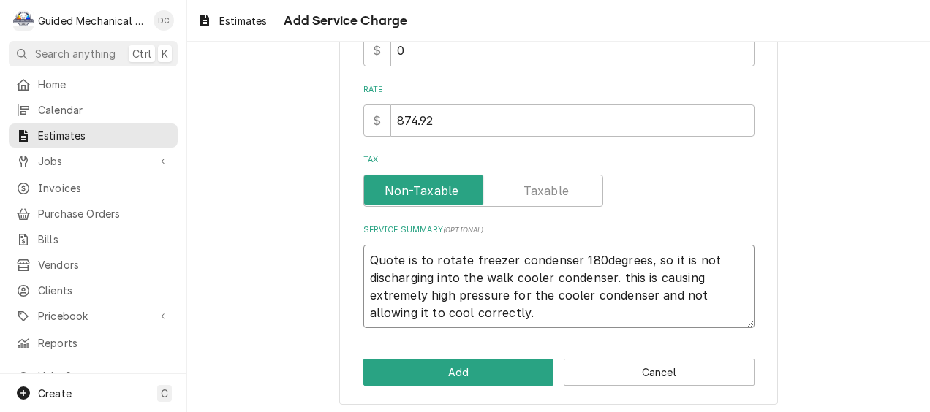
scroll to position [276, 0]
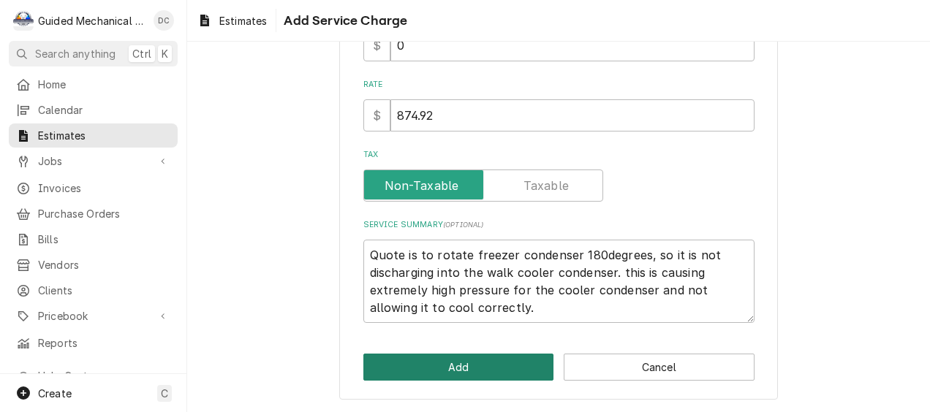
click at [426, 367] on button "Add" at bounding box center [458, 367] width 191 height 27
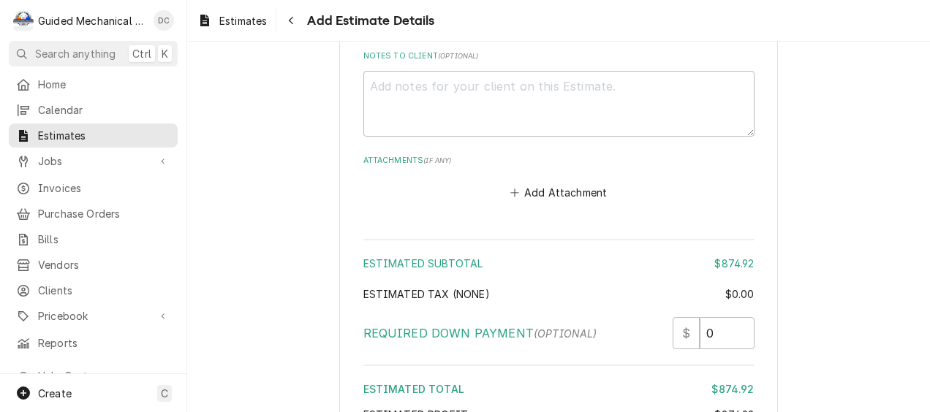
scroll to position [1819, 0]
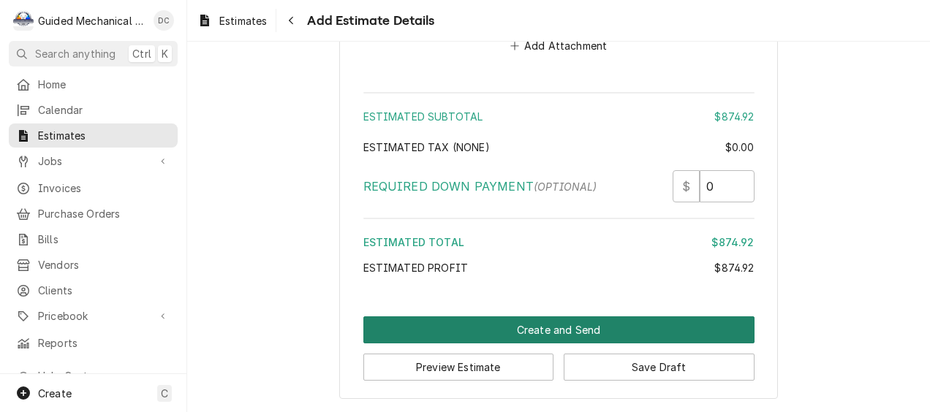
click at [453, 326] on button "Create and Send" at bounding box center [558, 330] width 391 height 27
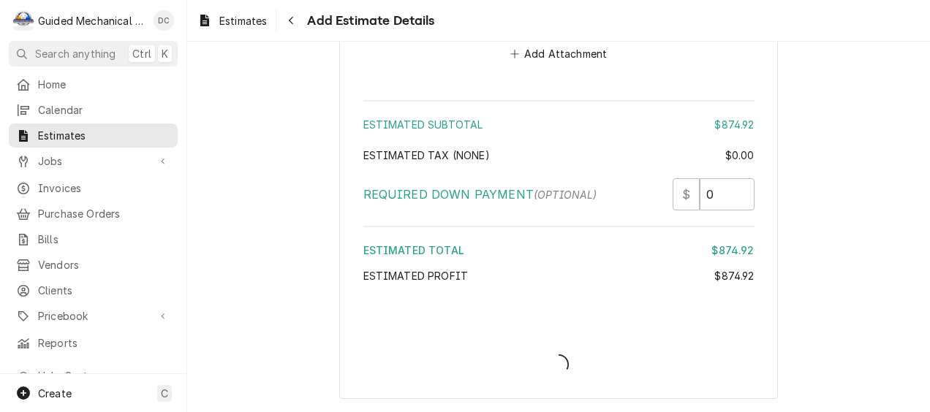
scroll to position [1810, 0]
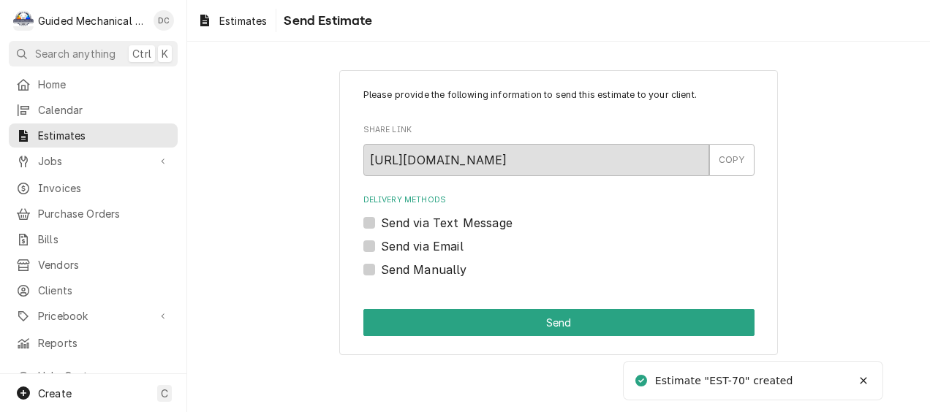
click at [381, 244] on label "Send via Email" at bounding box center [422, 247] width 83 height 18
click at [381, 244] on input "Send via Email" at bounding box center [576, 254] width 391 height 32
checkbox input "true"
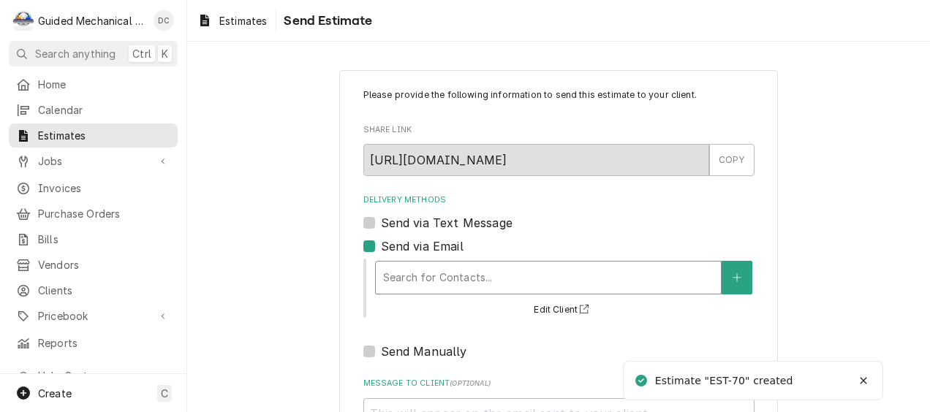
click at [450, 280] on div "Delivery Methods" at bounding box center [548, 278] width 330 height 26
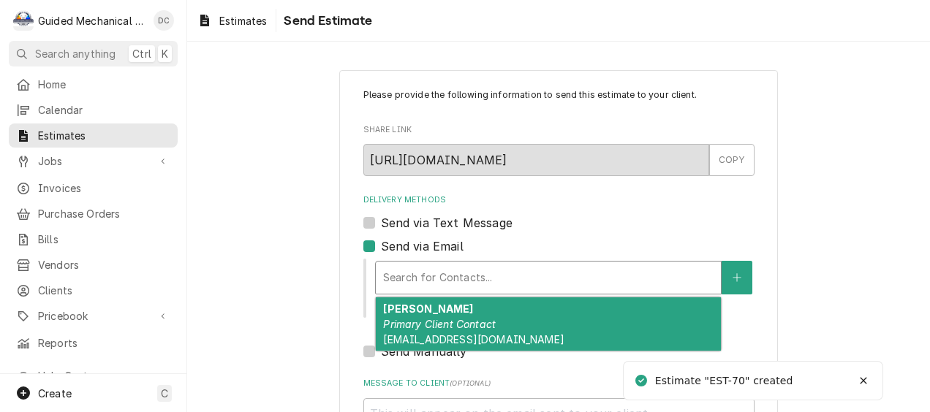
click at [453, 317] on div "Nikki Carroll Primary Client Contact admin@yborcityrehab.com" at bounding box center [548, 324] width 345 height 53
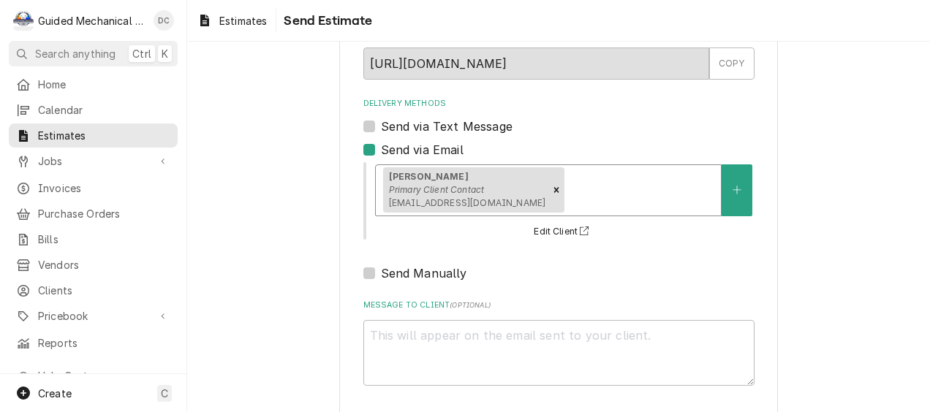
scroll to position [159, 0]
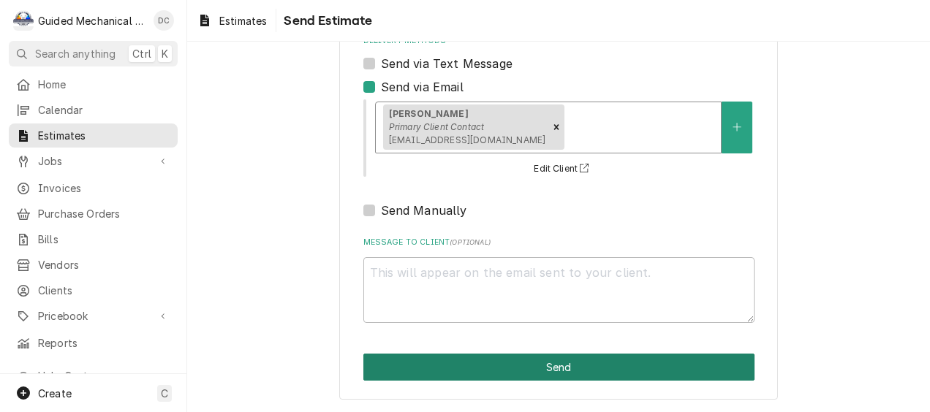
click at [509, 365] on button "Send" at bounding box center [558, 367] width 391 height 27
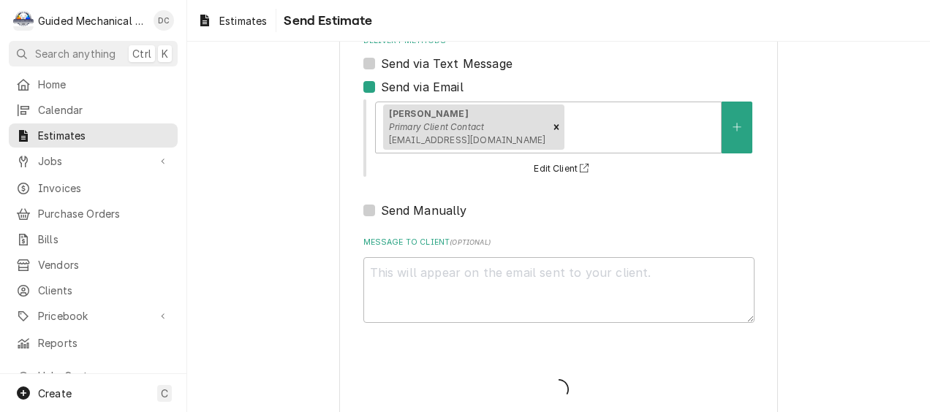
type textarea "x"
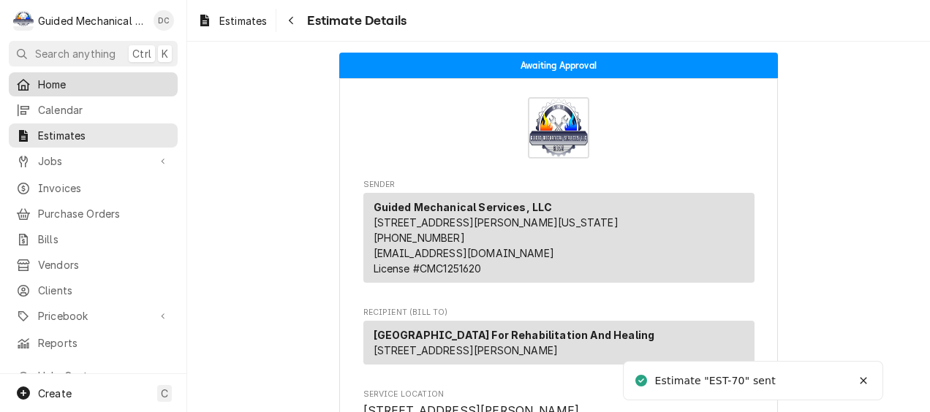
click at [72, 78] on span "Home" at bounding box center [104, 84] width 132 height 15
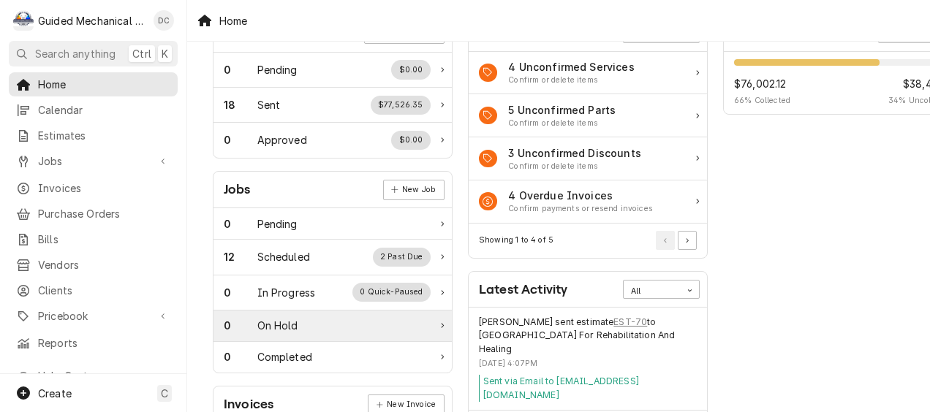
scroll to position [73, 0]
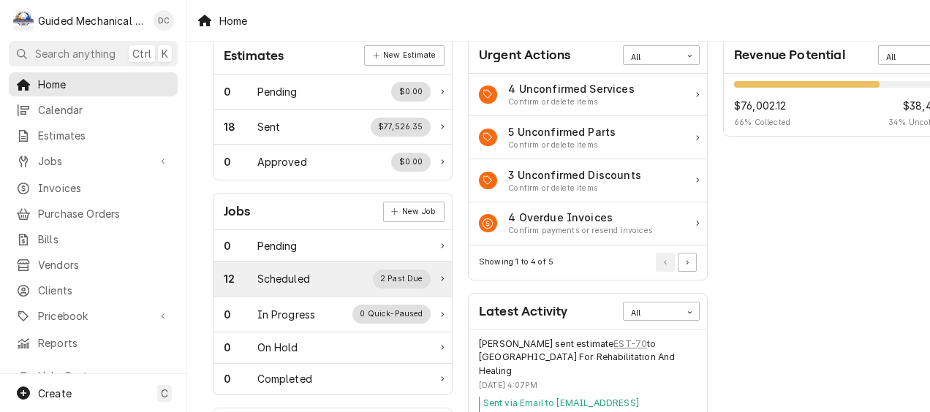
click at [335, 284] on div "12 Scheduled 2 Past Due" at bounding box center [327, 279] width 207 height 19
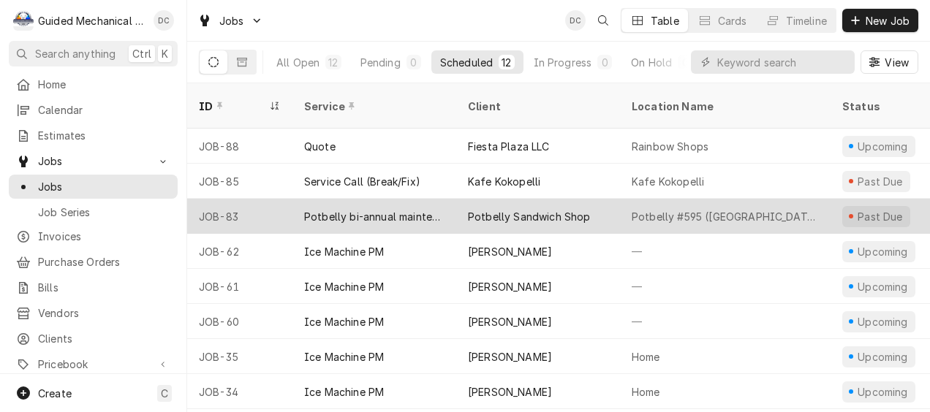
click at [573, 209] on div "Potbelly Sandwich Shop" at bounding box center [529, 216] width 123 height 15
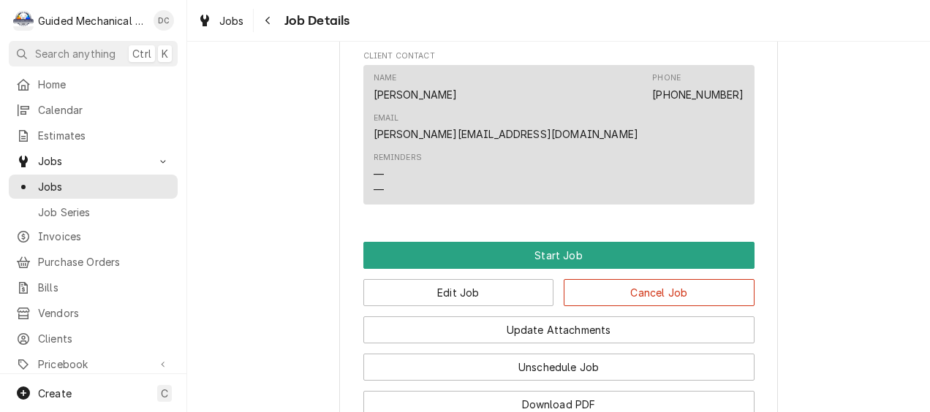
scroll to position [804, 0]
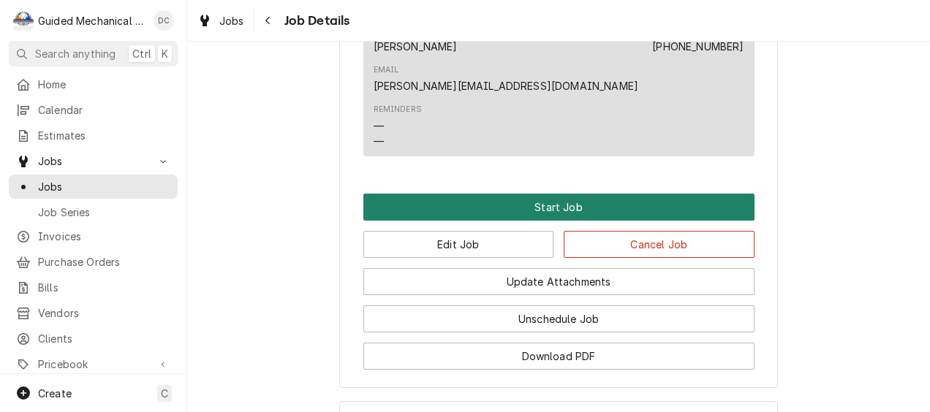
click at [572, 194] on button "Start Job" at bounding box center [558, 207] width 391 height 27
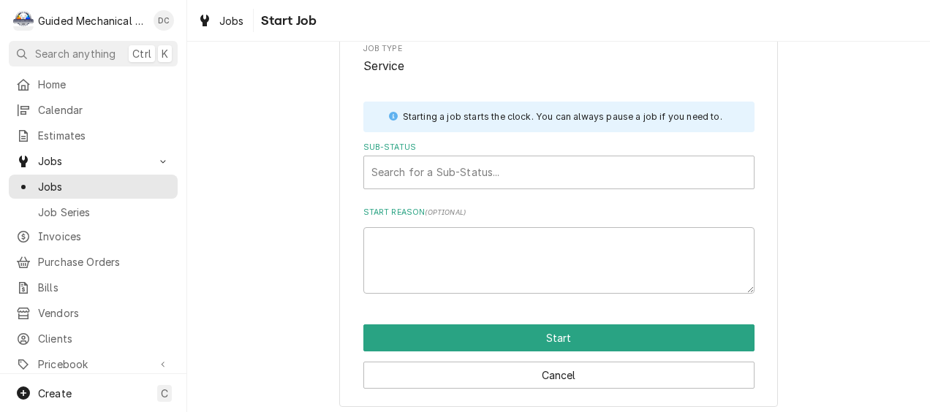
scroll to position [188, 0]
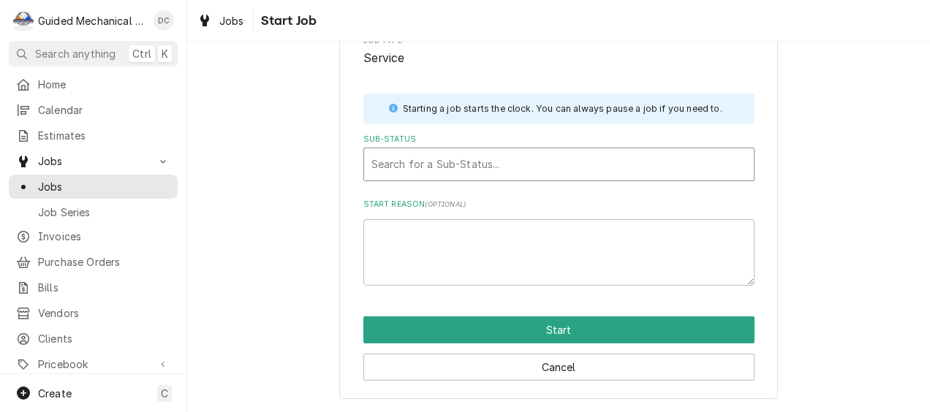
click at [504, 162] on div "Sub-Status" at bounding box center [558, 164] width 375 height 26
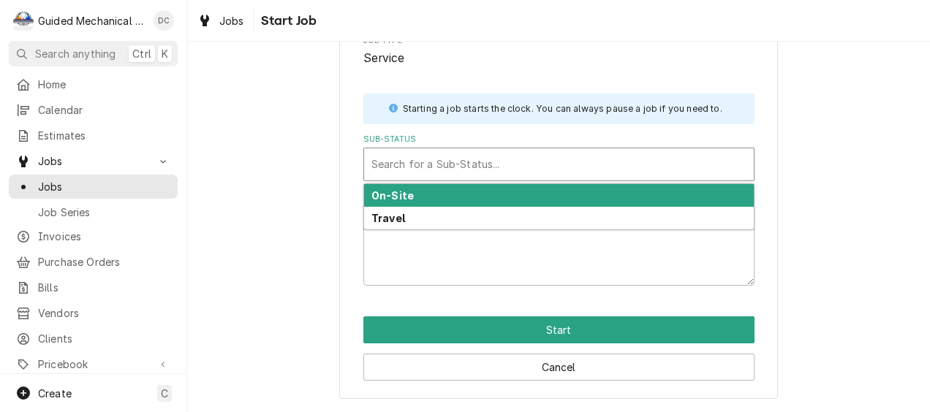
click at [499, 195] on div "On-Site" at bounding box center [559, 195] width 390 height 23
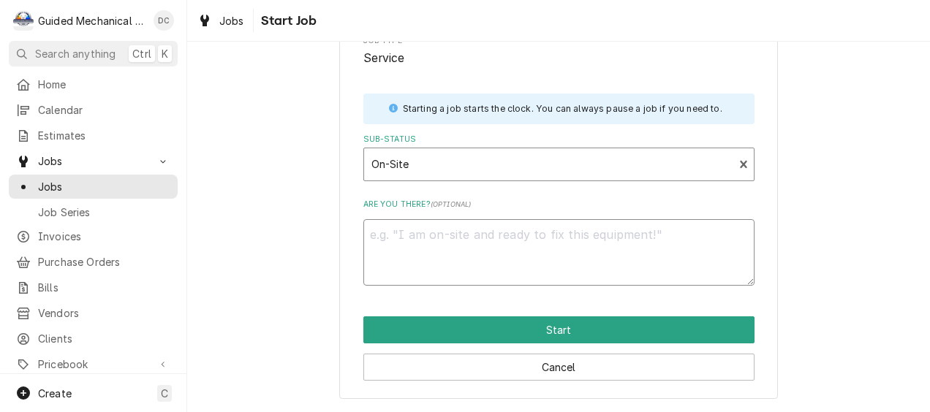
click at [497, 237] on textarea "Are you there? ( optional )" at bounding box center [558, 252] width 391 height 67
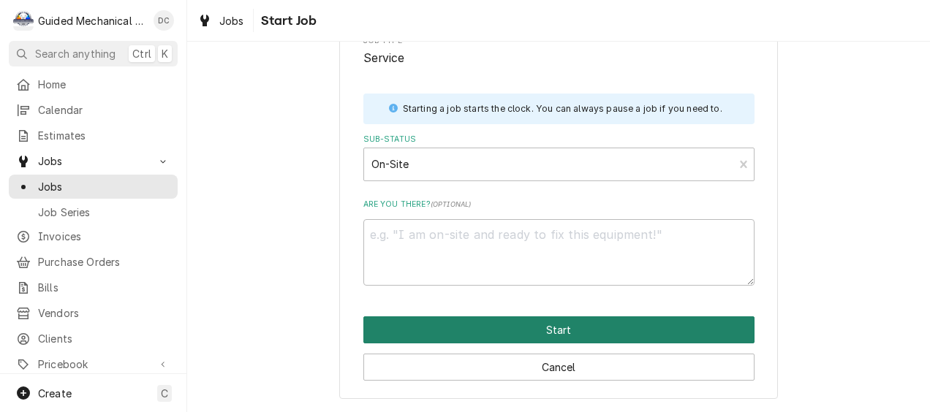
click at [509, 321] on button "Start" at bounding box center [558, 330] width 391 height 27
type textarea "x"
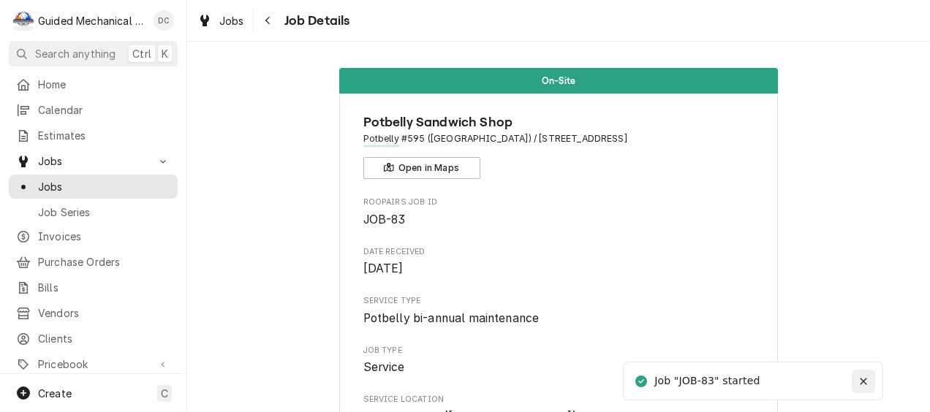
click at [866, 387] on icon "Notifications alt+T" at bounding box center [863, 382] width 10 height 10
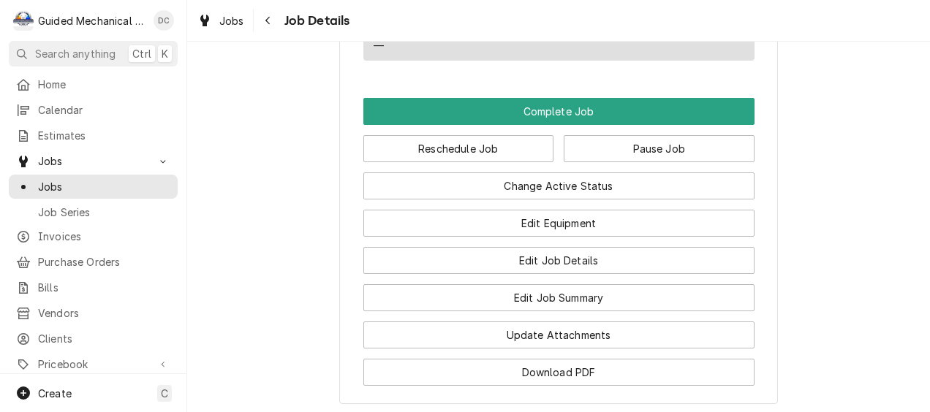
scroll to position [1024, 0]
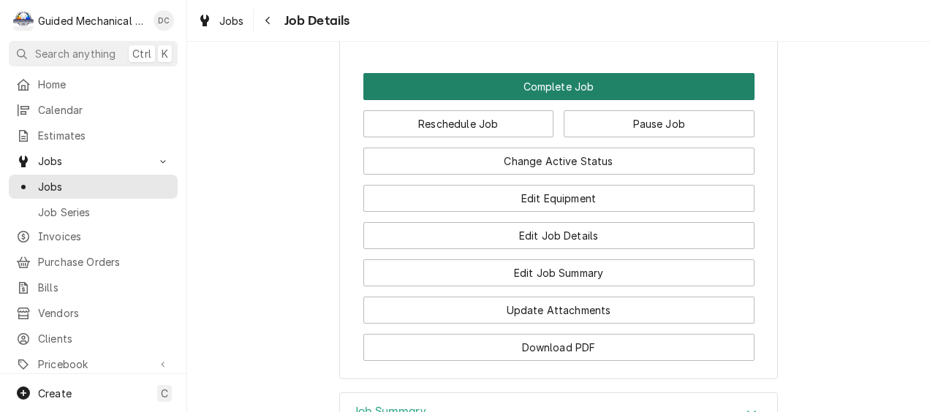
click at [586, 73] on button "Complete Job" at bounding box center [558, 86] width 391 height 27
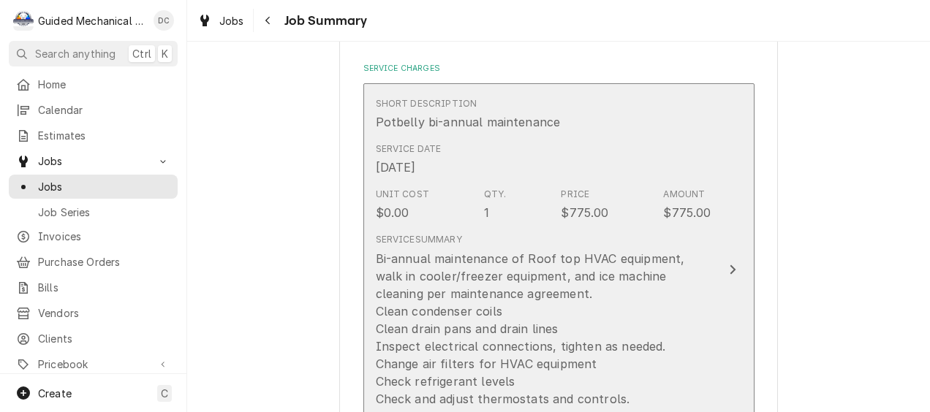
scroll to position [512, 0]
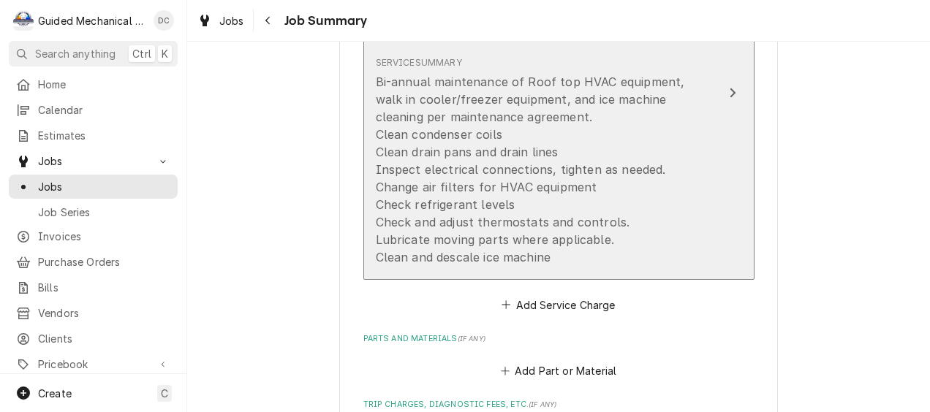
click at [729, 94] on icon "Update Line Item" at bounding box center [732, 93] width 7 height 12
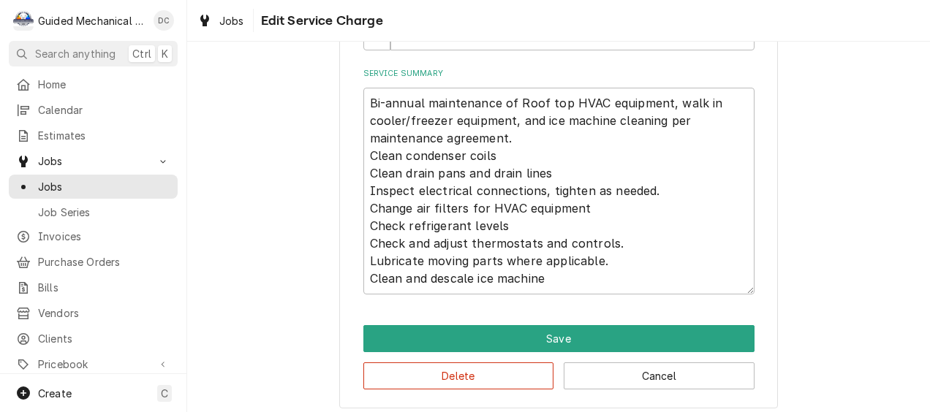
scroll to position [448, 0]
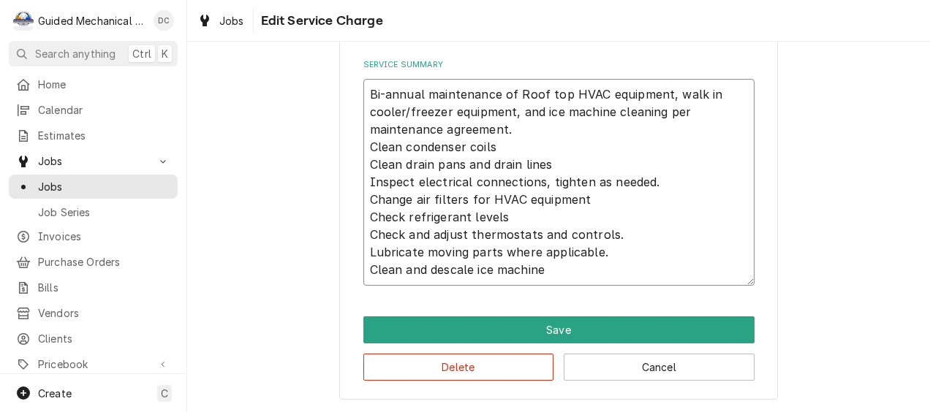
click at [601, 272] on textarea "Bi-annual maintenance of Roof top HVAC equipment, walk in cooler/freezer equipm…" at bounding box center [558, 182] width 391 height 207
type textarea "x"
type textarea "Bi-annual maintenance of Roof top HVAC equipment, walk in cooler/freezer equipm…"
type textarea "x"
type textarea "Bi-annual maintenance of Roof top HVAC equipment, walk in cooler/freezer equipm…"
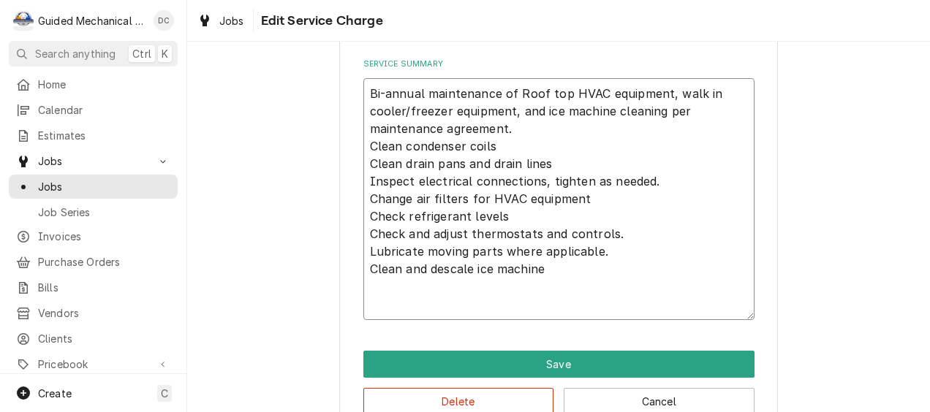
type textarea "x"
type textarea "Bi-annual maintenance of Roof top HVAC equipment, walk in cooler/freezer equipm…"
type textarea "x"
type textarea "Bi-annual maintenance of Roof top HVAC equipment, walk in cooler/freezer equipm…"
type textarea "x"
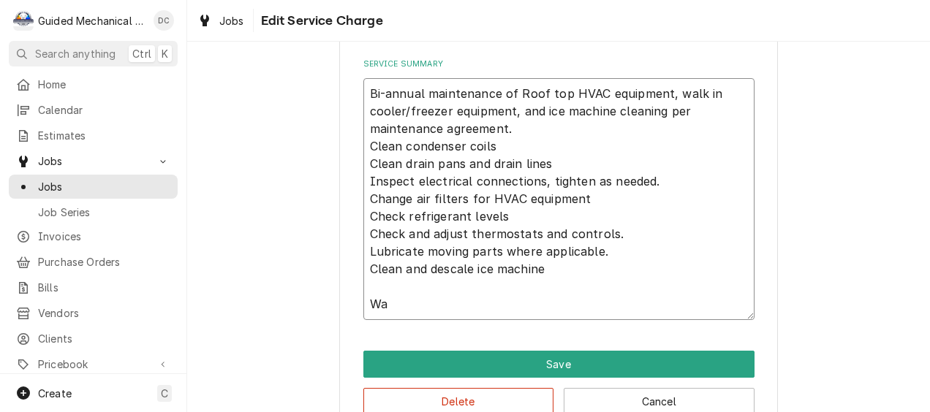
type textarea "Bi-annual maintenance of Roof top HVAC equipment, walk in cooler/freezer equipm…"
type textarea "x"
type textarea "Bi-annual maintenance of Roof top HVAC equipment, walk in cooler/freezer equipm…"
type textarea "x"
type textarea "Bi-annual maintenance of Roof top HVAC equipment, walk in cooler/freezer equipm…"
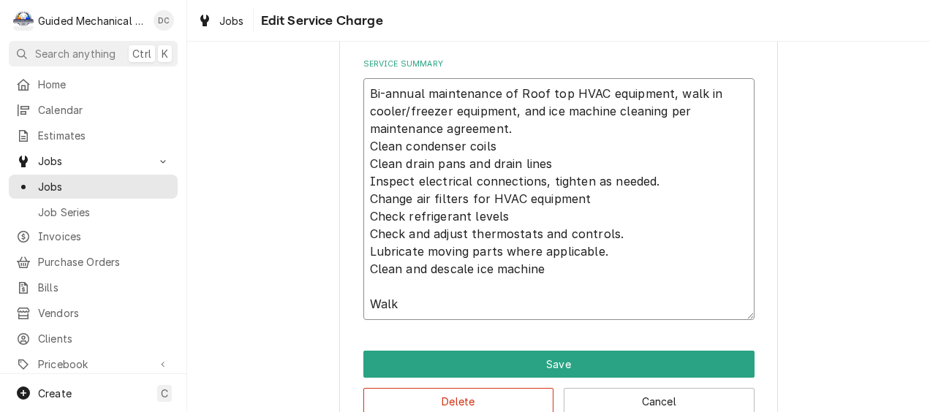
type textarea "x"
type textarea "Bi-annual maintenance of Roof top HVAC equipment, walk in cooler/freezer equipm…"
type textarea "x"
type textarea "Bi-annual maintenance of Roof top HVAC equipment, walk in cooler/freezer equipm…"
type textarea "x"
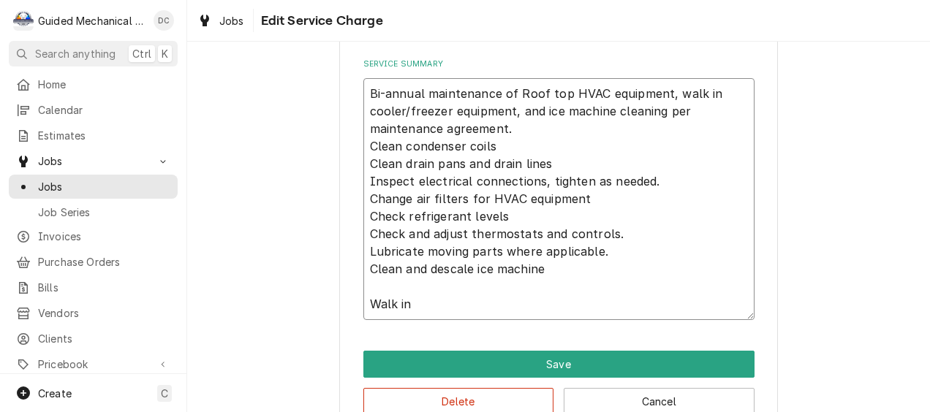
type textarea "Bi-annual maintenance of Roof top HVAC equipment, walk in cooler/freezer equipm…"
type textarea "x"
type textarea "Bi-annual maintenance of Roof top HVAC equipment, walk in cooler/freezer equipm…"
type textarea "x"
type textarea "Bi-annual maintenance of Roof top HVAC equipment, walk in cooler/freezer equipm…"
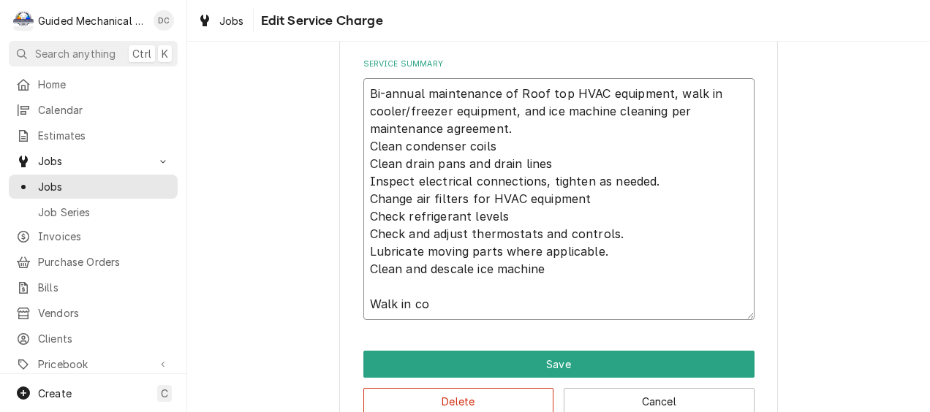
type textarea "x"
type textarea "Bi-annual maintenance of Roof top HVAC equipment, walk in cooler/freezer equipm…"
type textarea "x"
type textarea "Bi-annual maintenance of Roof top HVAC equipment, walk in cooler/freezer equipm…"
type textarea "x"
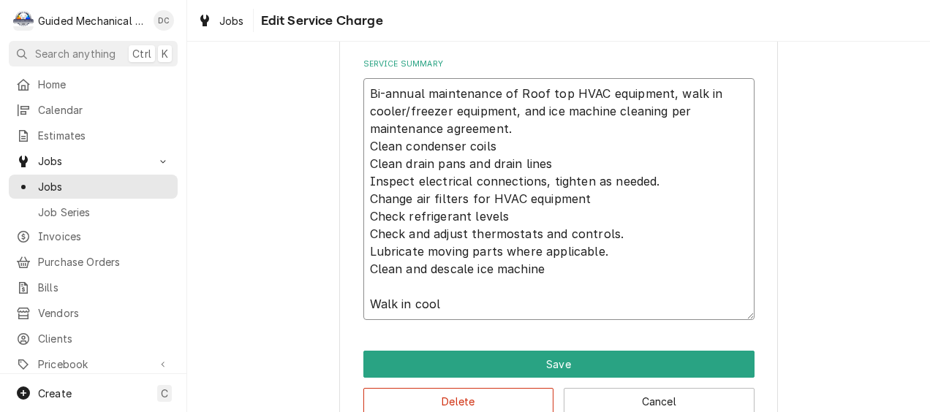
type textarea "Bi-annual maintenance of Roof top HVAC equipment, walk in cooler/freezer equipm…"
type textarea "x"
type textarea "Bi-annual maintenance of Roof top HVAC equipment, walk in cooler/freezer equipm…"
type textarea "x"
type textarea "Bi-annual maintenance of Roof top HVAC equipment, walk in cooler/freezer equipm…"
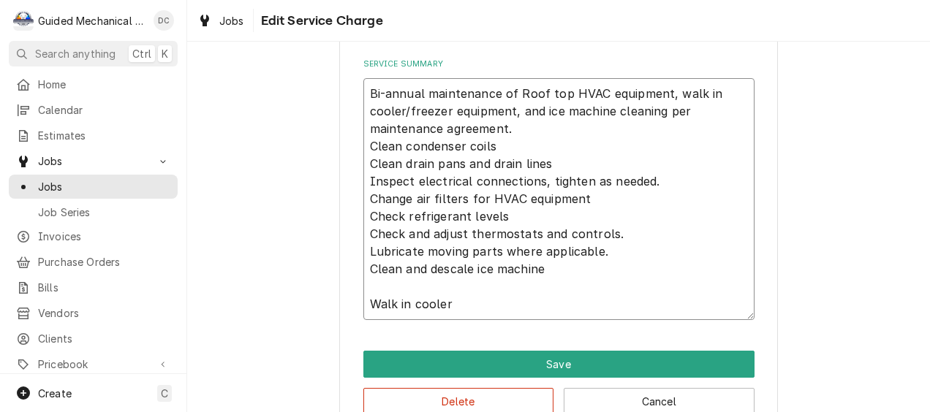
type textarea "x"
type textarea "Bi-annual maintenance of Roof top HVAC equipment, walk in cooler/freezer equipm…"
type textarea "x"
type textarea "Bi-annual maintenance of Roof top HVAC equipment, walk in cooler/freezer equipm…"
type textarea "x"
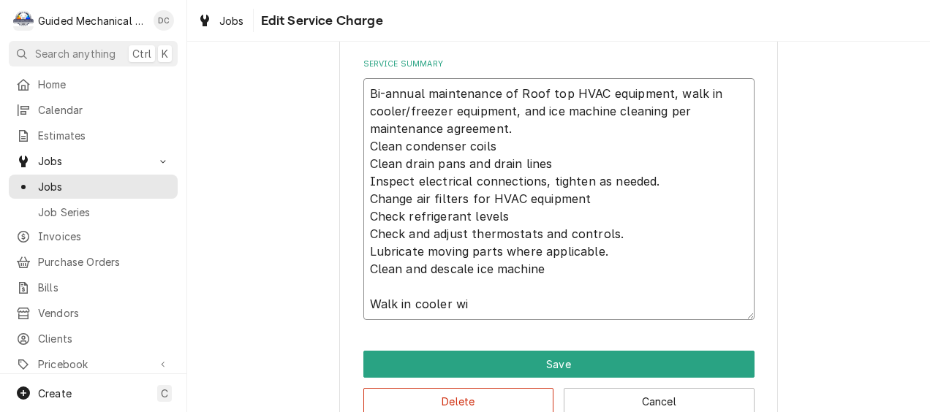
type textarea "Bi-annual maintenance of Roof top HVAC equipment, walk in cooler/freezer equipm…"
type textarea "x"
type textarea "Bi-annual maintenance of Roof top HVAC equipment, walk in cooler/freezer equipm…"
type textarea "x"
type textarea "Bi-annual maintenance of Roof top HVAC equipment, walk in cooler/freezer equipm…"
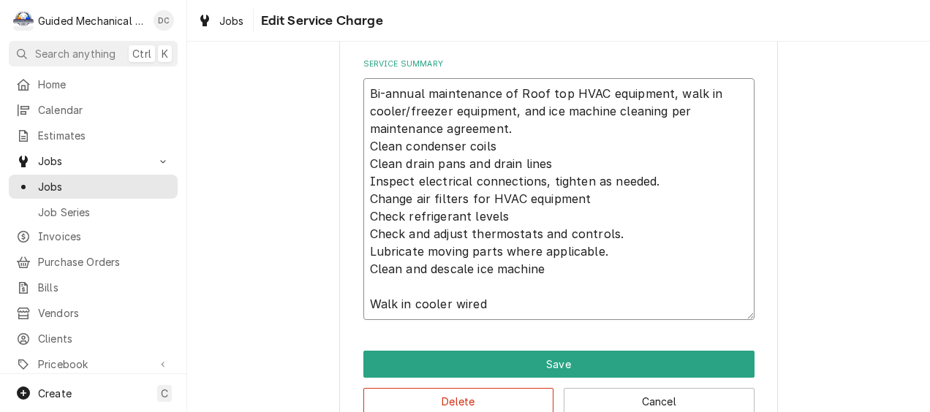
type textarea "x"
type textarea "Bi-annual maintenance of Roof top HVAC equipment, walk in cooler/freezer equipm…"
type textarea "x"
type textarea "Bi-annual maintenance of Roof top HVAC equipment, walk in cooler/freezer equipm…"
type textarea "x"
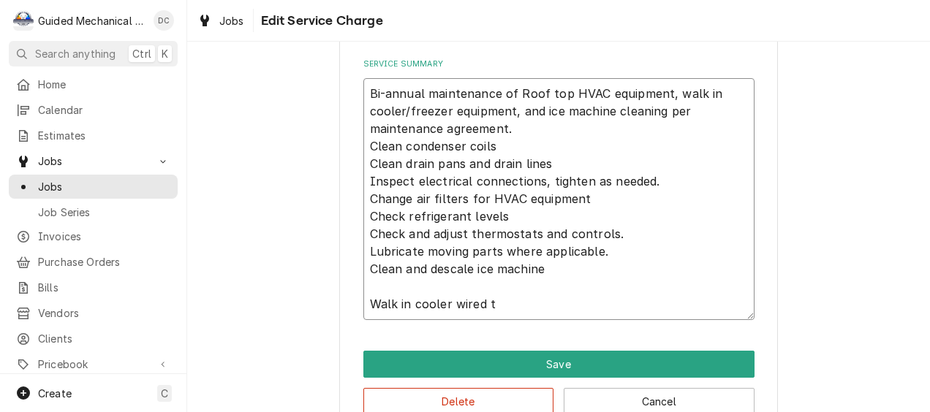
type textarea "Bi-annual maintenance of Roof top HVAC equipment, walk in cooler/freezer equipm…"
type textarea "x"
type textarea "Bi-annual maintenance of Roof top HVAC equipment, walk in cooler/freezer equipm…"
type textarea "x"
type textarea "Bi-annual maintenance of Roof top HVAC equipment, walk in cooler/freezer equipm…"
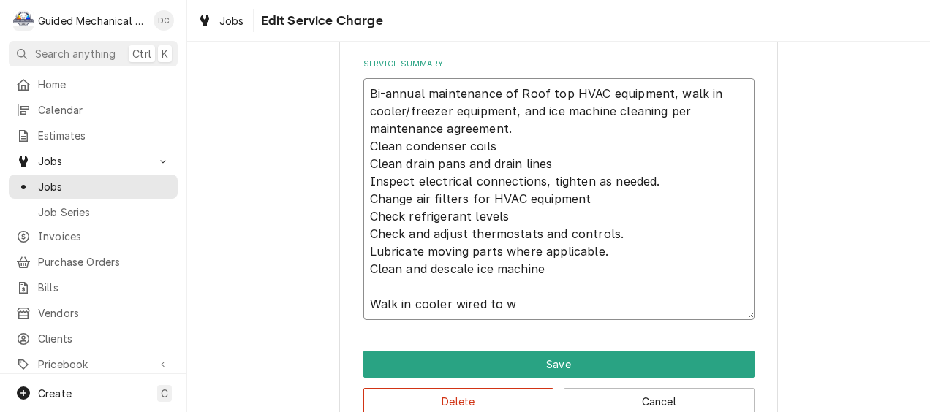
type textarea "x"
type textarea "Bi-annual maintenance of Roof top HVAC equipment, walk in cooler/freezer equipm…"
type textarea "x"
type textarea "Bi-annual maintenance of Roof top HVAC equipment, walk in cooler/freezer equipm…"
type textarea "x"
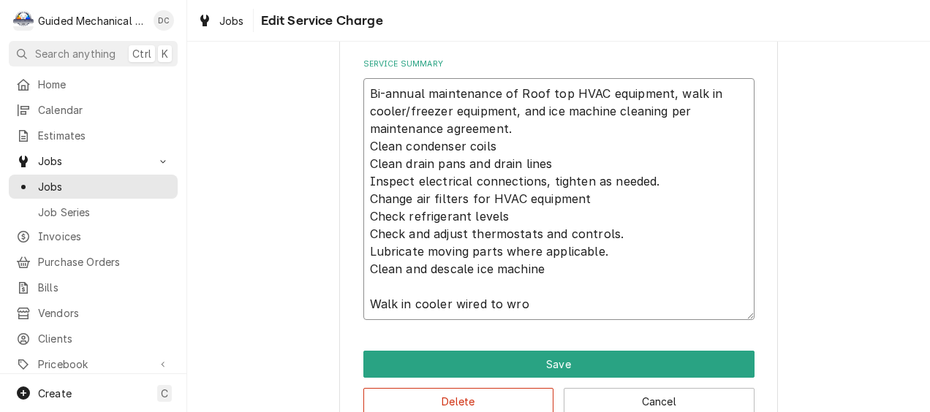
type textarea "Bi-annual maintenance of Roof top HVAC equipment, walk in cooler/freezer equipm…"
type textarea "x"
type textarea "Bi-annual maintenance of Roof top HVAC equipment, walk in cooler/freezer equipm…"
type textarea "x"
type textarea "Bi-annual maintenance of Roof top HVAC equipment, walk in cooler/freezer equipm…"
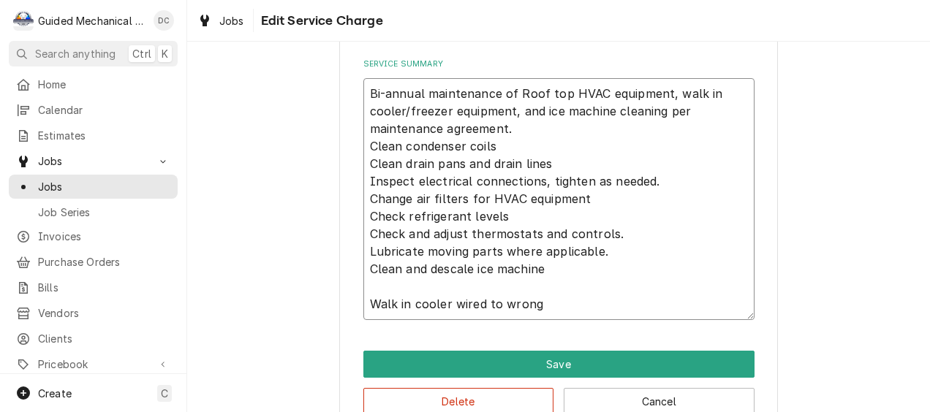
type textarea "x"
type textarea "Bi-annual maintenance of Roof top HVAC equipment, walk in cooler/freezer equipm…"
type textarea "x"
type textarea "Bi-annual maintenance of Roof top HVAC equipment, walk in cooler/freezer equipm…"
type textarea "x"
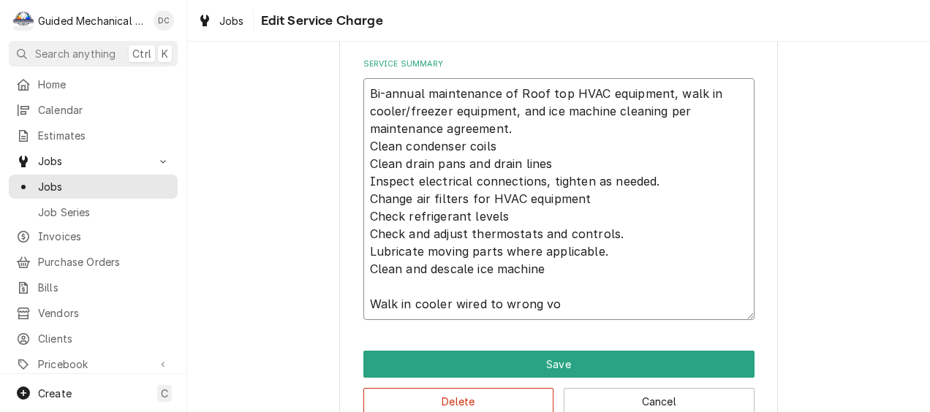
type textarea "Bi-annual maintenance of Roof top HVAC equipment, walk in cooler/freezer equipm…"
type textarea "x"
type textarea "Bi-annual maintenance of Roof top HVAC equipment, walk in cooler/freezer equipm…"
type textarea "x"
type textarea "Bi-annual maintenance of Roof top HVAC equipment, walk in cooler/freezer equipm…"
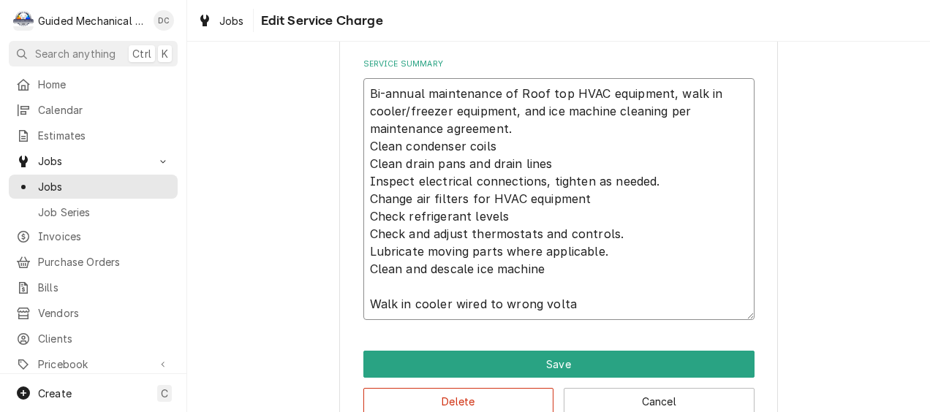
type textarea "x"
type textarea "Bi-annual maintenance of Roof top HVAC equipment, walk in cooler/freezer equipm…"
type textarea "x"
type textarea "Bi-annual maintenance of Roof top HVAC equipment, walk in cooler/freezer equipm…"
type textarea "x"
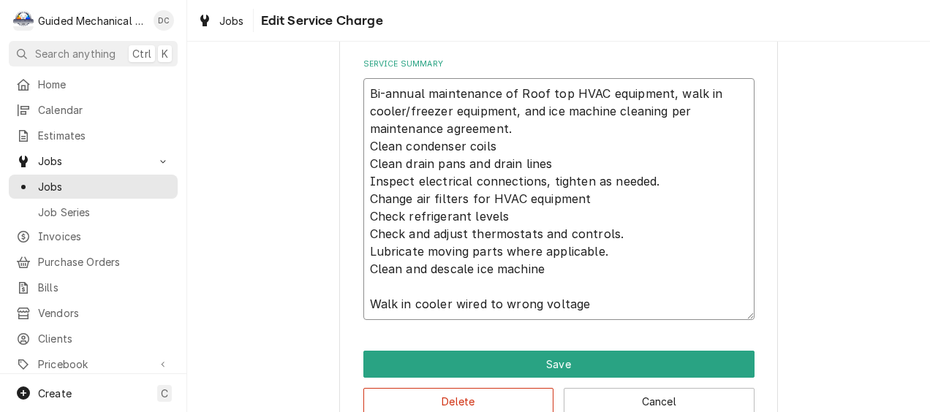
type textarea "Bi-annual maintenance of Roof top HVAC equipment, walk in cooler/freezer equipm…"
type textarea "x"
type textarea "Bi-annual maintenance of Roof top HVAC equipment, walk in cooler/freezer equipm…"
type textarea "x"
type textarea "Bi-annual maintenance of Roof top HVAC equipment, walk in cooler/freezer equipm…"
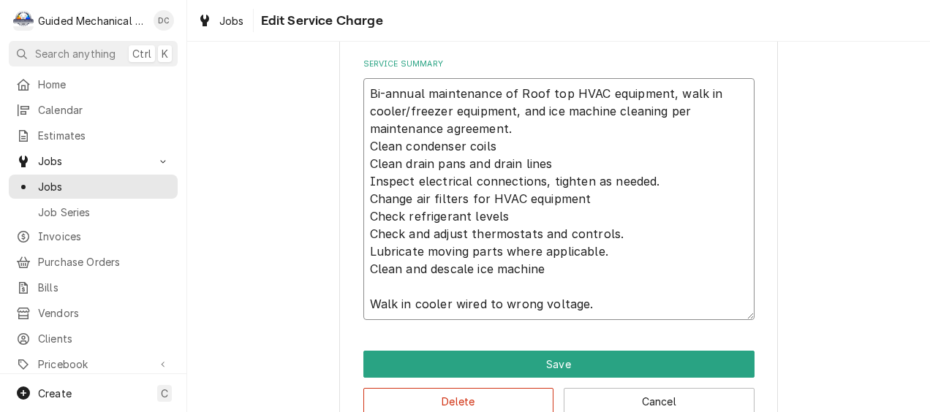
type textarea "x"
type textarea "Bi-annual maintenance of Roof top HVAC equipment, walk in cooler/freezer equipm…"
type textarea "x"
type textarea "Bi-annual maintenance of Roof top HVAC equipment, walk in cooler/freezer equipm…"
type textarea "x"
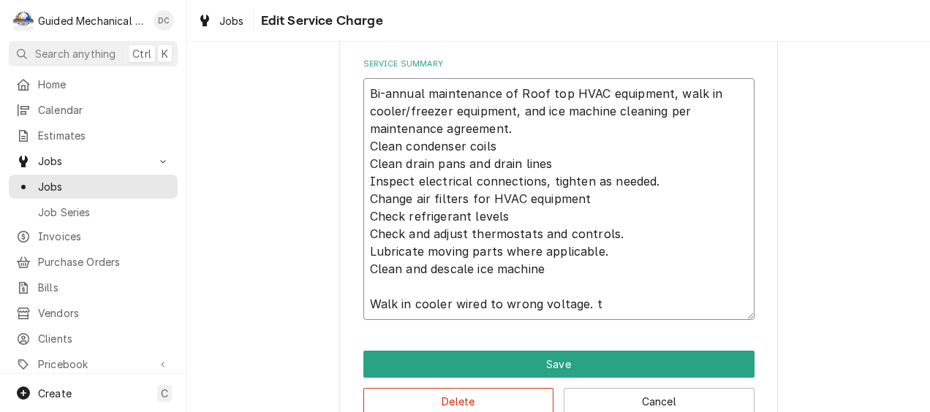
type textarea "Bi-annual maintenance of Roof top HVAC equipment, walk in cooler/freezer equipm…"
type textarea "x"
type textarea "Bi-annual maintenance of Roof top HVAC equipment, walk in cooler/freezer equipm…"
type textarea "x"
type textarea "Bi-annual maintenance of Roof top HVAC equipment, walk in cooler/freezer equipm…"
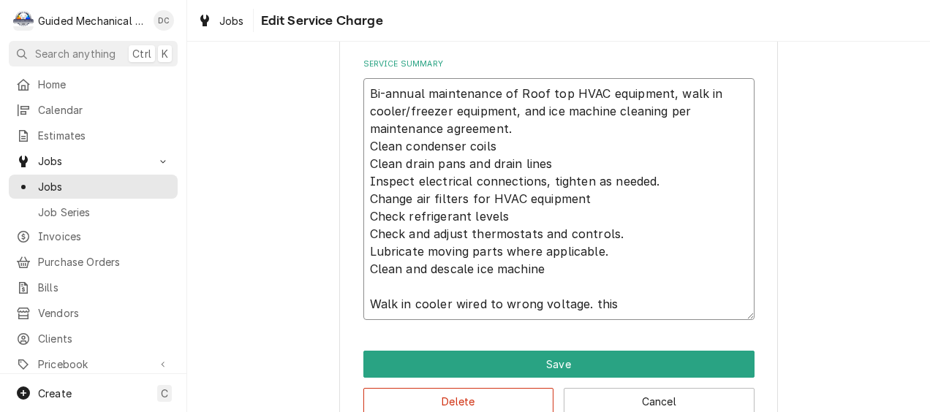
type textarea "x"
type textarea "Bi-annual maintenance of Roof top HVAC equipment, walk in cooler/freezer equipm…"
type textarea "x"
type textarea "Bi-annual maintenance of Roof top HVAC equipment, walk in cooler/freezer equipm…"
type textarea "x"
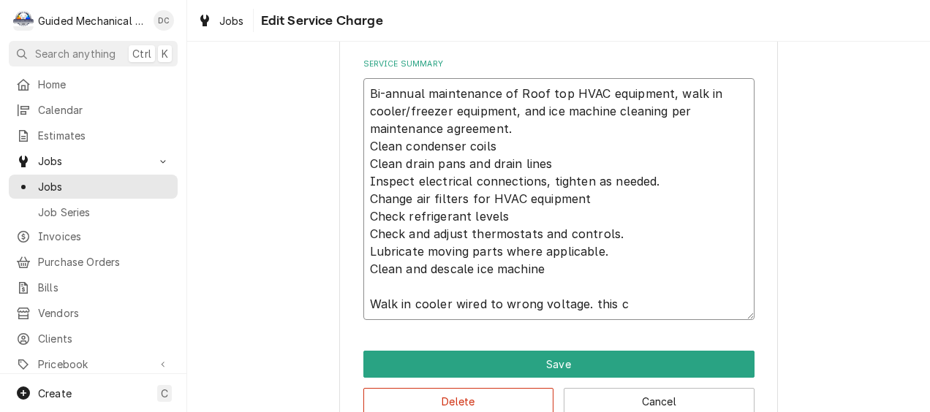
type textarea "Bi-annual maintenance of Roof top HVAC equipment, walk in cooler/freezer equipm…"
type textarea "x"
type textarea "Bi-annual maintenance of Roof top HVAC equipment, walk in cooler/freezer equipm…"
type textarea "x"
type textarea "Bi-annual maintenance of Roof top HVAC equipment, walk in cooler/freezer equipm…"
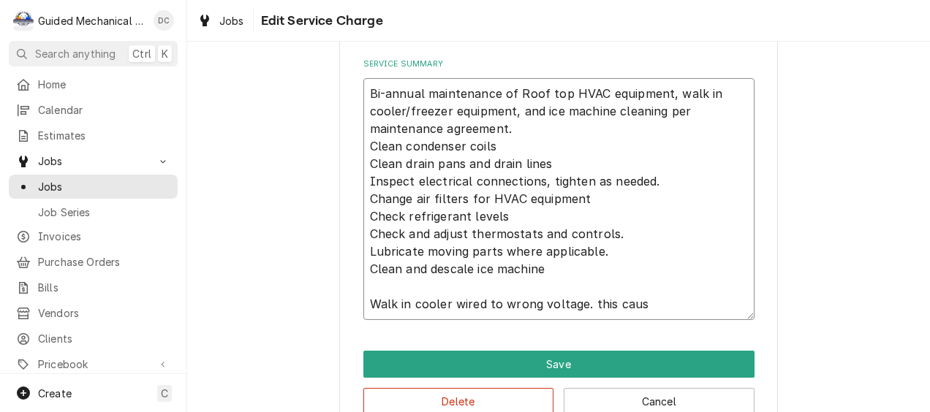
type textarea "x"
type textarea "Bi-annual maintenance of Roof top HVAC equipment, walk in cooler/freezer equipm…"
type textarea "x"
type textarea "Bi-annual maintenance of Roof top HVAC equipment, walk in cooler/freezer equipm…"
type textarea "x"
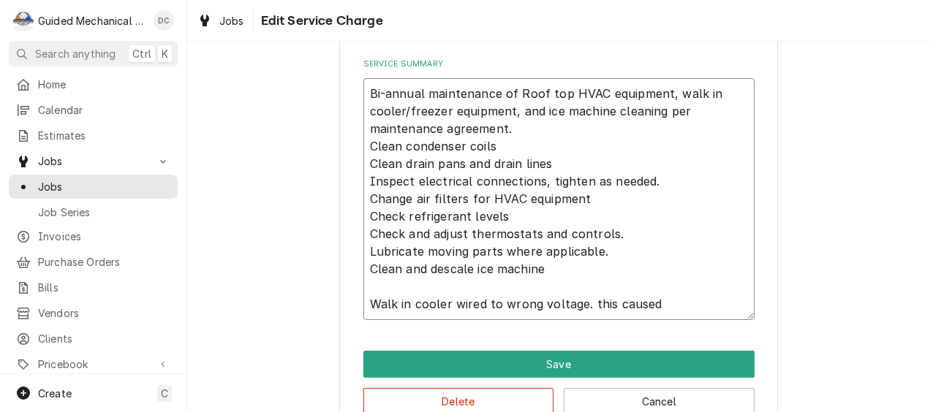
type textarea "Bi-annual maintenance of Roof top HVAC equipment, walk in cooler/freezer equipm…"
type textarea "x"
type textarea "Bi-annual maintenance of Roof top HVAC equipment, walk in cooler/freezer equipm…"
type textarea "x"
type textarea "Bi-annual maintenance of Roof top HVAC equipment, walk in cooler/freezer equipm…"
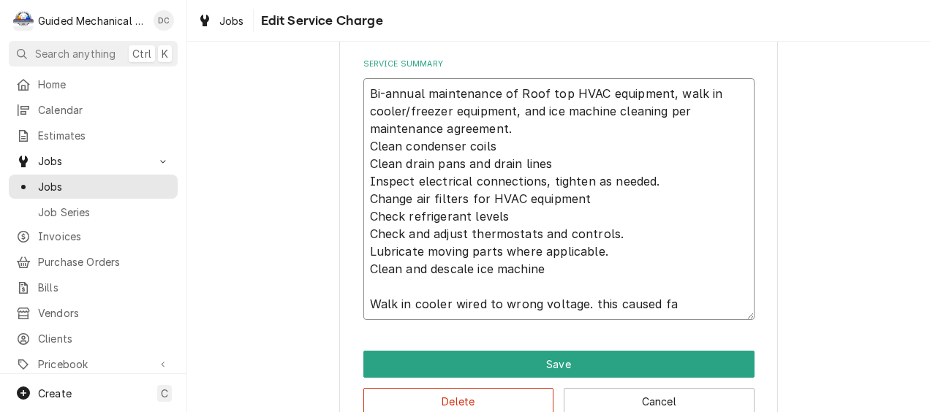
type textarea "x"
type textarea "Bi-annual maintenance of Roof top HVAC equipment, walk in cooler/freezer equipm…"
type textarea "x"
type textarea "Bi-annual maintenance of Roof top HVAC equipment, walk in cooler/freezer equipm…"
type textarea "x"
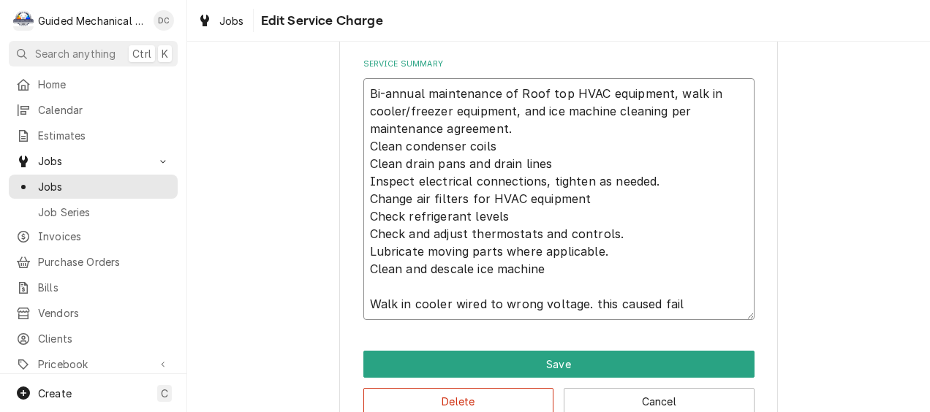
type textarea "Bi-annual maintenance of Roof top HVAC equipment, walk in cooler/freezer equipm…"
type textarea "x"
type textarea "Bi-annual maintenance of Roof top HVAC equipment, walk in cooler/freezer equipm…"
type textarea "x"
type textarea "Bi-annual maintenance of Roof top HVAC equipment, walk in cooler/freezer equipm…"
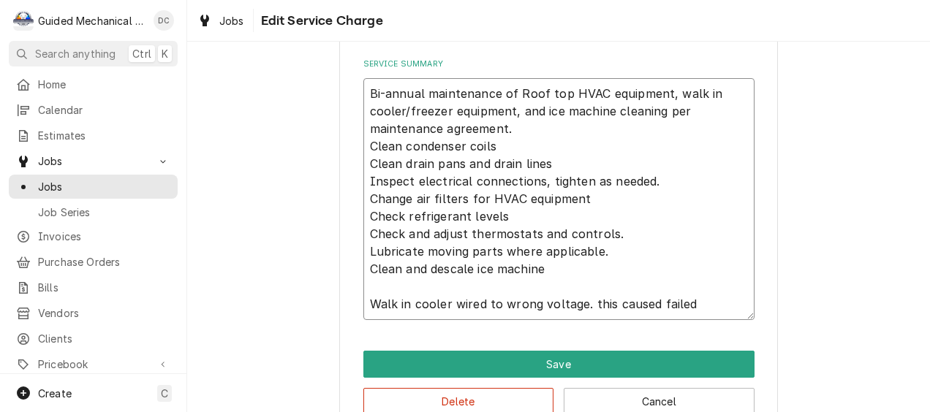
type textarea "x"
type textarea "Bi-annual maintenance of Roof top HVAC equipment, walk in cooler/freezer equipm…"
type textarea "x"
type textarea "Bi-annual maintenance of Roof top HVAC equipment, walk in cooler/freezer equipm…"
type textarea "x"
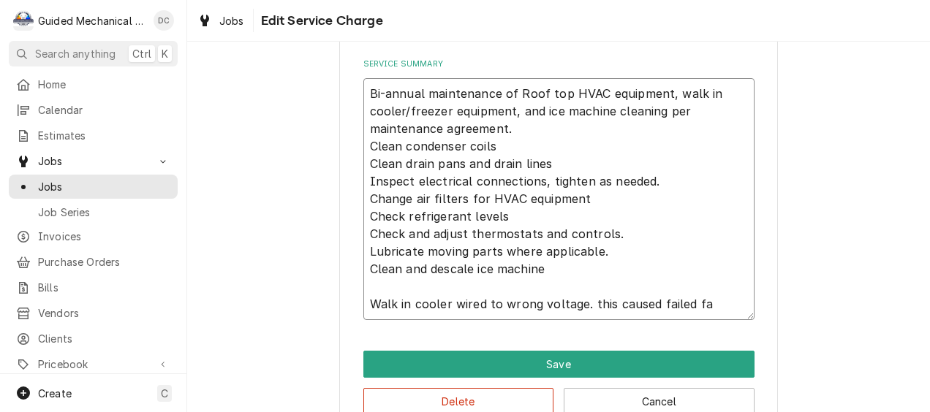
type textarea "Bi-annual maintenance of Roof top HVAC equipment, walk in cooler/freezer equipm…"
type textarea "x"
type textarea "Bi-annual maintenance of Roof top HVAC equipment, walk in cooler/freezer equipm…"
type textarea "x"
type textarea "Bi-annual maintenance of Roof top HVAC equipment, walk in cooler/freezer equipm…"
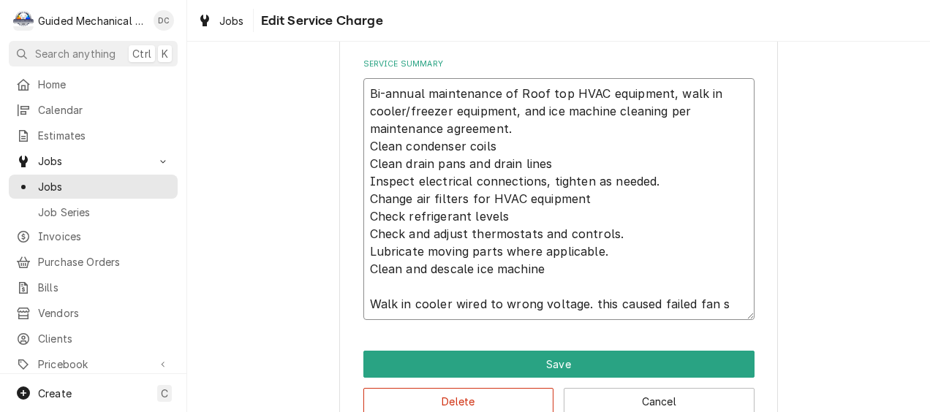
type textarea "x"
type textarea "Bi-annual maintenance of Roof top HVAC equipment, walk in cooler/freezer equipm…"
type textarea "x"
type textarea "Bi-annual maintenance of Roof top HVAC equipment, walk in cooler/freezer equipm…"
type textarea "x"
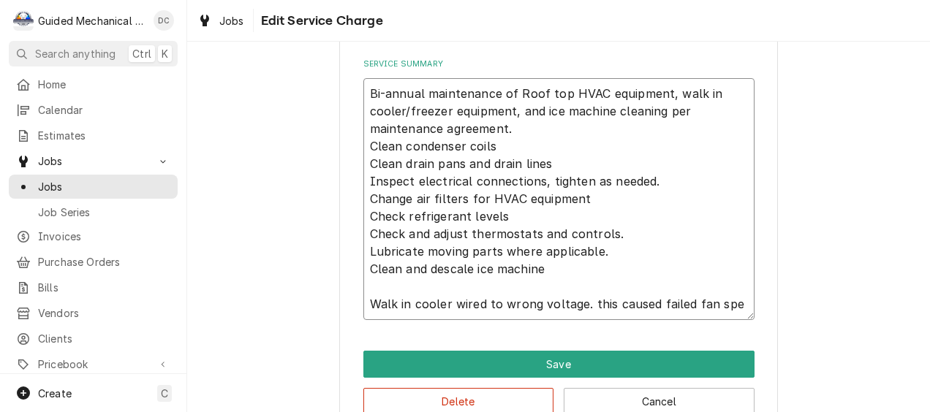
type textarea "Bi-annual maintenance of Roof top HVAC equipment, walk in cooler/freezer equipm…"
type textarea "x"
type textarea "Bi-annual maintenance of Roof top HVAC equipment, walk in cooler/freezer equipm…"
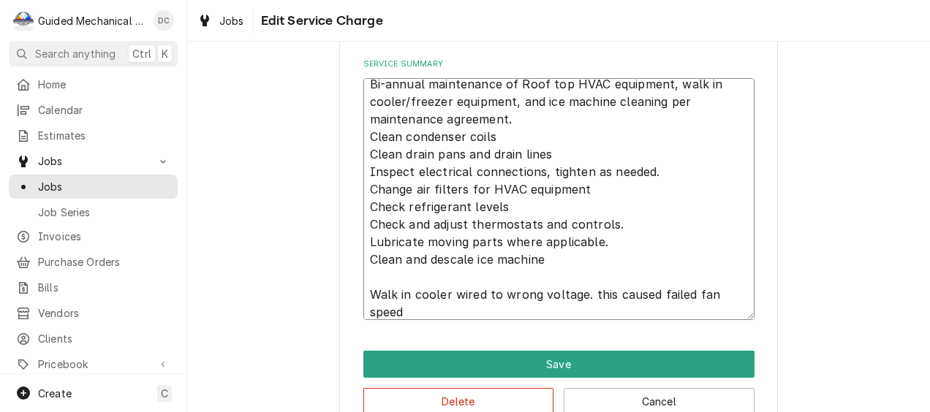
type textarea "x"
type textarea "Bi-annual maintenance of Roof top HVAC equipment, walk in cooler/freezer equipm…"
type textarea "x"
type textarea "Bi-annual maintenance of Roof top HVAC equipment, walk in cooler/freezer equipm…"
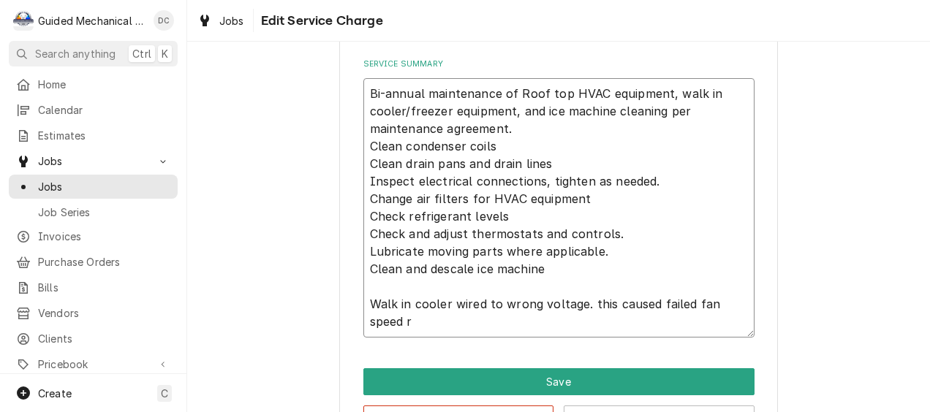
scroll to position [0, 0]
type textarea "x"
type textarea "Bi-annual maintenance of Roof top HVAC equipment, walk in cooler/freezer equipm…"
type textarea "x"
type textarea "Bi-annual maintenance of Roof top HVAC equipment, walk in cooler/freezer equipm…"
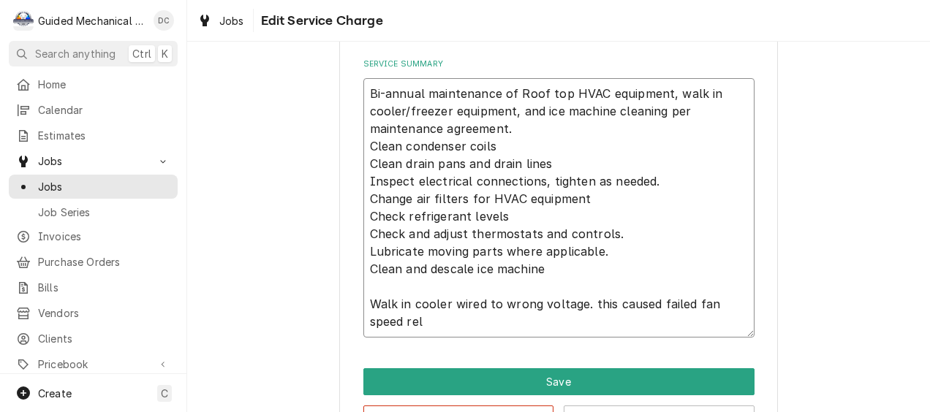
type textarea "x"
type textarea "Bi-annual maintenance of Roof top HVAC equipment, walk in cooler/freezer equipm…"
type textarea "x"
type textarea "Bi-annual maintenance of Roof top HVAC equipment, walk in cooler/freezer equipm…"
type textarea "x"
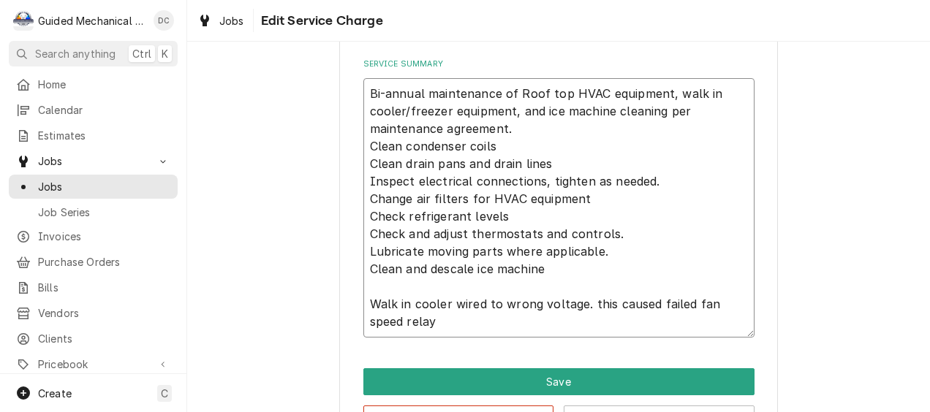
type textarea "Bi-annual maintenance of Roof top HVAC equipment, walk in cooler/freezer equipm…"
type textarea "x"
type textarea "Bi-annual maintenance of Roof top HVAC equipment, walk in cooler/freezer equipm…"
type textarea "x"
type textarea "Bi-annual maintenance of Roof top HVAC equipment, walk in cooler/freezer equipm…"
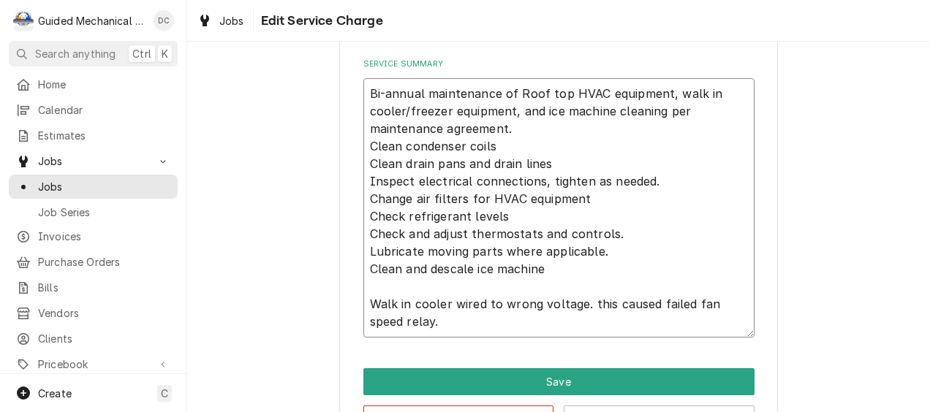
type textarea "x"
type textarea "Bi-annual maintenance of Roof top HVAC equipment, walk in cooler/freezer equipm…"
type textarea "x"
type textarea "Bi-annual maintenance of Roof top HVAC equipment, walk in cooler/freezer equipm…"
type textarea "x"
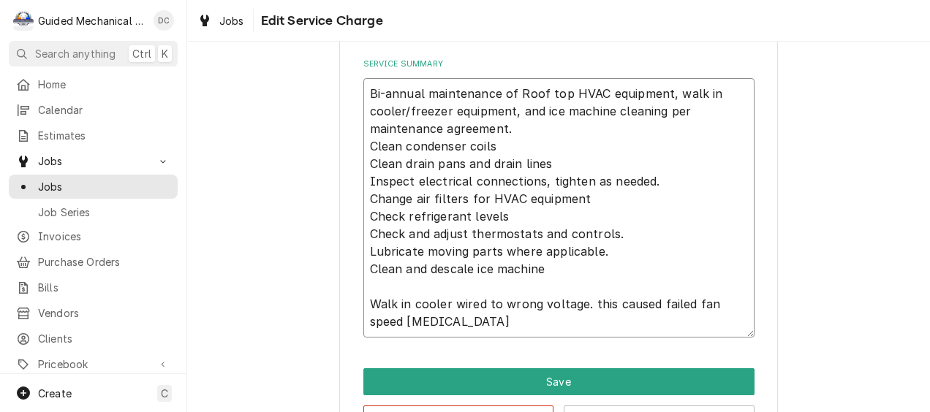
type textarea "Bi-annual maintenance of Roof top HVAC equipment, walk in cooler/freezer equipm…"
type textarea "x"
type textarea "Bi-annual maintenance of Roof top HVAC equipment, walk in cooler/freezer equipm…"
type textarea "x"
type textarea "Bi-annual maintenance of Roof top HVAC equipment, walk in cooler/freezer equipm…"
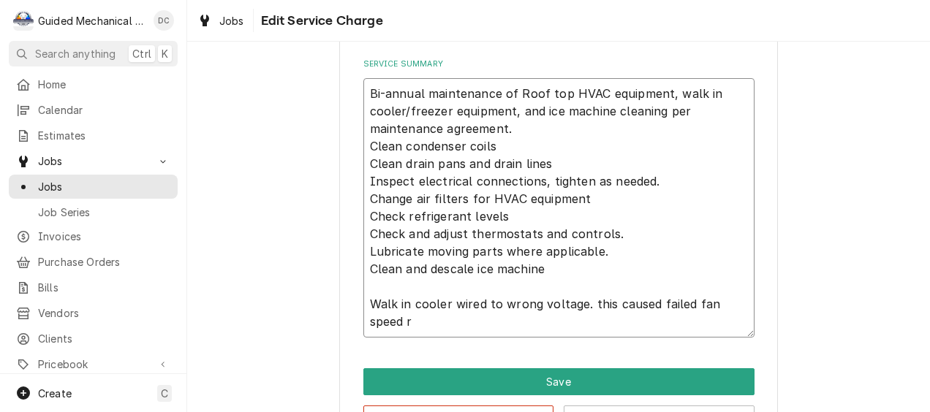
type textarea "x"
type textarea "Bi-annual maintenance of Roof top HVAC equipment, walk in cooler/freezer equipm…"
type textarea "x"
type textarea "Bi-annual maintenance of Roof top HVAC equipment, walk in cooler/freezer equipm…"
type textarea "x"
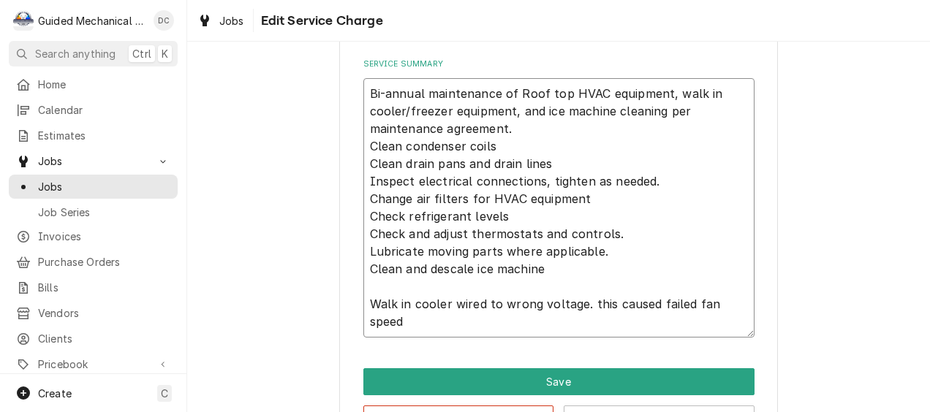
type textarea "Bi-annual maintenance of Roof top HVAC equipment, walk in cooler/freezer equipm…"
type textarea "x"
type textarea "Bi-annual maintenance of Roof top HVAC equipment, walk in cooler/freezer equipm…"
type textarea "x"
type textarea "Bi-annual maintenance of Roof top HVAC equipment, walk in cooler/freezer equipm…"
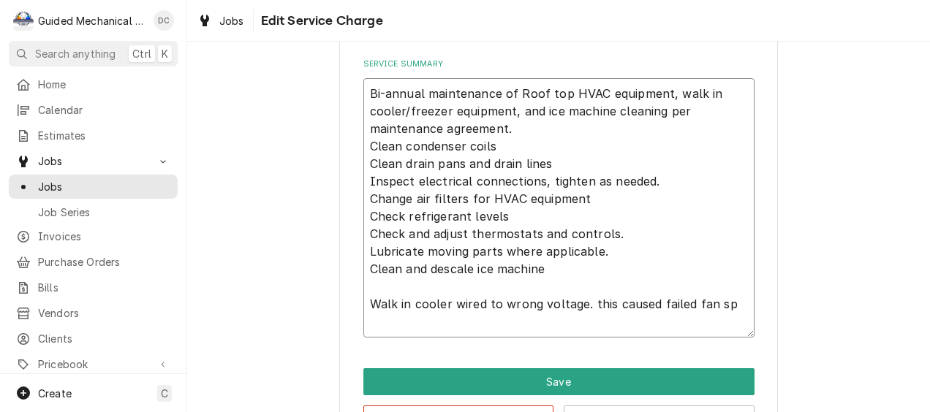
type textarea "x"
type textarea "Bi-annual maintenance of Roof top HVAC equipment, walk in cooler/freezer equipm…"
type textarea "x"
type textarea "Bi-annual maintenance of Roof top HVAC equipment, walk in cooler/freezer equipm…"
type textarea "x"
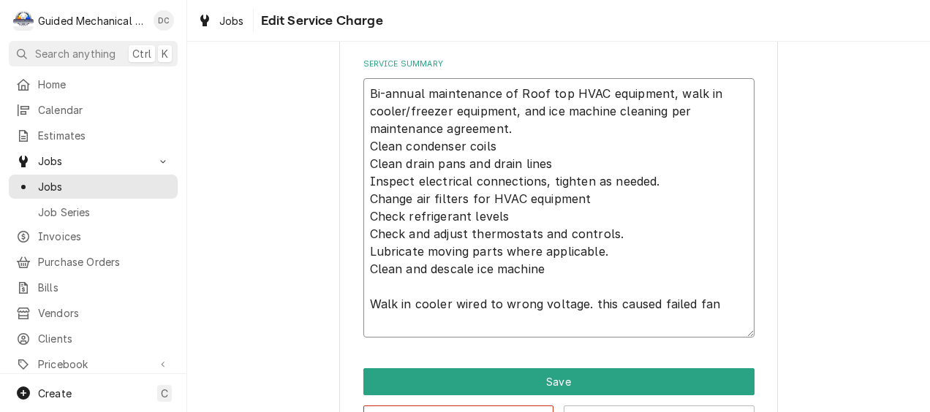
type textarea "Bi-annual maintenance of Roof top HVAC equipment, walk in cooler/freezer equipm…"
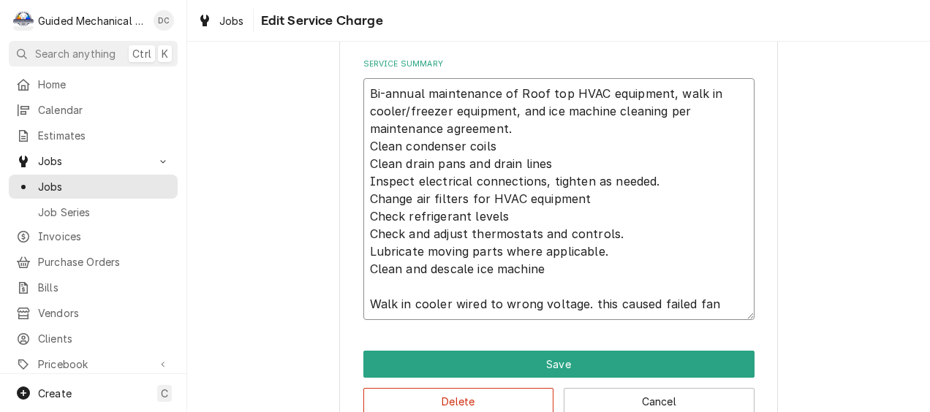
type textarea "x"
type textarea "Bi-annual maintenance of Roof top HVAC equipment, walk in cooler/freezer equipm…"
type textarea "x"
type textarea "Bi-annual maintenance of Roof top HVAC equipment, walk in cooler/freezer equipm…"
type textarea "x"
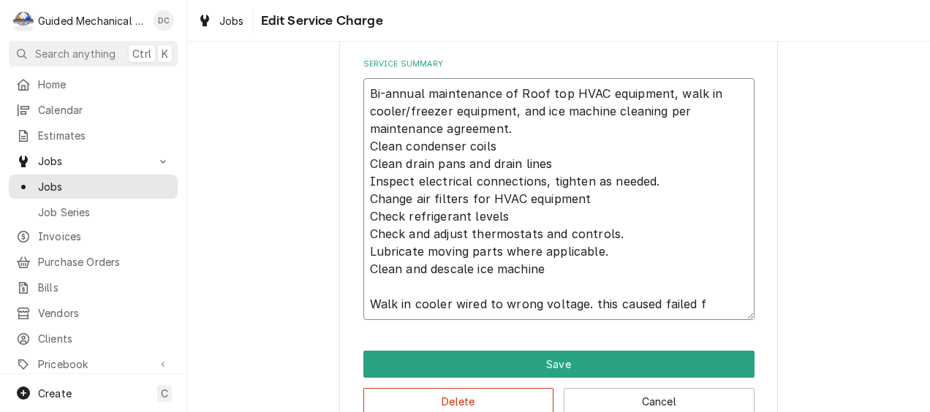
type textarea "Bi-annual maintenance of Roof top HVAC equipment, walk in cooler/freezer equipm…"
type textarea "x"
type textarea "Bi-annual maintenance of Roof top HVAC equipment, walk in cooler/freezer equipm…"
type textarea "x"
type textarea "Bi-annual maintenance of Roof top HVAC equipment, walk in cooler/freezer equipm…"
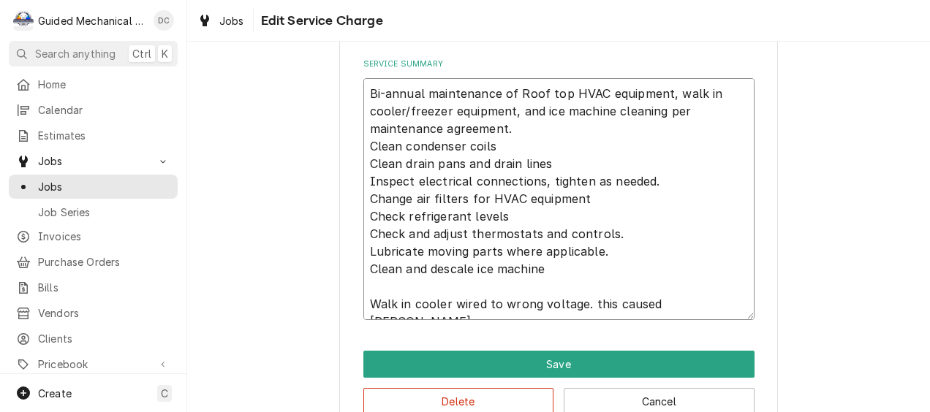
type textarea "x"
type textarea "Bi-annual maintenance of Roof top HVAC equipment, walk in cooler/freezer equipm…"
type textarea "x"
type textarea "Bi-annual maintenance of Roof top HVAC equipment, walk in cooler/freezer equipm…"
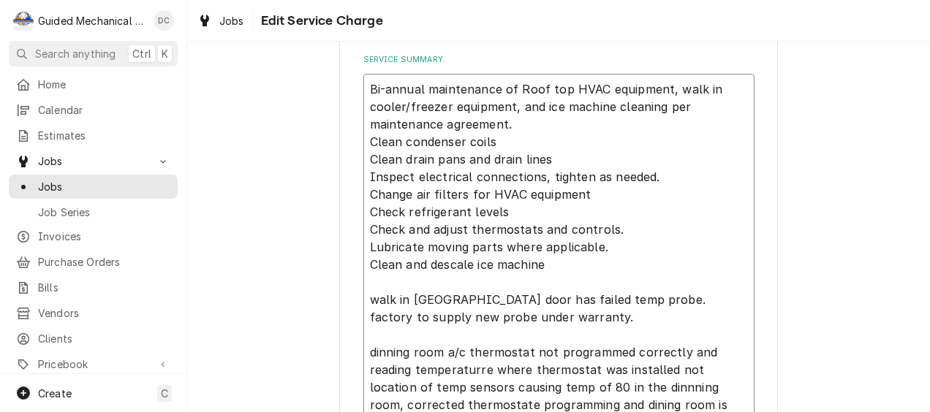
scroll to position [470, 0]
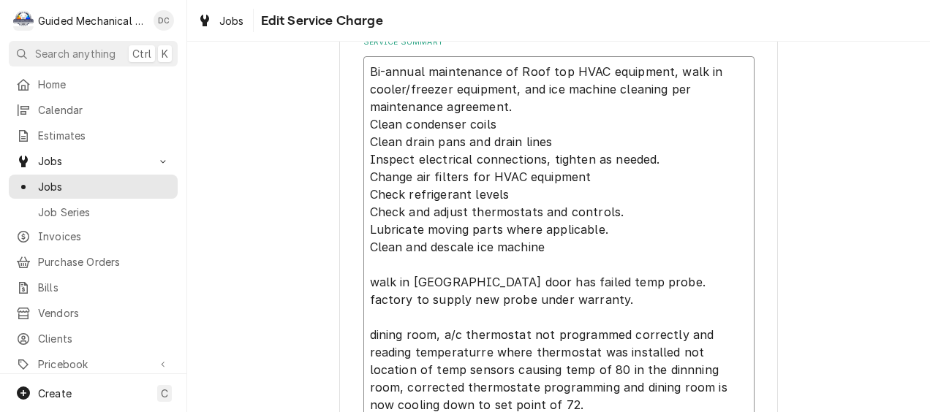
click at [430, 361] on textarea "Bi-annual maintenance of Roof top HVAC equipment, walk in cooler/freezer equipm…" at bounding box center [558, 238] width 391 height 365
click at [407, 399] on textarea "Bi-annual maintenance of Roof top HVAC equipment, walk in cooler/freezer equipm…" at bounding box center [558, 238] width 391 height 365
drag, startPoint x: 640, startPoint y: 376, endPoint x: 658, endPoint y: 376, distance: 17.5
click at [641, 376] on textarea "Bi-annual maintenance of Roof top HVAC equipment, walk in cooler/freezer equipm…" at bounding box center [558, 238] width 391 height 365
click at [581, 369] on textarea "Bi-annual maintenance of Roof top HVAC equipment, walk in cooler/freezer equipm…" at bounding box center [558, 238] width 391 height 365
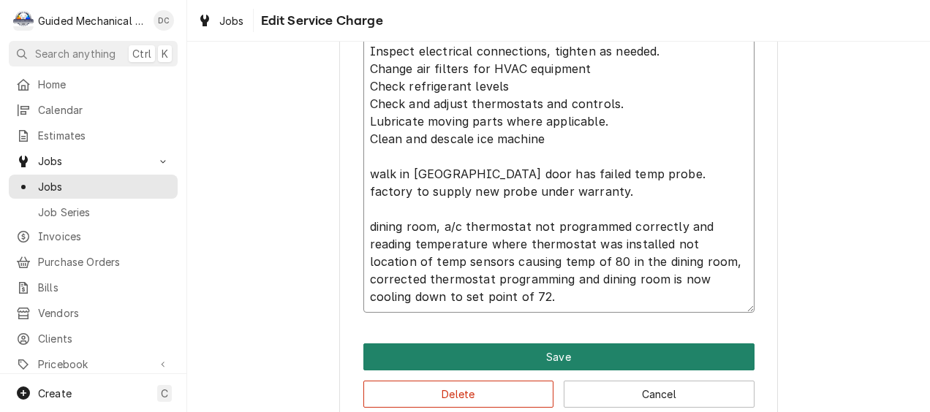
scroll to position [606, 0]
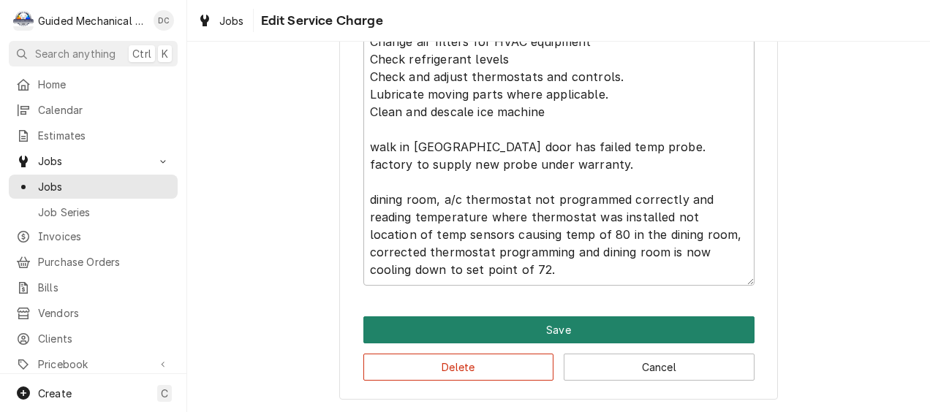
click at [581, 329] on button "Save" at bounding box center [558, 330] width 391 height 27
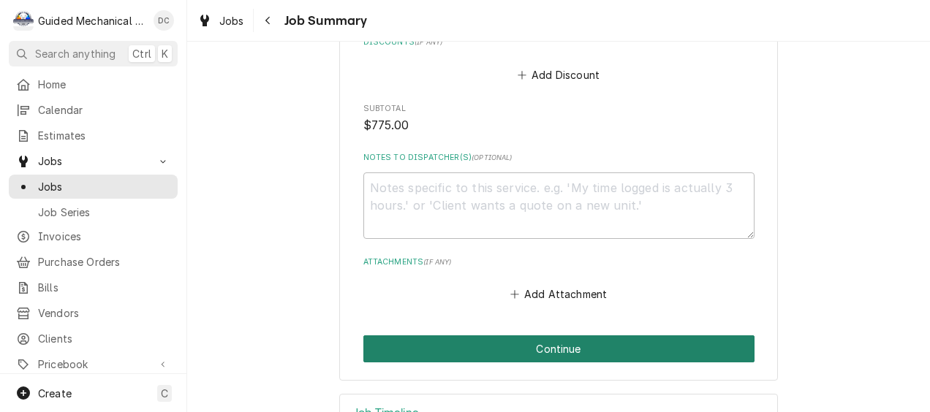
scroll to position [1148, 0]
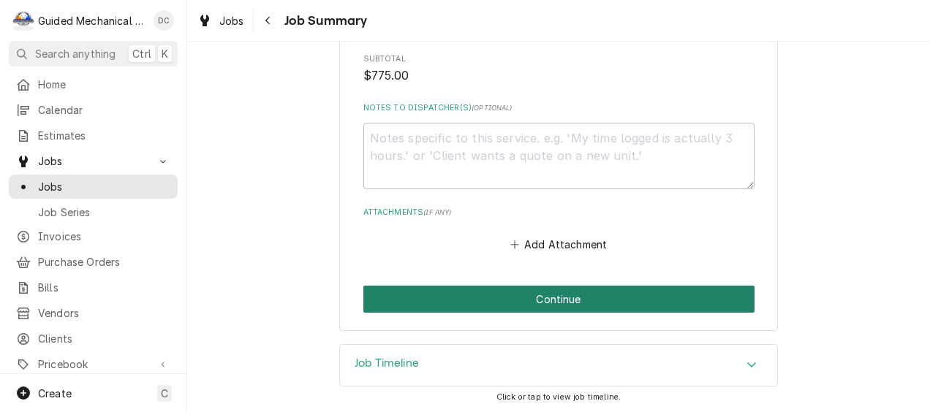
click at [567, 301] on button "Continue" at bounding box center [558, 299] width 391 height 27
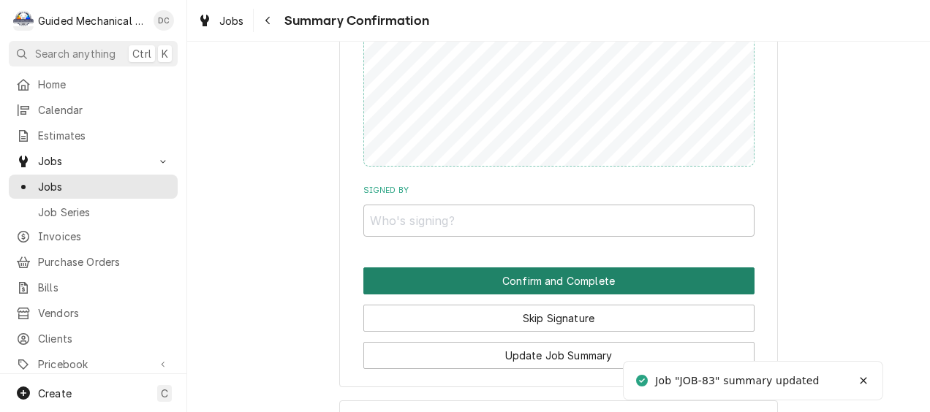
scroll to position [1151, 0]
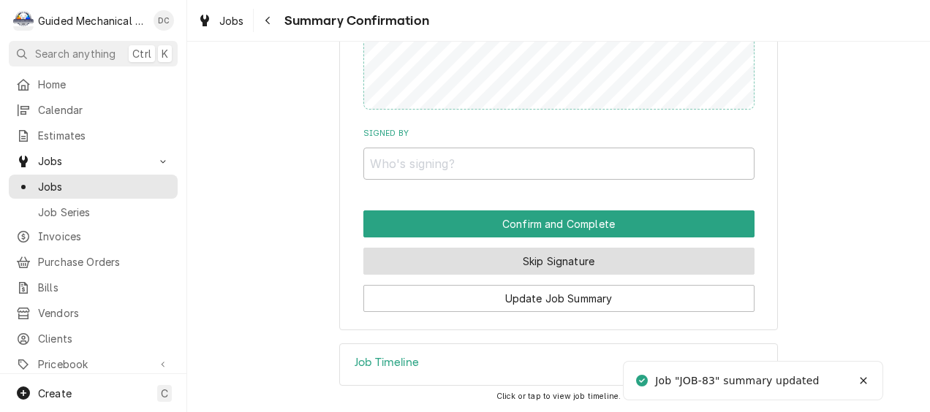
click at [450, 260] on button "Skip Signature" at bounding box center [558, 261] width 391 height 27
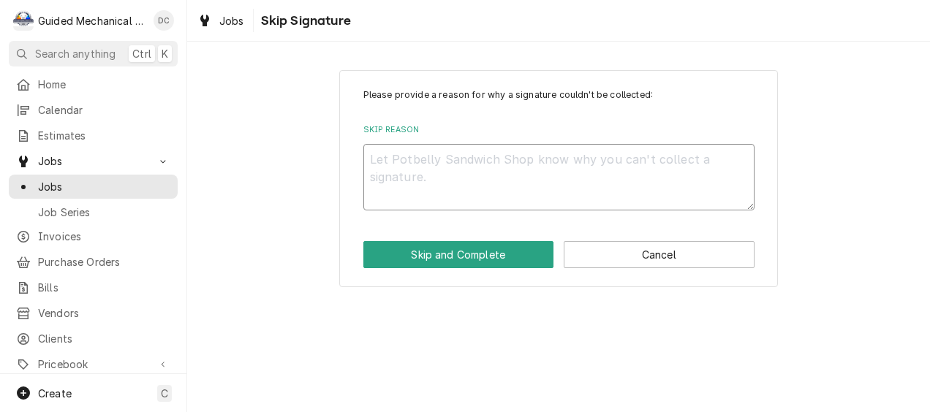
click at [469, 175] on textarea "Skip Reason" at bounding box center [558, 177] width 391 height 67
type textarea "x"
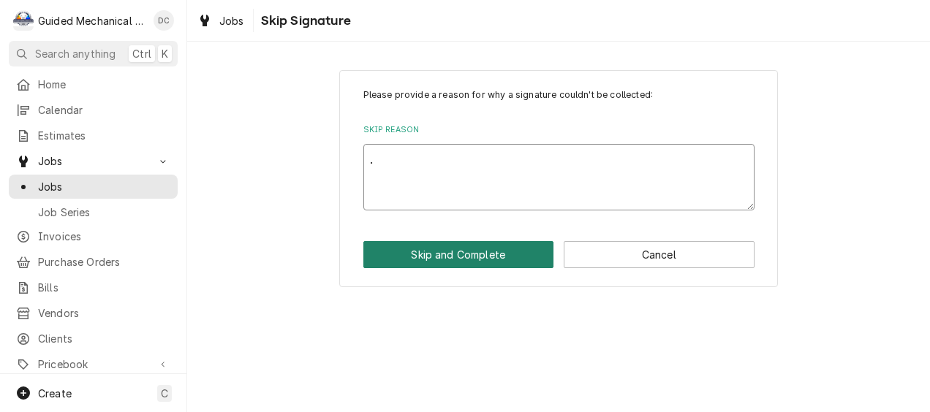
type textarea "."
click at [458, 245] on button "Skip and Complete" at bounding box center [458, 254] width 191 height 27
type textarea "x"
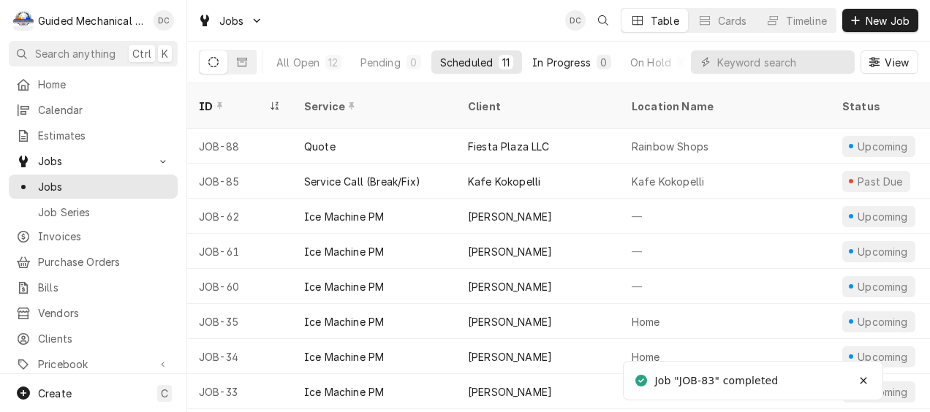
scroll to position [0, 73]
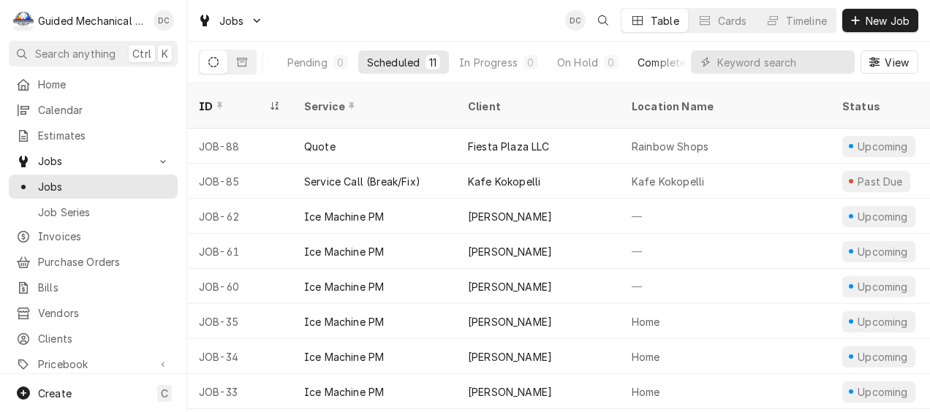
click at [641, 58] on div "Completed" at bounding box center [665, 62] width 55 height 15
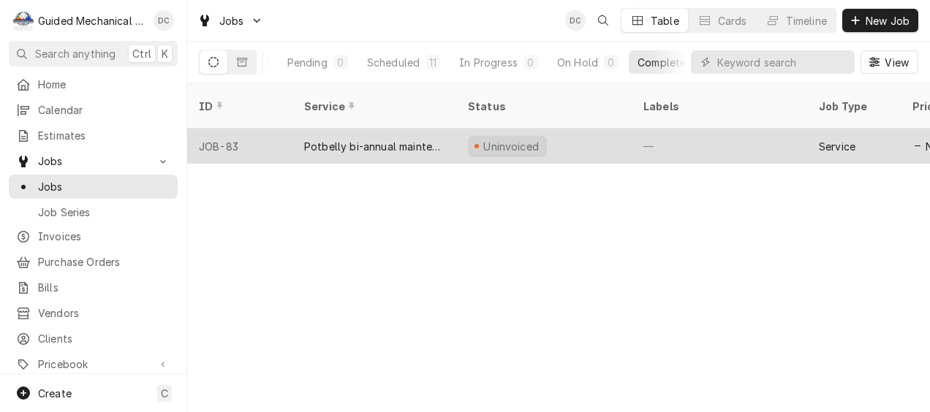
click at [553, 130] on div "Uninvoiced" at bounding box center [543, 146] width 175 height 35
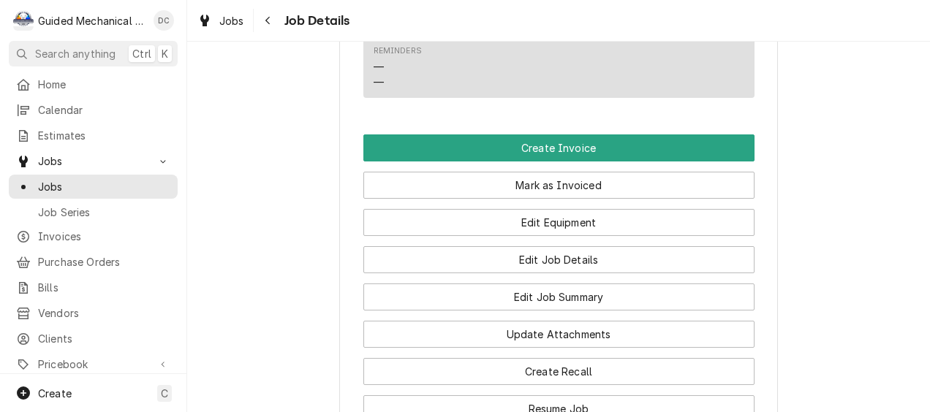
scroll to position [886, 0]
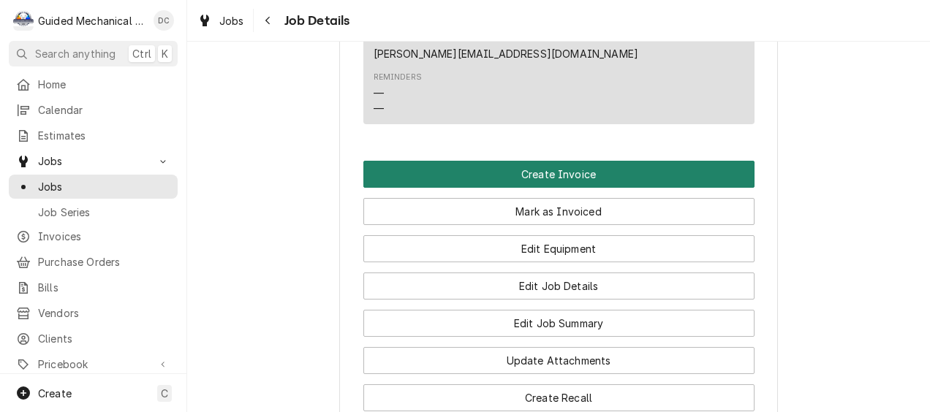
click at [579, 161] on button "Create Invoice" at bounding box center [558, 174] width 391 height 27
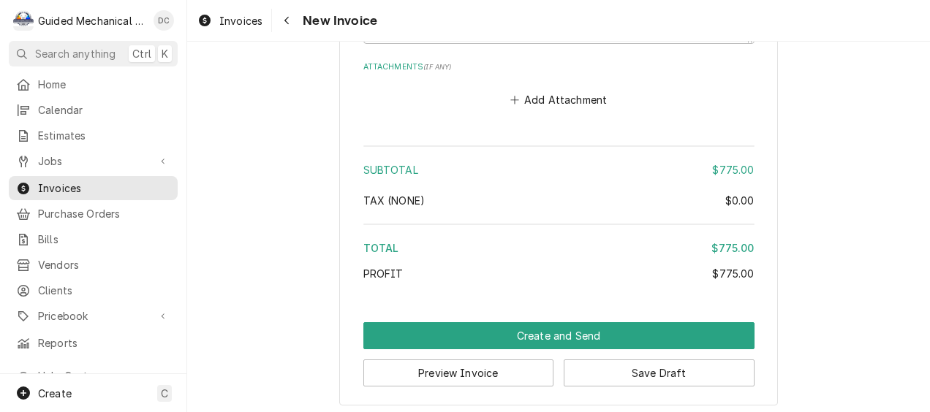
scroll to position [1933, 0]
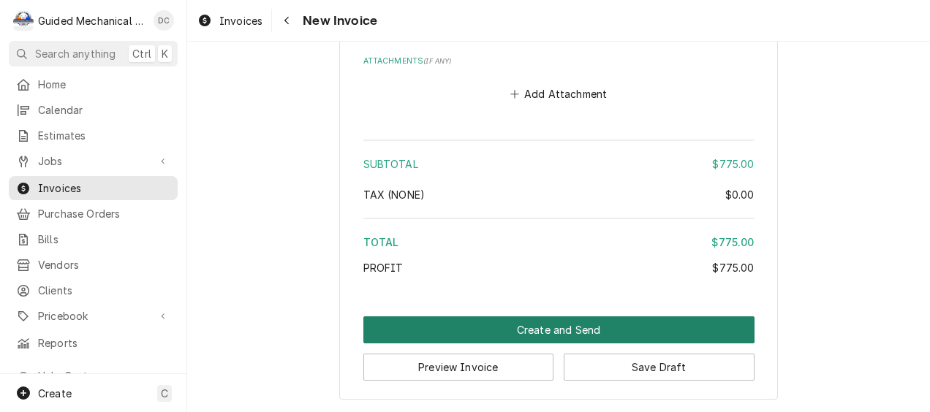
click at [581, 325] on button "Create and Send" at bounding box center [558, 330] width 391 height 27
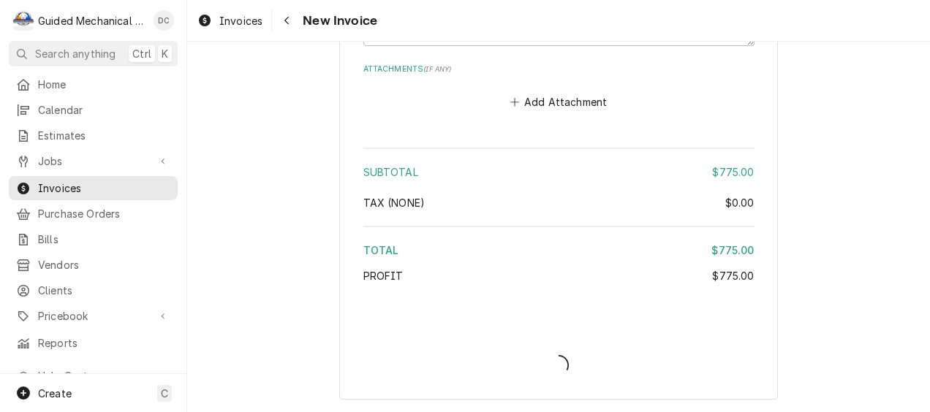
scroll to position [1924, 0]
type textarea "x"
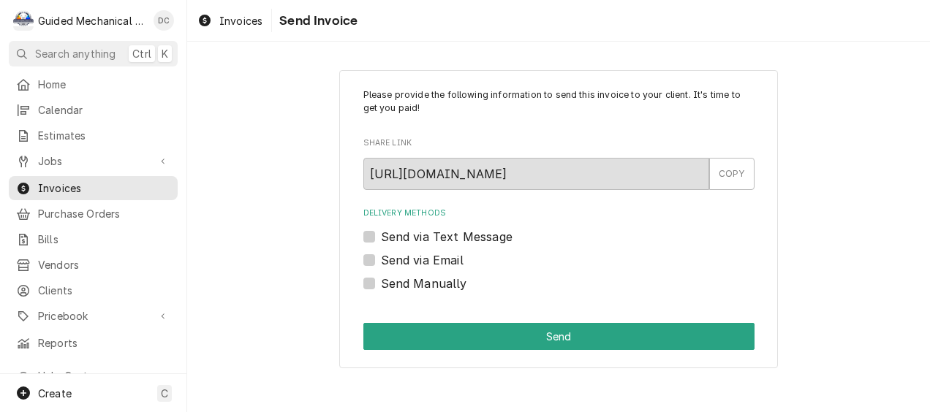
click at [389, 287] on label "Send Manually" at bounding box center [424, 284] width 86 height 18
click at [389, 287] on input "Send Manually" at bounding box center [576, 291] width 391 height 32
checkbox input "true"
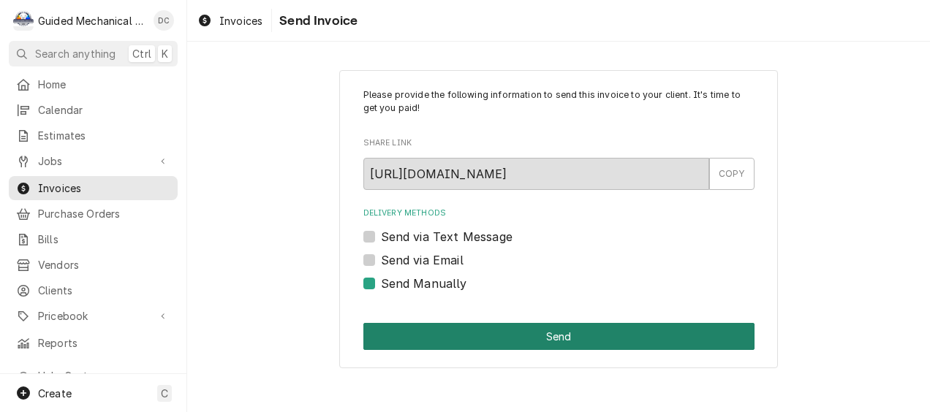
click at [421, 335] on button "Send" at bounding box center [558, 336] width 391 height 27
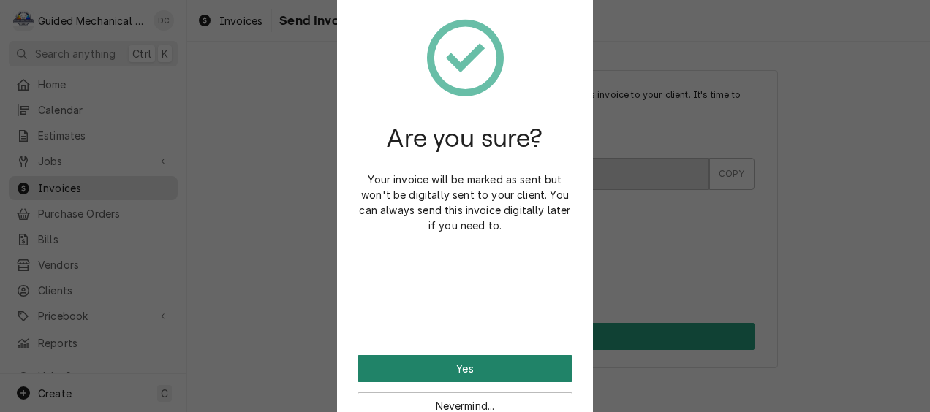
click at [529, 371] on button "Yes" at bounding box center [465, 368] width 215 height 27
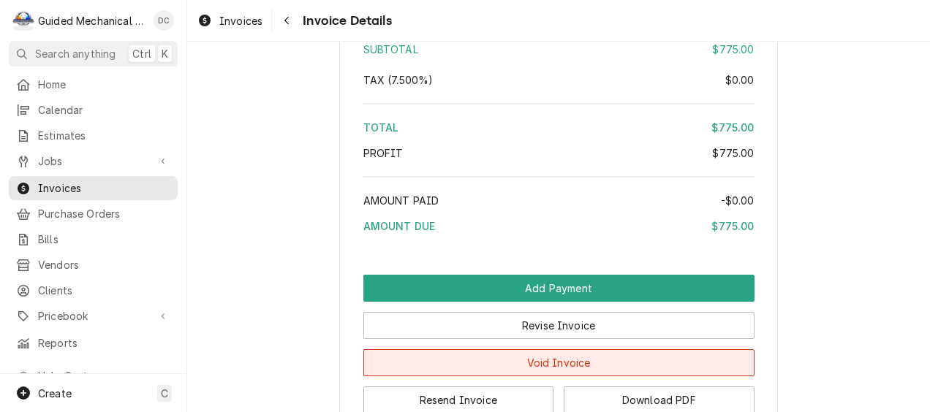
scroll to position [2255, 0]
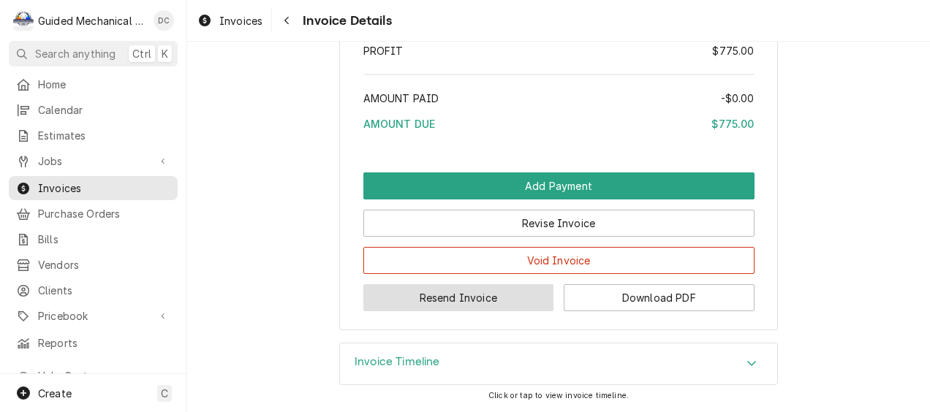
click at [460, 292] on button "Resend Invoice" at bounding box center [458, 297] width 191 height 27
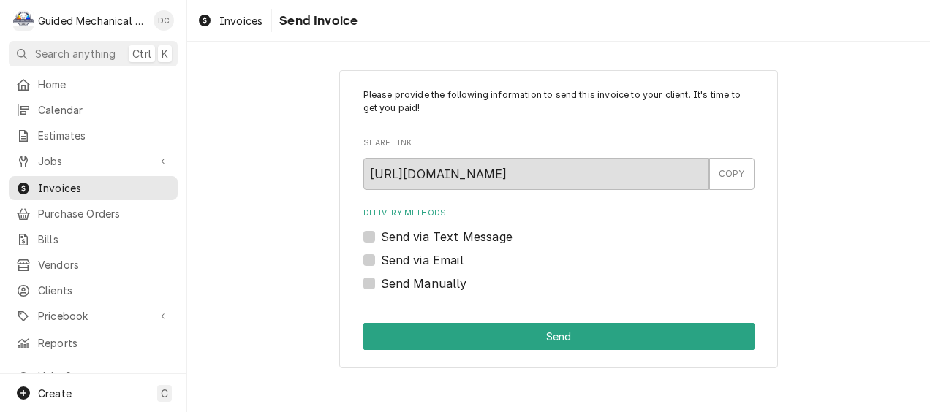
click at [381, 259] on label "Send via Email" at bounding box center [422, 261] width 83 height 18
click at [381, 259] on input "Send via Email" at bounding box center [576, 268] width 391 height 32
checkbox input "true"
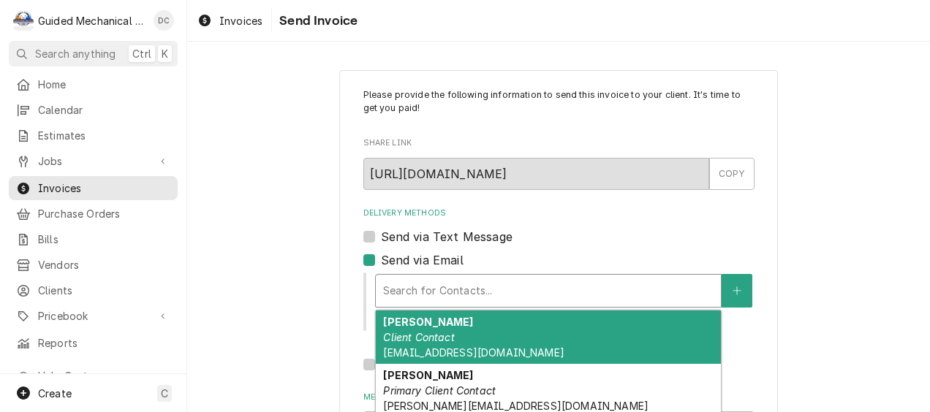
click at [391, 286] on div "Delivery Methods" at bounding box center [548, 291] width 330 height 26
drag, startPoint x: 490, startPoint y: 356, endPoint x: 316, endPoint y: 342, distance: 174.6
click at [316, 342] on div "Please provide the following information to send this invoice to your client. I…" at bounding box center [558, 312] width 743 height 510
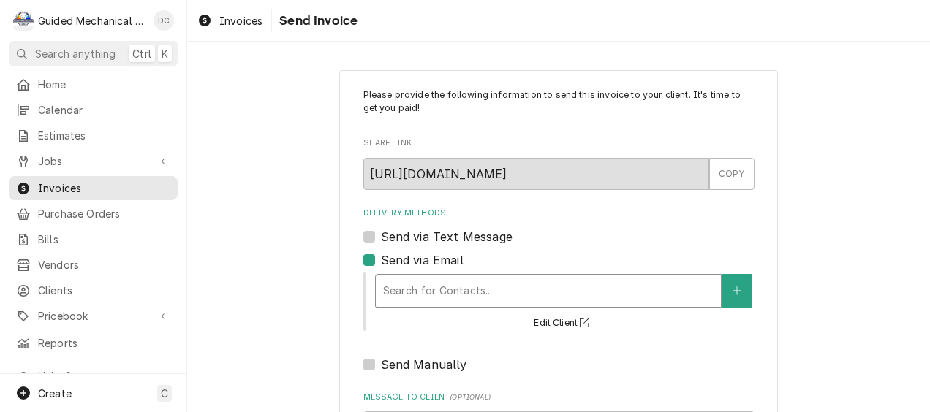
click at [475, 288] on div "Delivery Methods" at bounding box center [548, 291] width 330 height 26
